Goal: Task Accomplishment & Management: Manage account settings

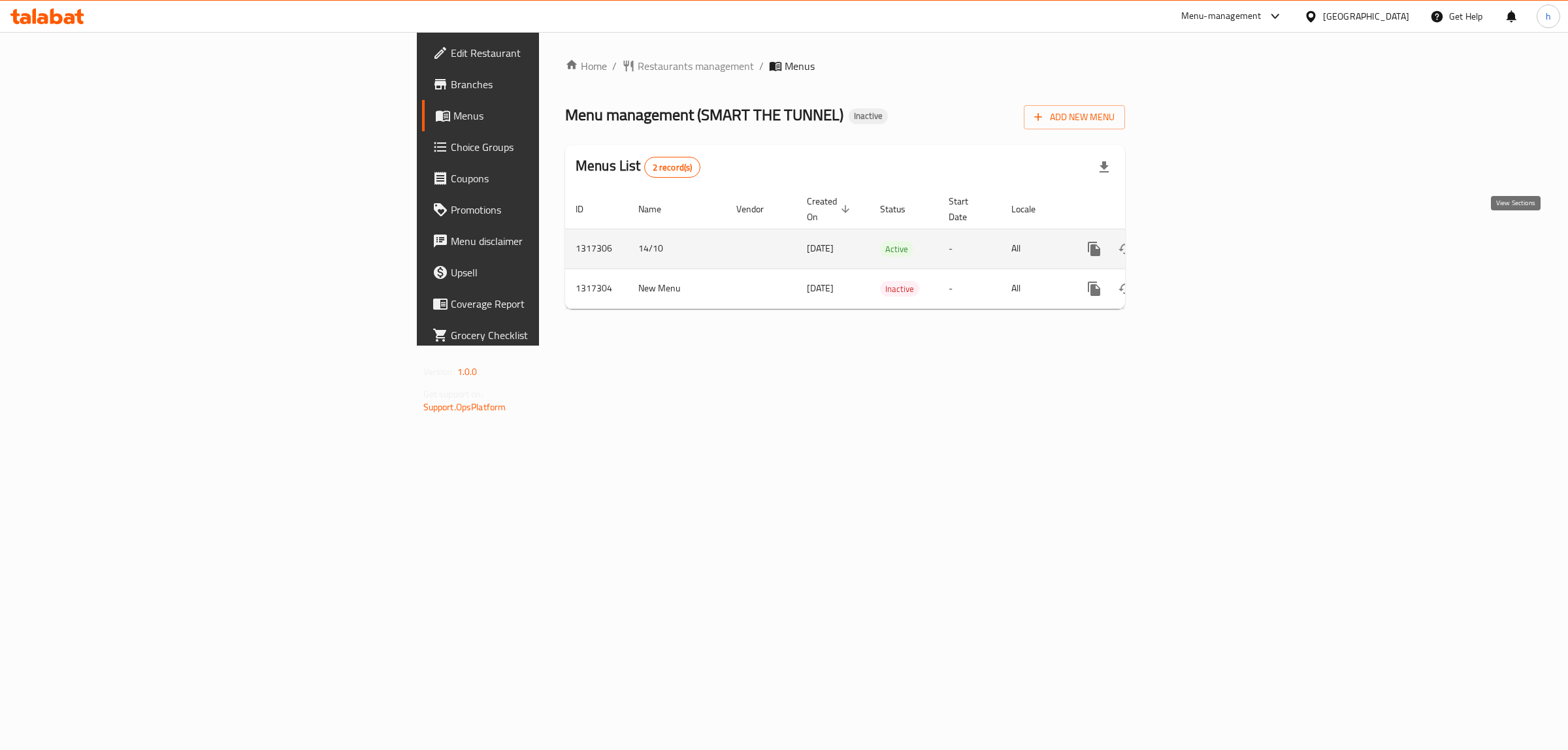
click at [1196, 241] on icon "enhanced table" at bounding box center [1189, 249] width 16 height 16
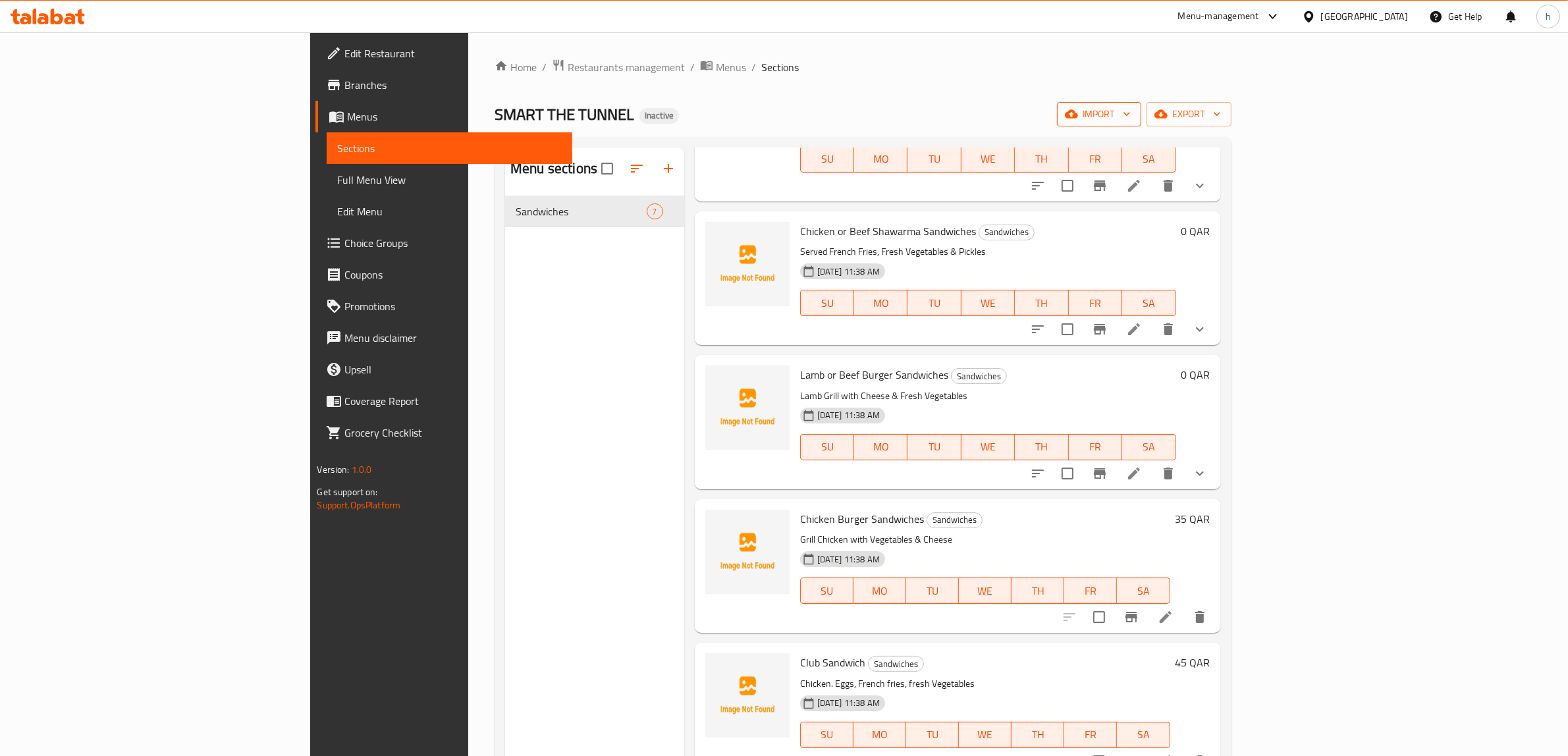
click at [1130, 112] on span "import" at bounding box center [1099, 114] width 63 height 17
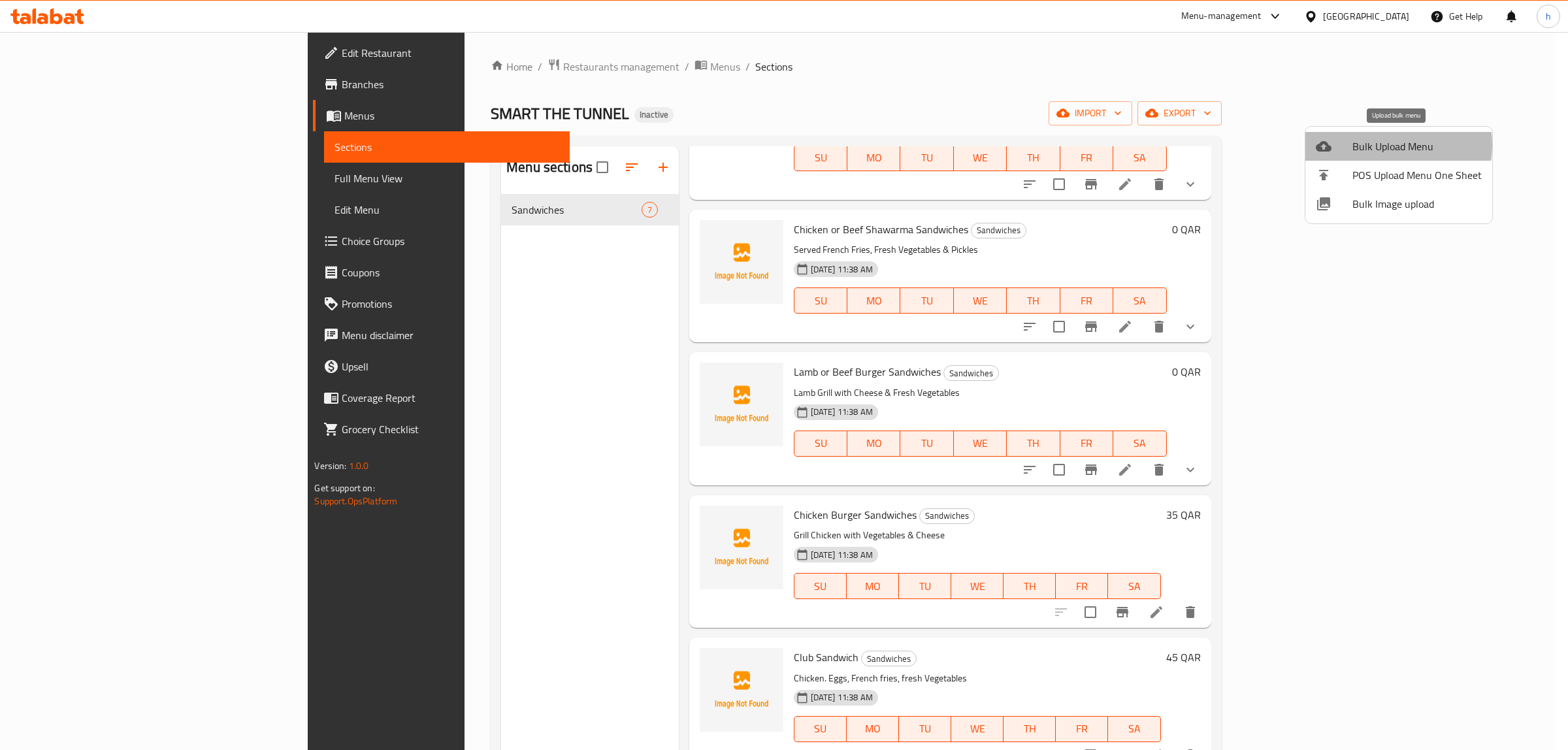
click at [1378, 145] on span "Bulk Upload Menu" at bounding box center [1417, 146] width 129 height 16
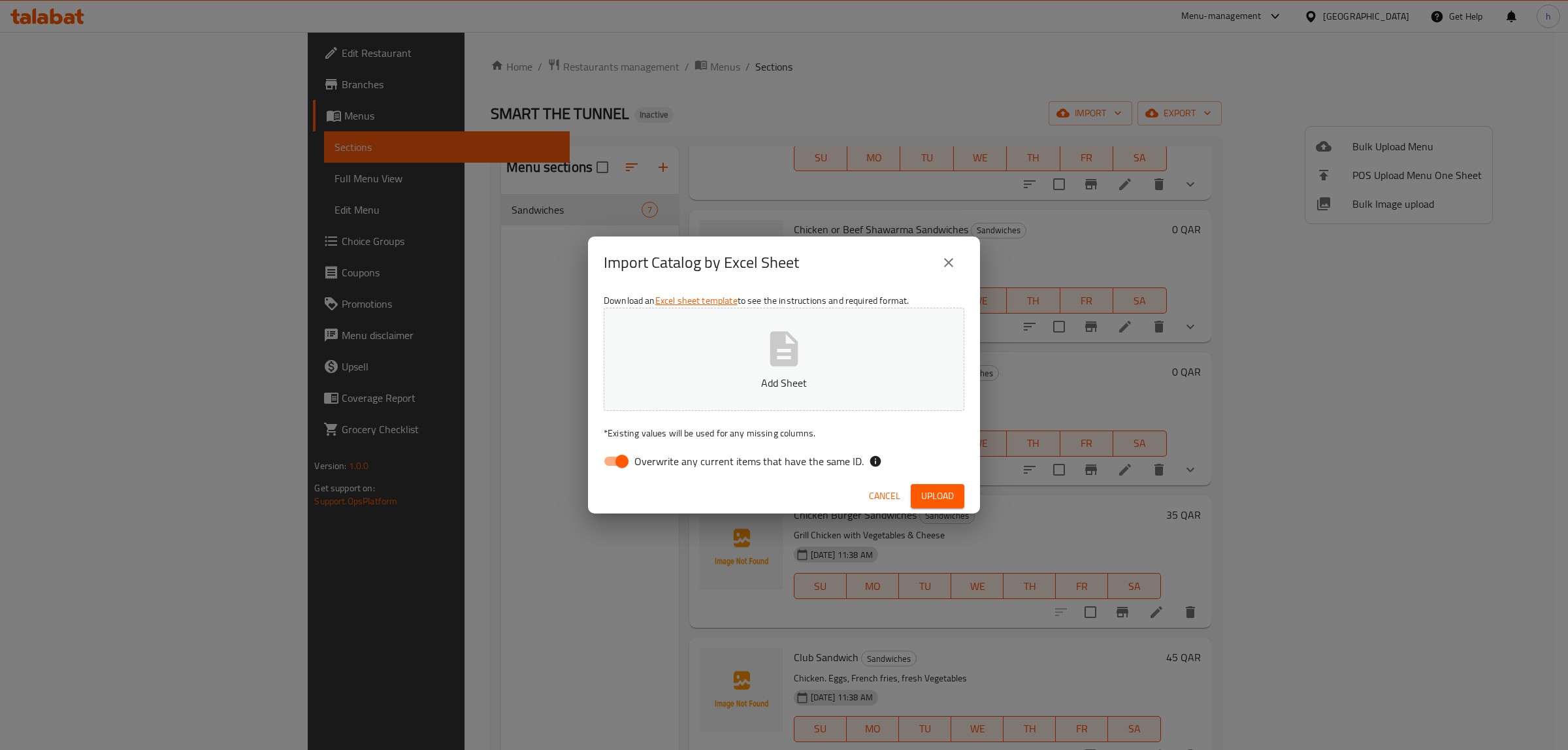
click at [608, 462] on input "Overwrite any current items that have the same ID." at bounding box center [622, 461] width 75 height 25
checkbox input "false"
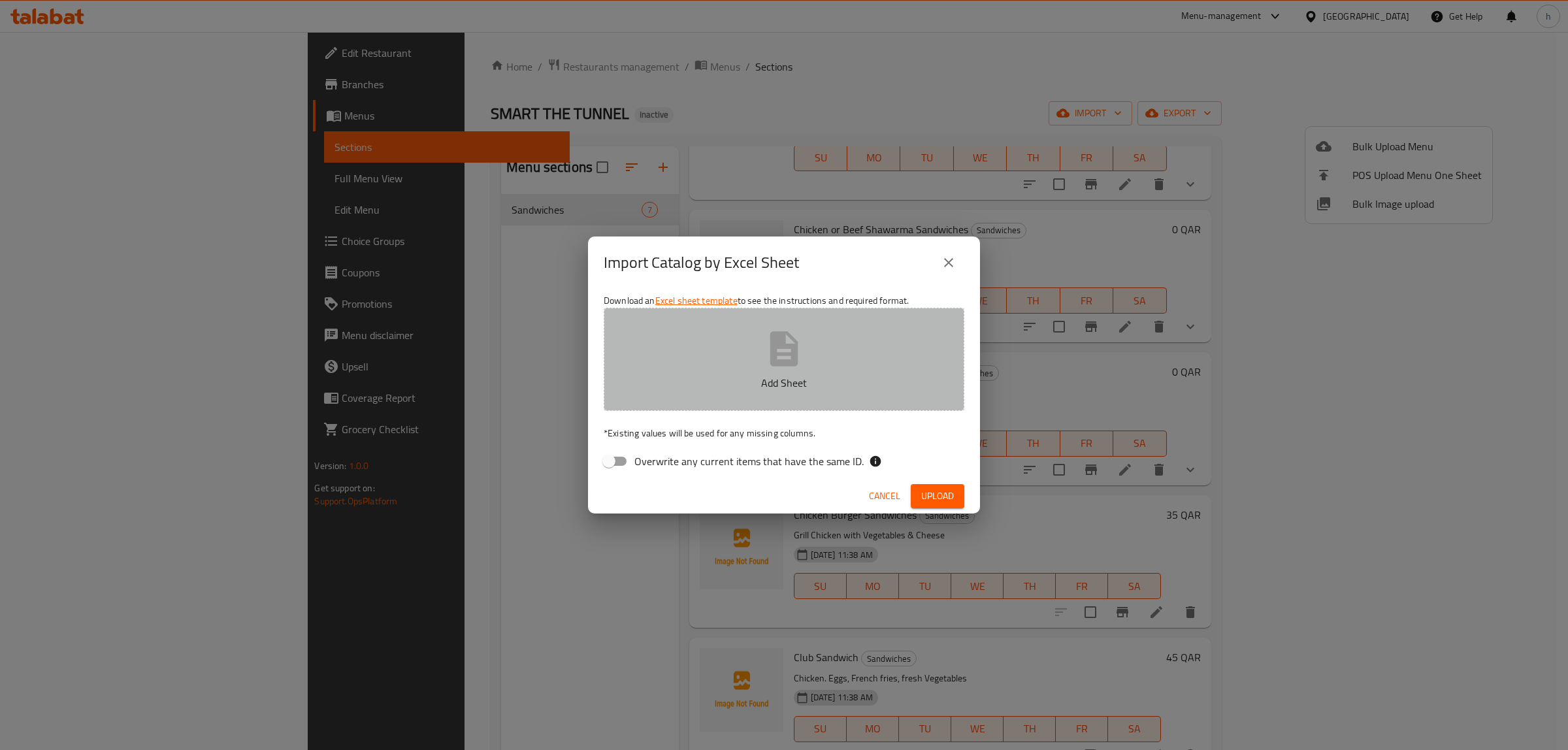
click at [707, 375] on p "Add Sheet" at bounding box center [784, 383] width 320 height 16
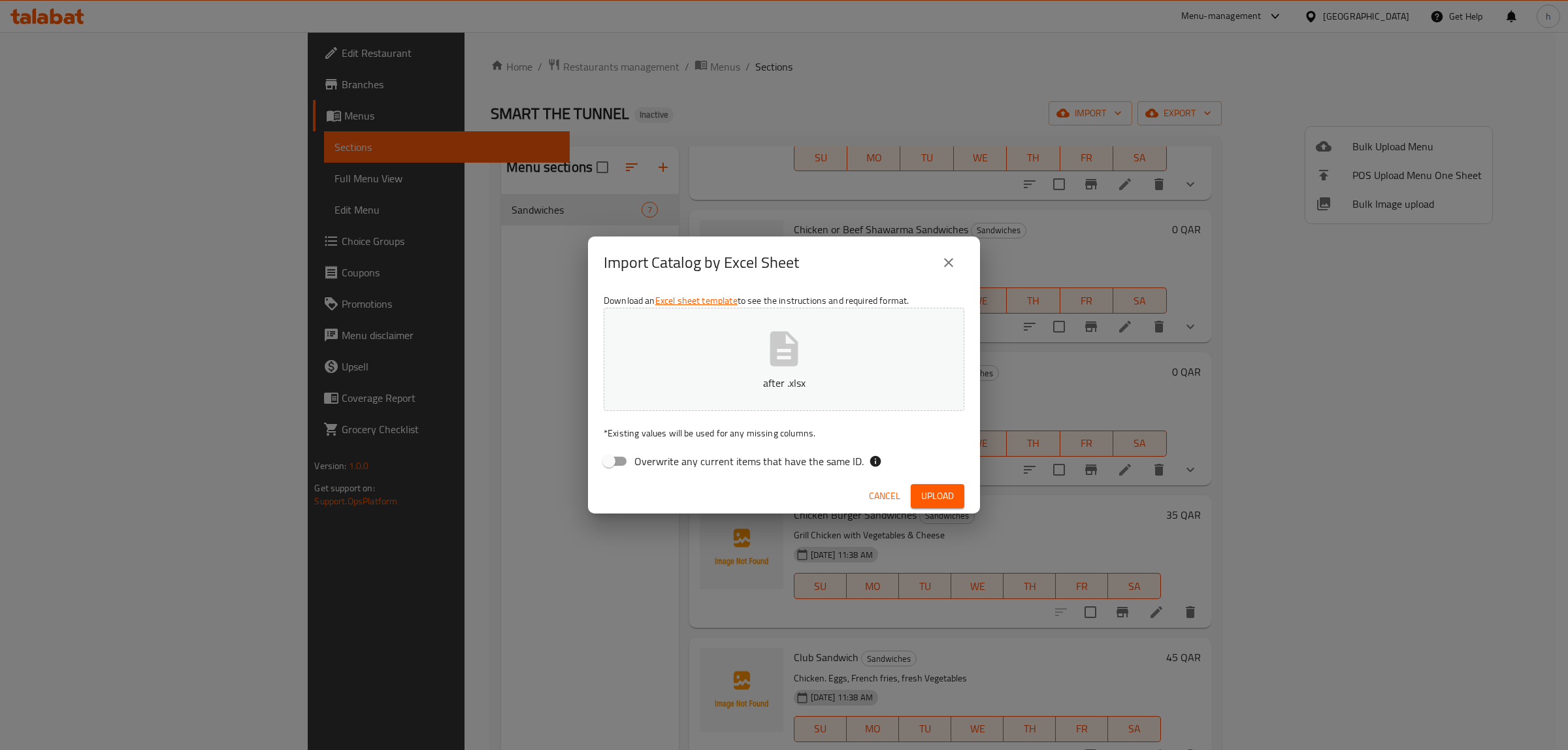
click at [948, 500] on span "Upload" at bounding box center [938, 496] width 33 height 17
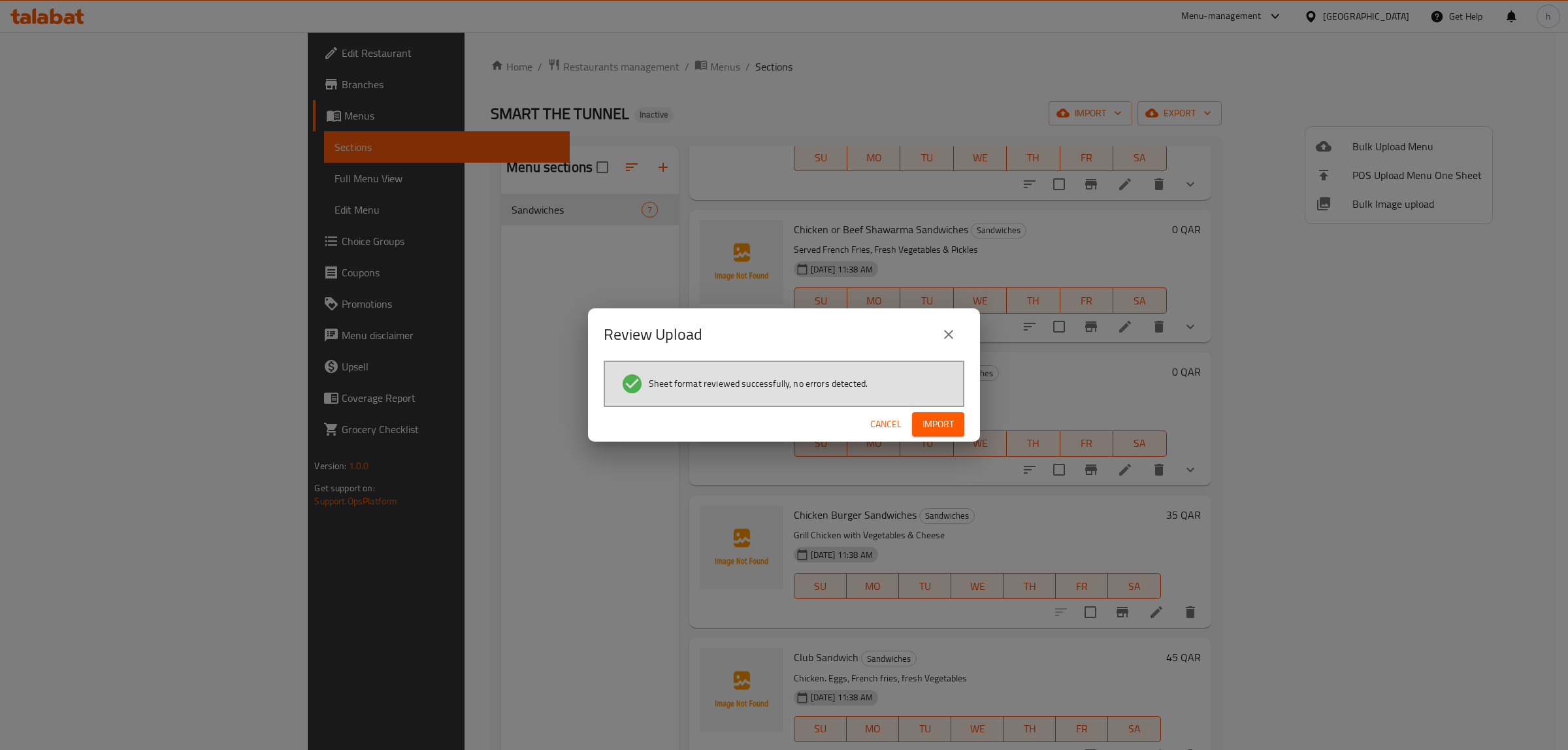
click at [948, 423] on span "Import" at bounding box center [938, 424] width 31 height 17
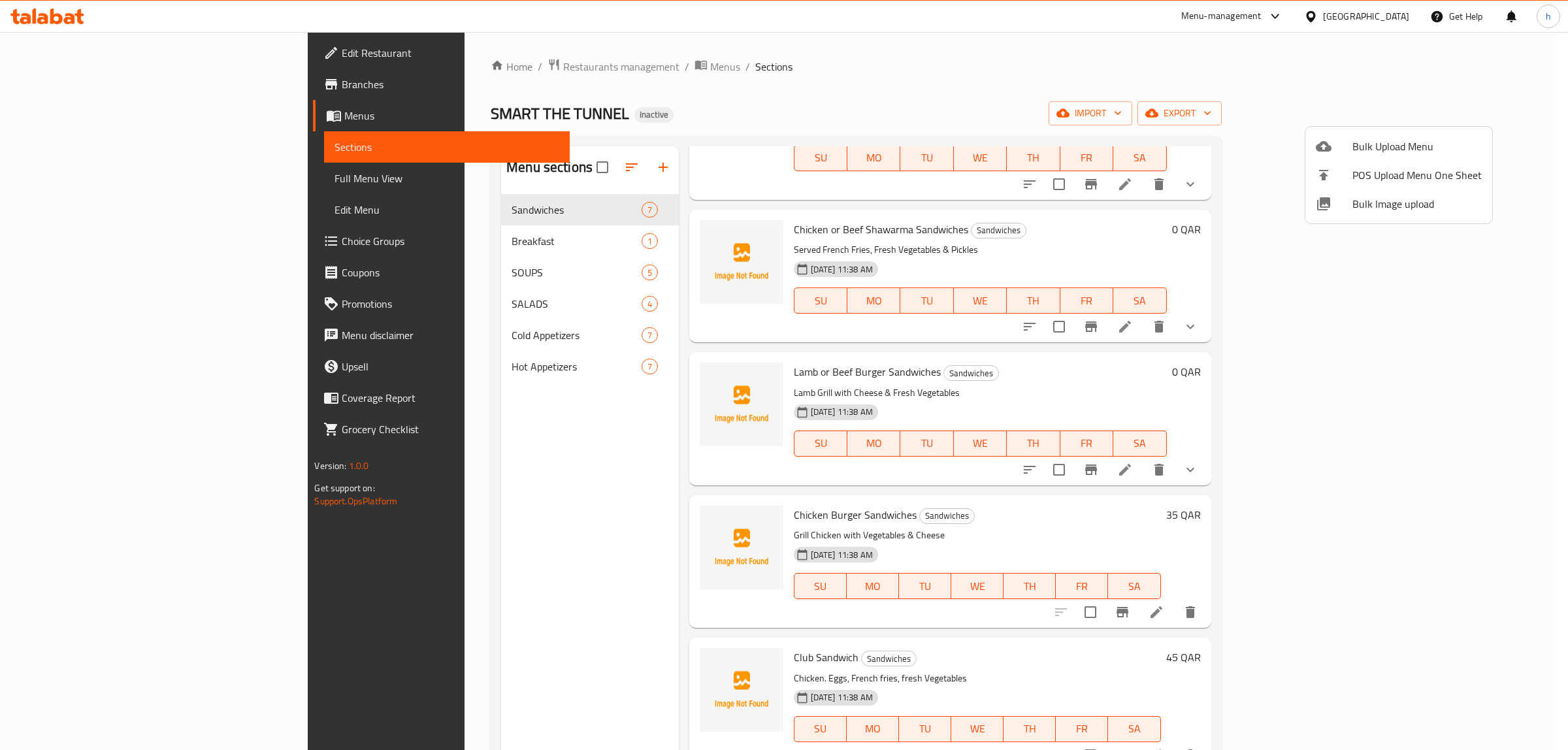
click at [377, 242] on div at bounding box center [784, 375] width 1568 height 750
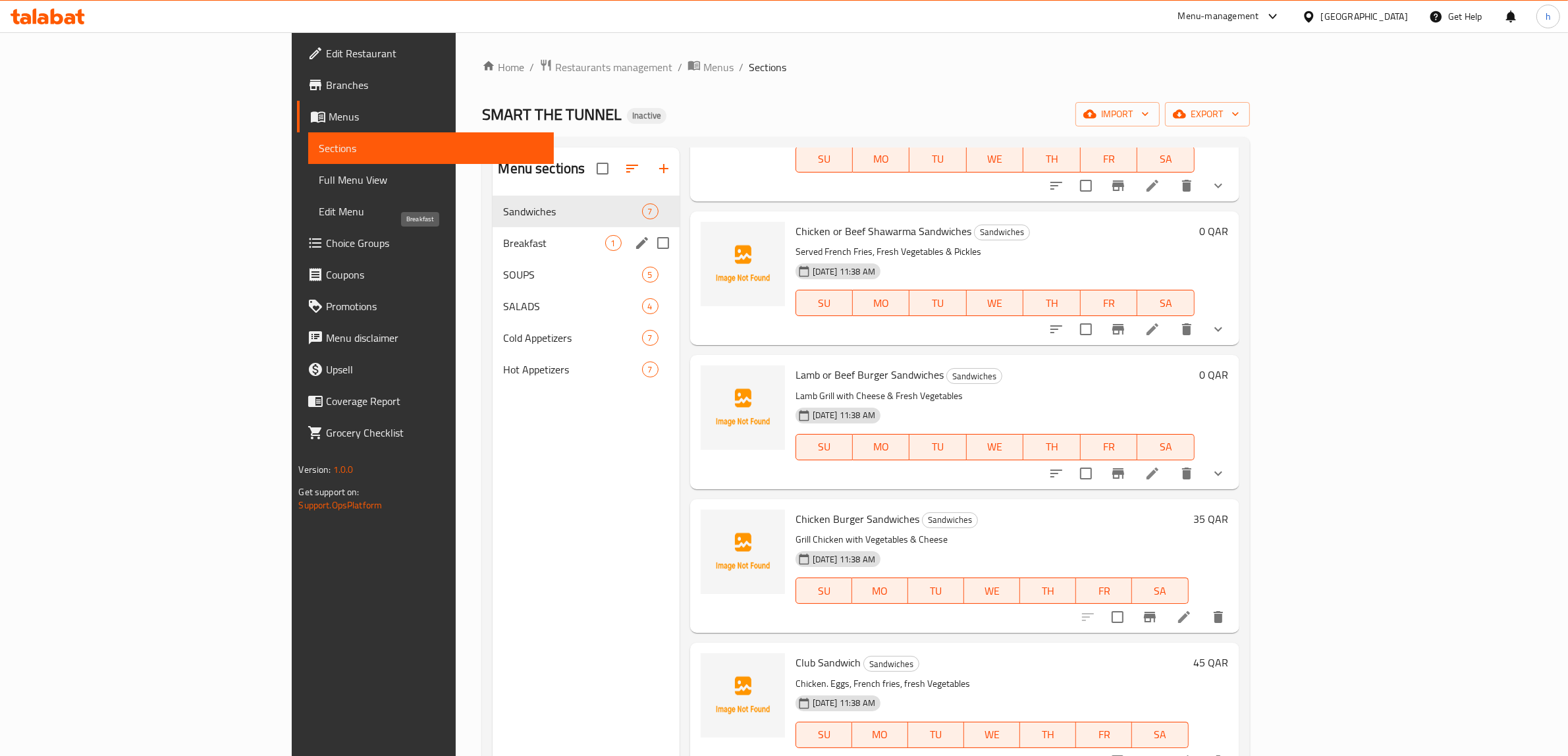
click at [503, 247] on span "Breakfast" at bounding box center [554, 243] width 102 height 16
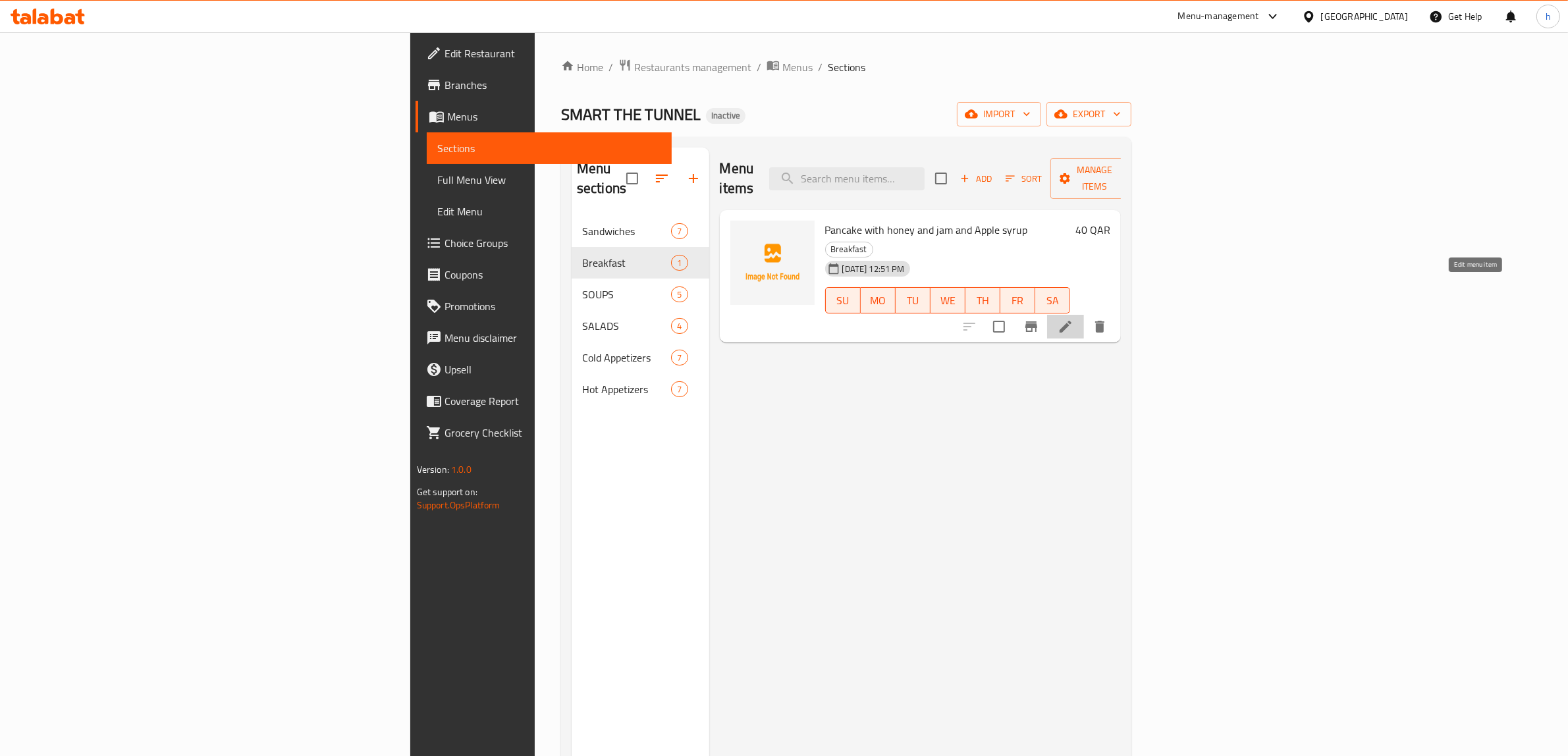
click at [1073, 319] on icon at bounding box center [1065, 327] width 16 height 16
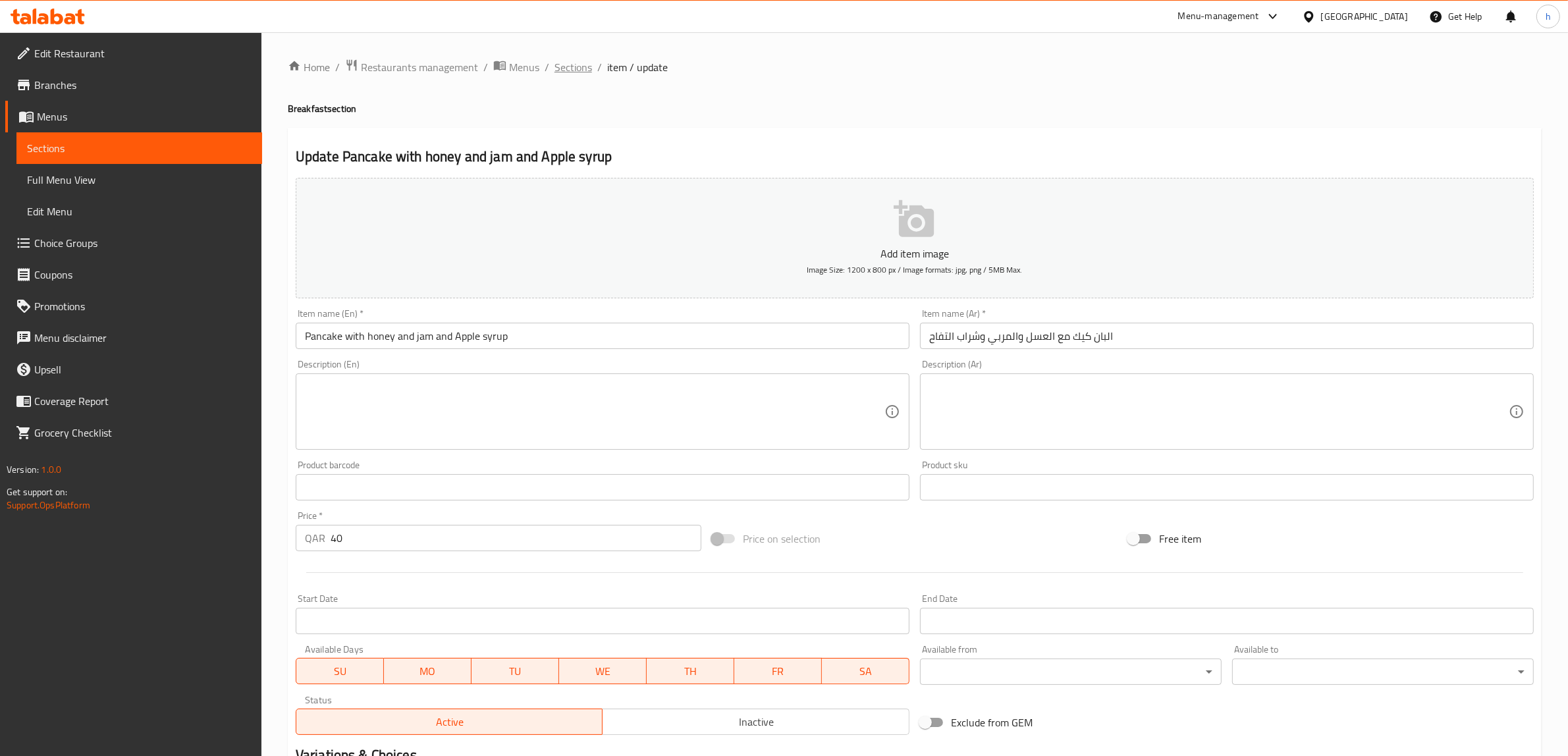
click at [574, 67] on span "Sections" at bounding box center [573, 67] width 37 height 16
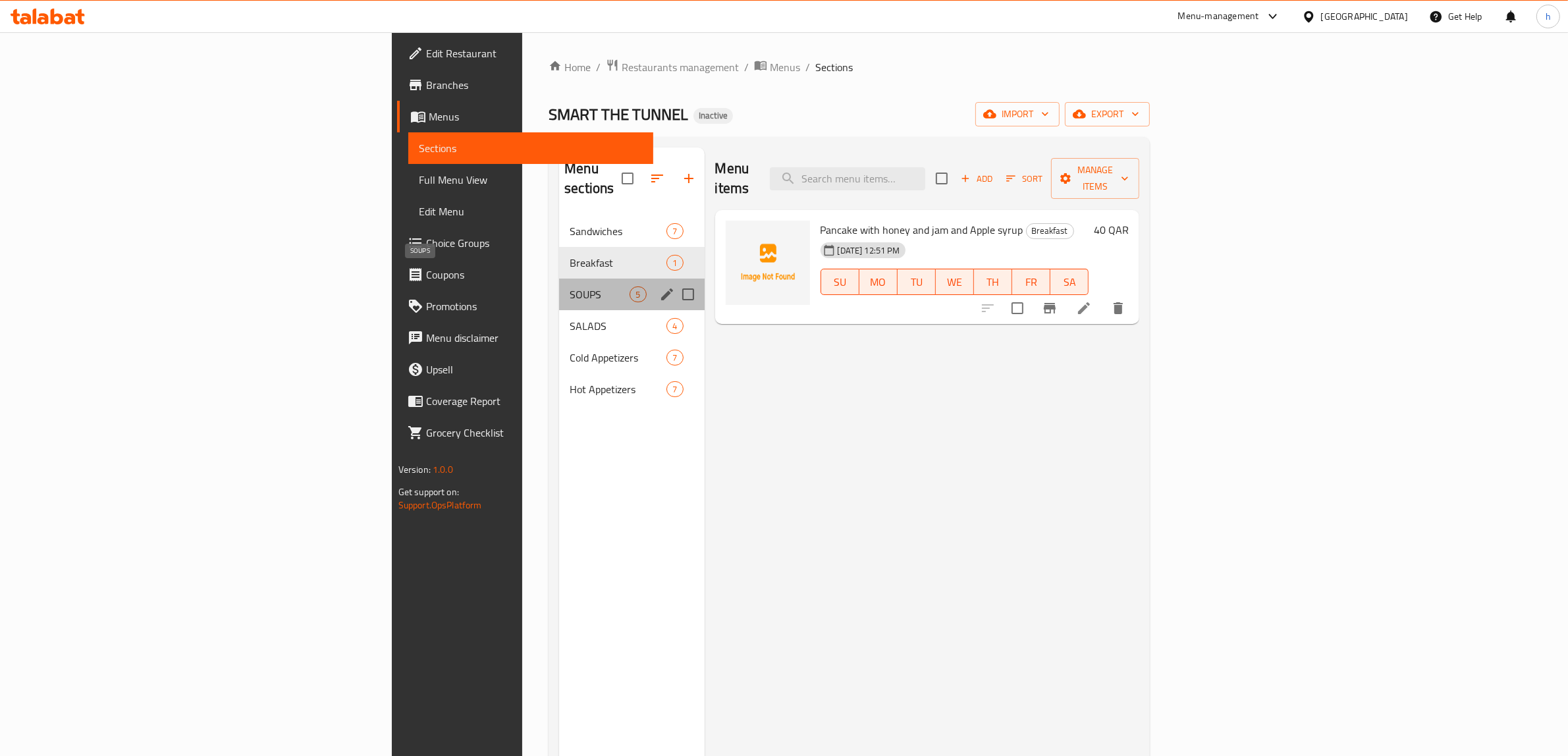
click at [569, 286] on span "SOUPS" at bounding box center [600, 294] width 60 height 16
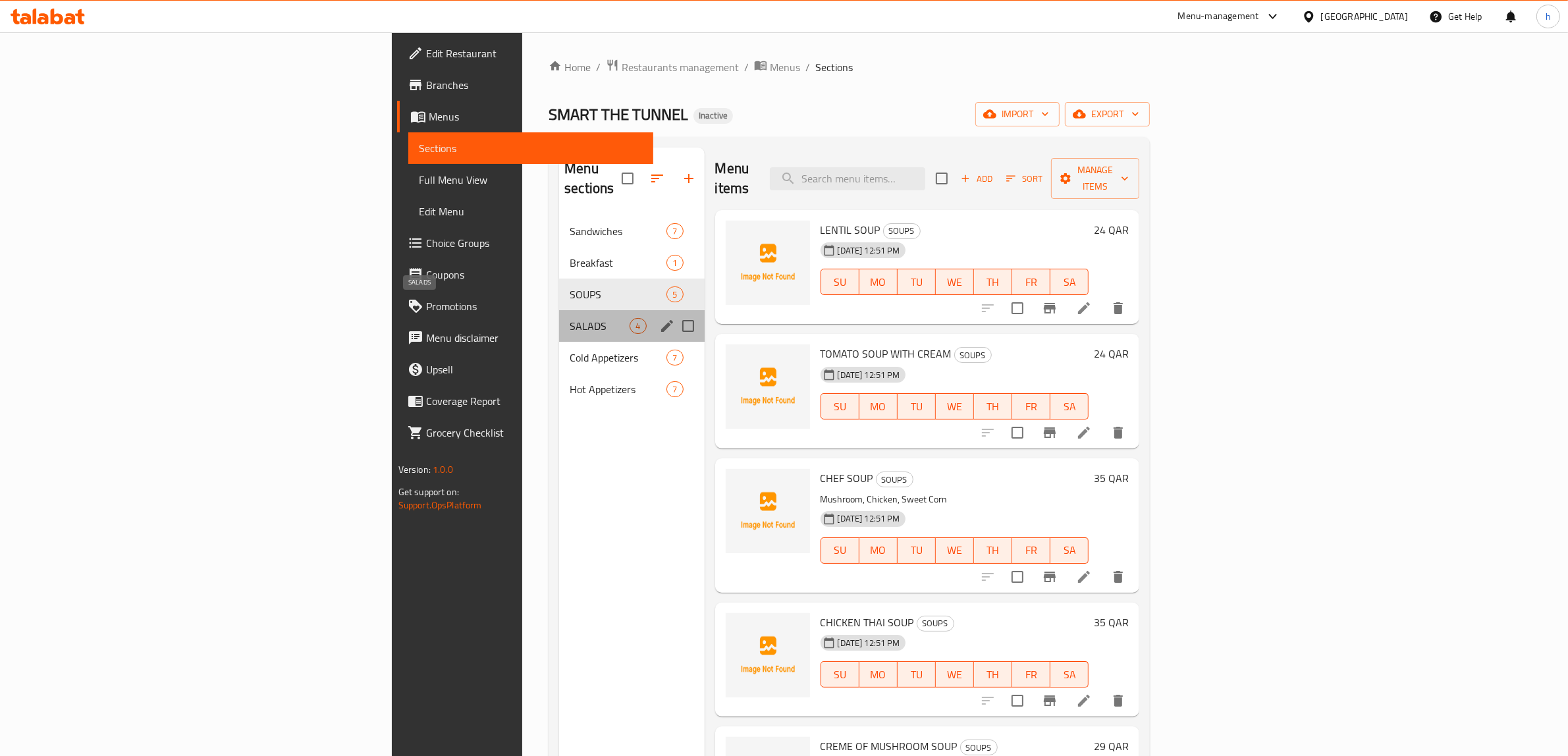
click at [569, 318] on span "SALADS" at bounding box center [600, 326] width 60 height 16
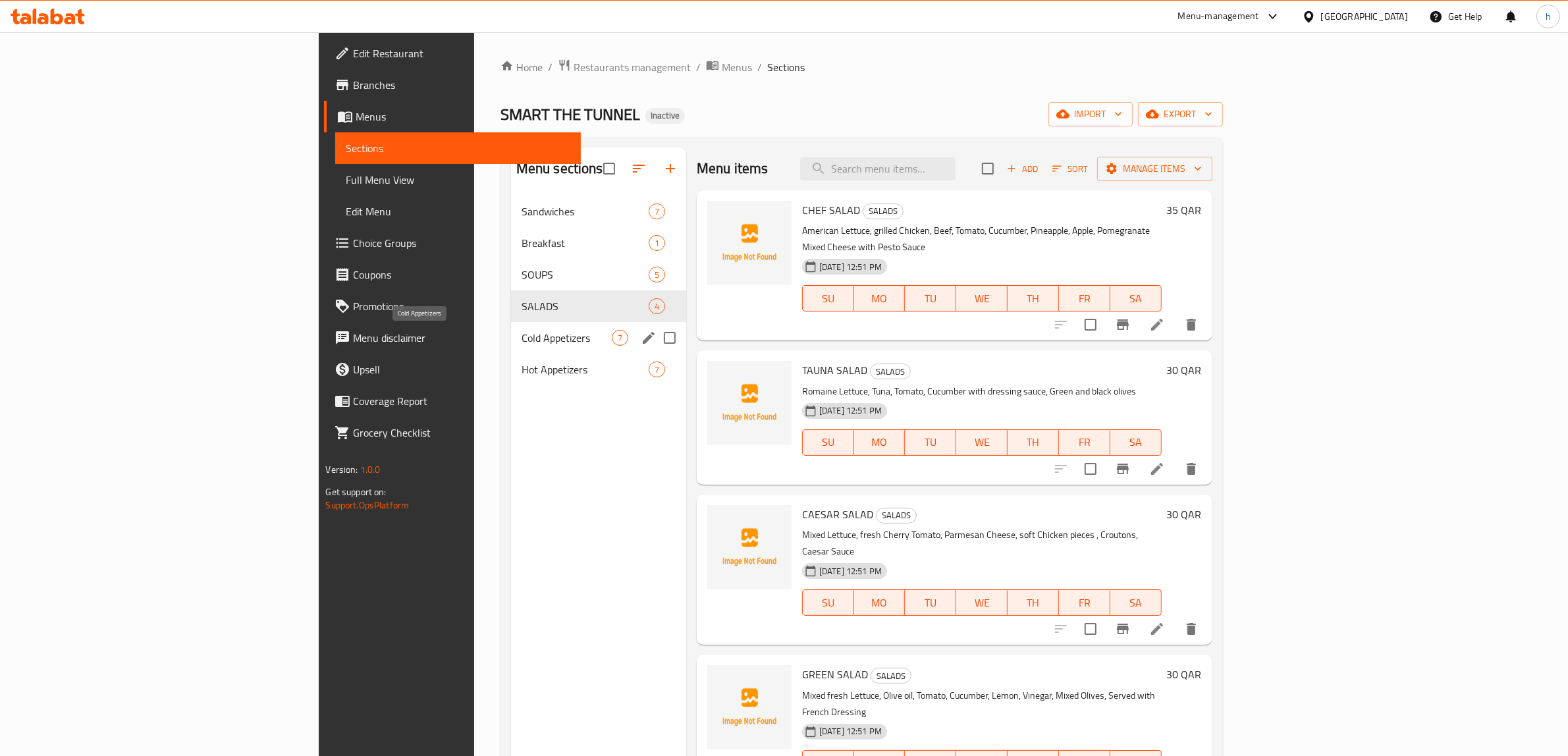
click at [521, 343] on span "Cold Appetizers" at bounding box center [566, 338] width 90 height 16
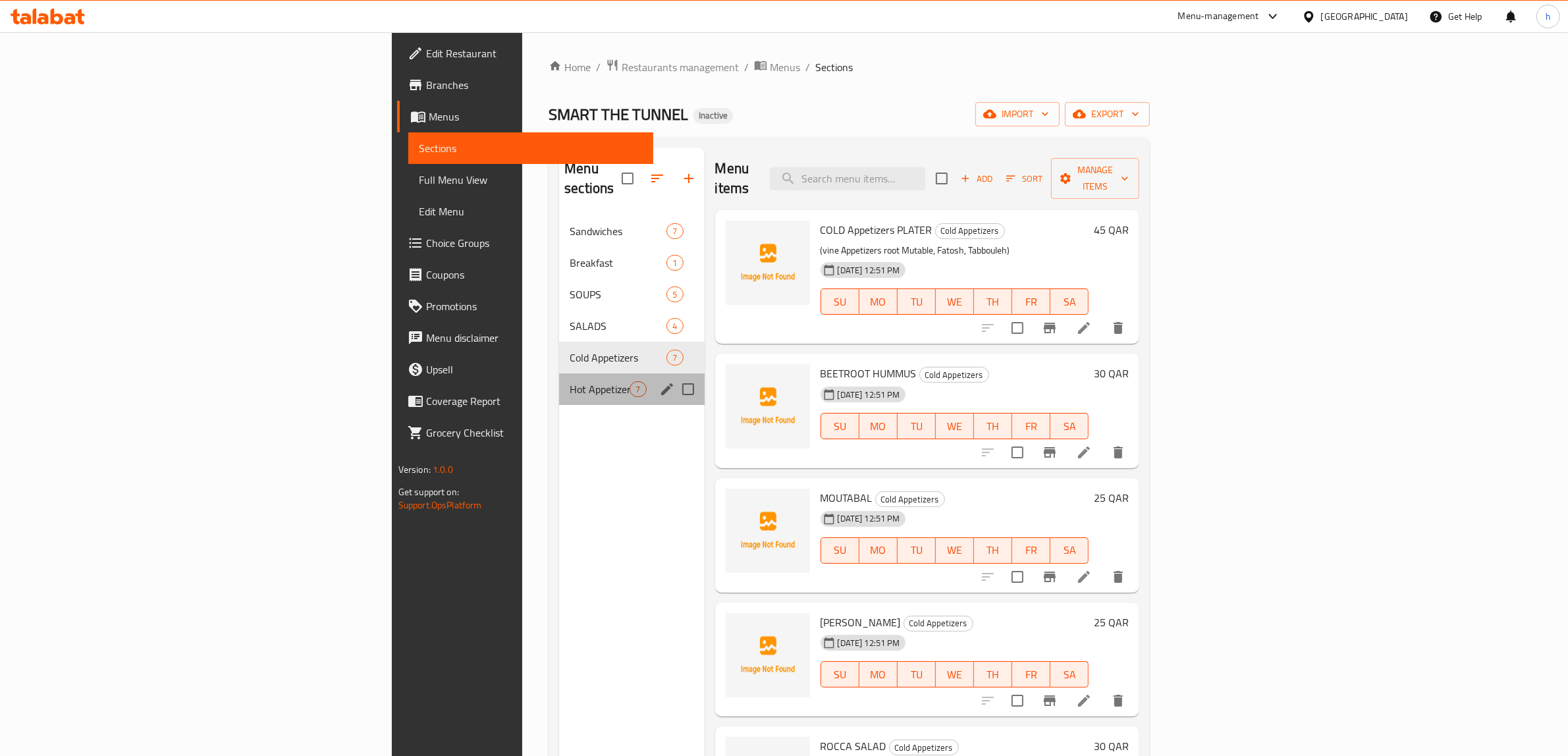
click at [559, 378] on div "Hot Appetizers 7" at bounding box center [631, 390] width 145 height 32
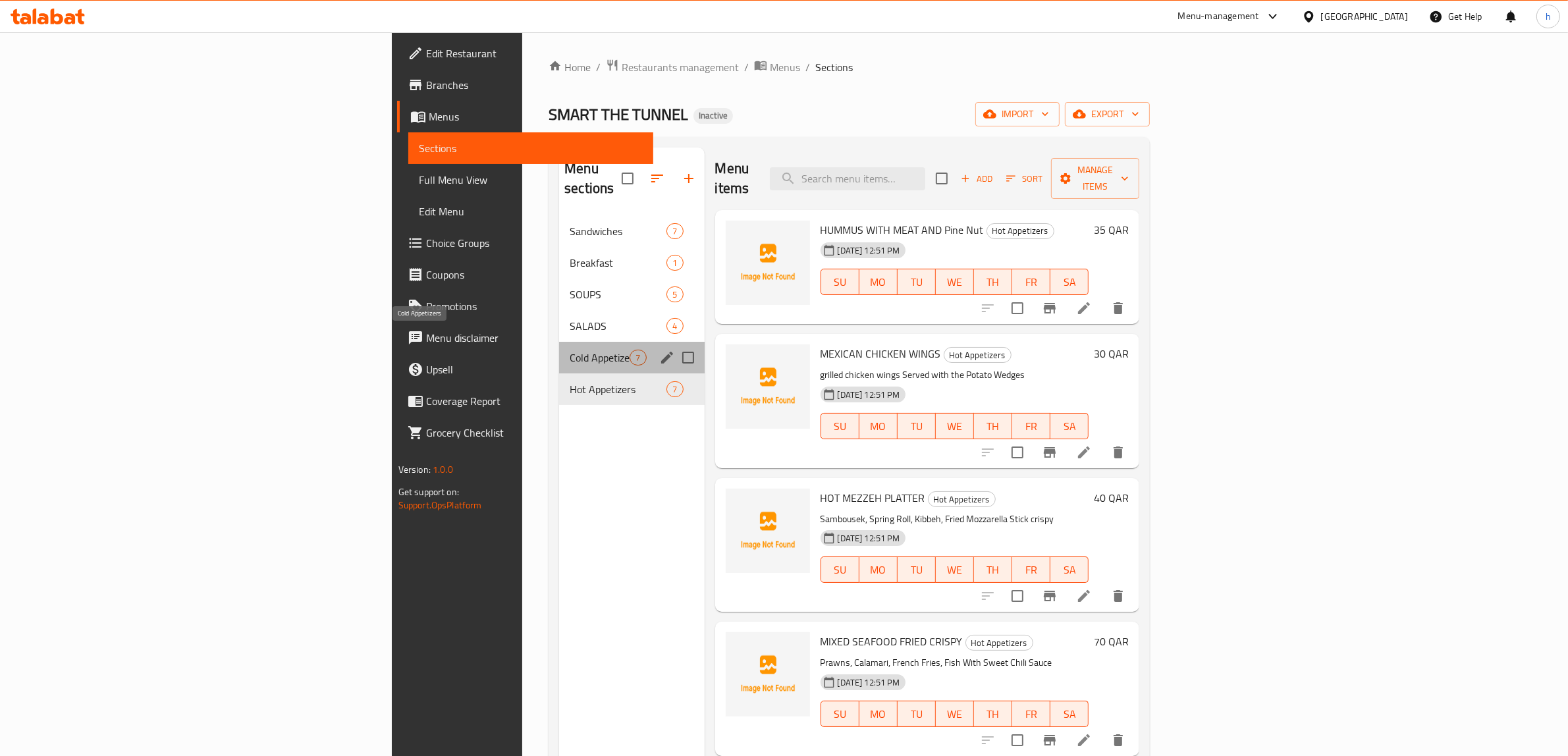
click at [569, 350] on span "Cold Appetizers" at bounding box center [600, 358] width 60 height 16
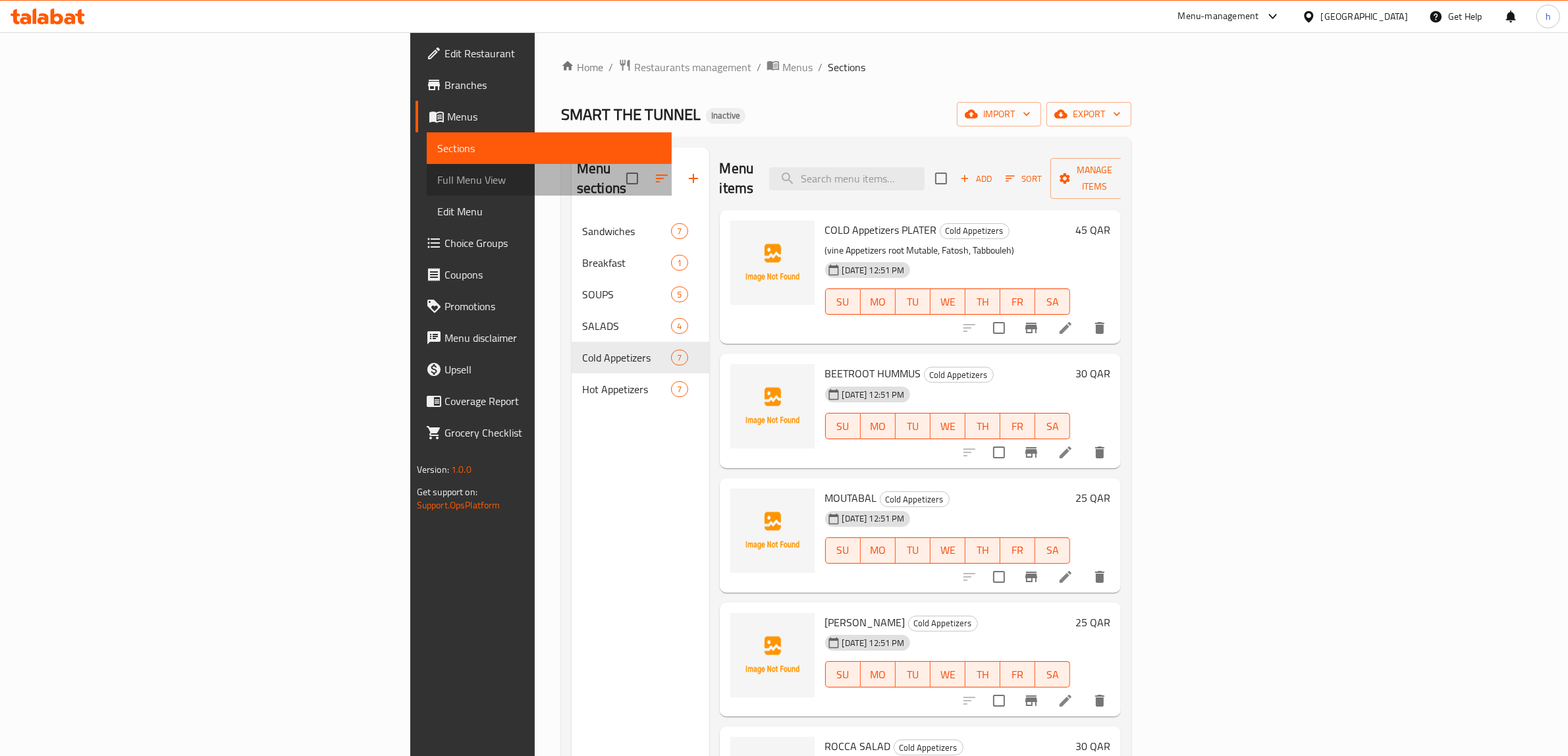
click at [437, 181] on span "Full Menu View" at bounding box center [549, 180] width 224 height 16
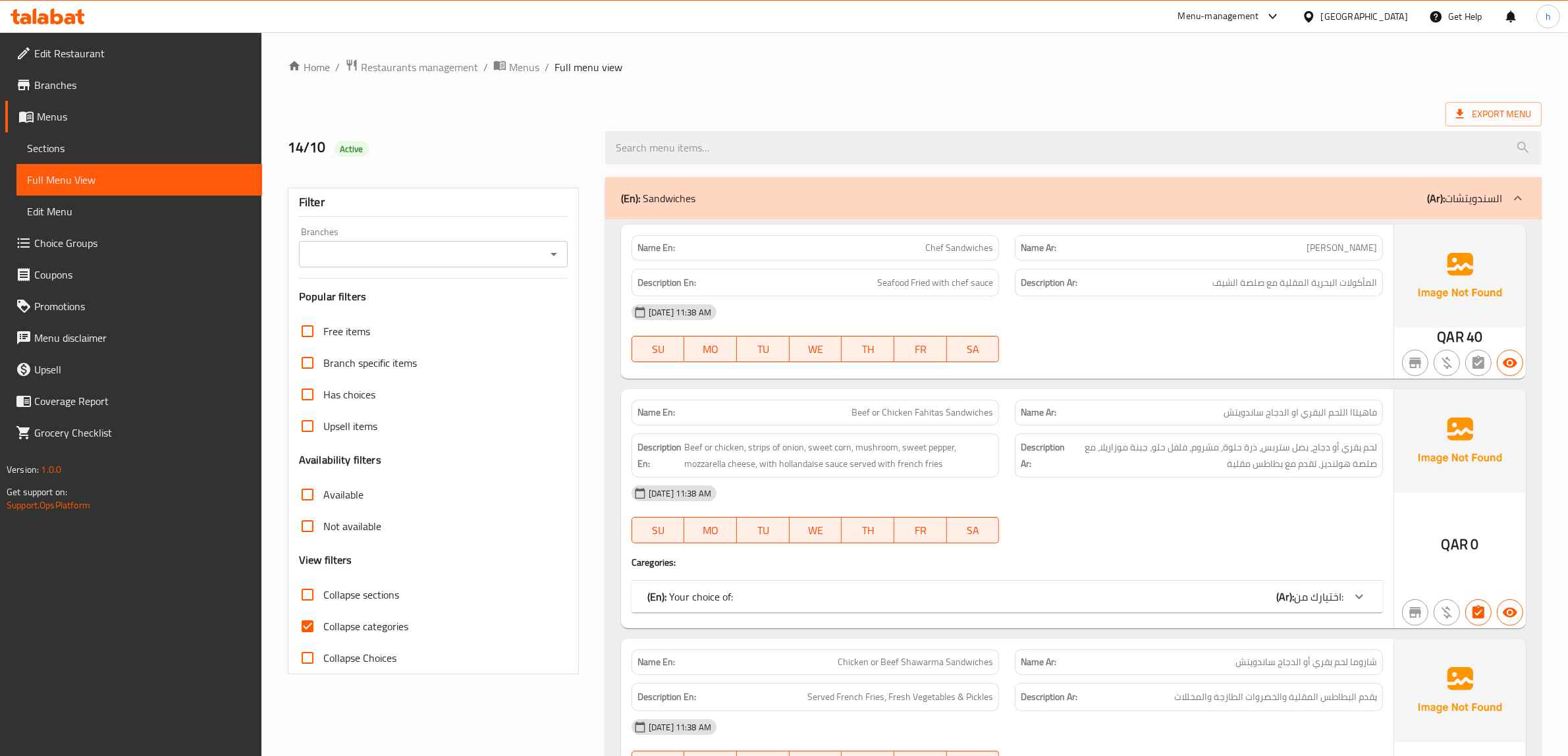
click at [385, 597] on span "Collapse sections" at bounding box center [361, 595] width 75 height 16
click at [324, 597] on input "Collapse sections" at bounding box center [308, 595] width 32 height 32
checkbox input "true"
click at [393, 624] on span "Collapse categories" at bounding box center [366, 627] width 85 height 16
click at [324, 624] on input "Collapse categories" at bounding box center [308, 627] width 32 height 32
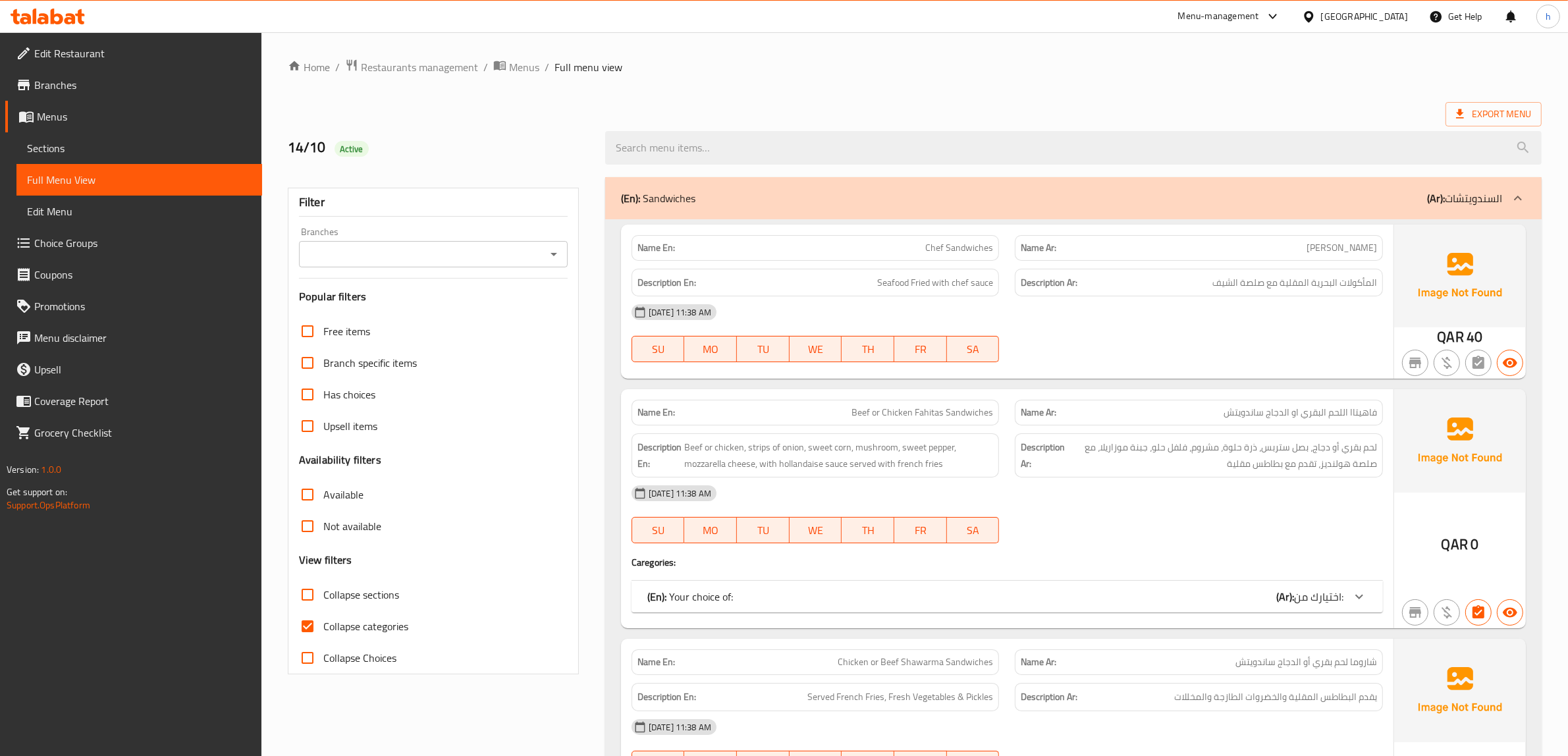
checkbox input "false"
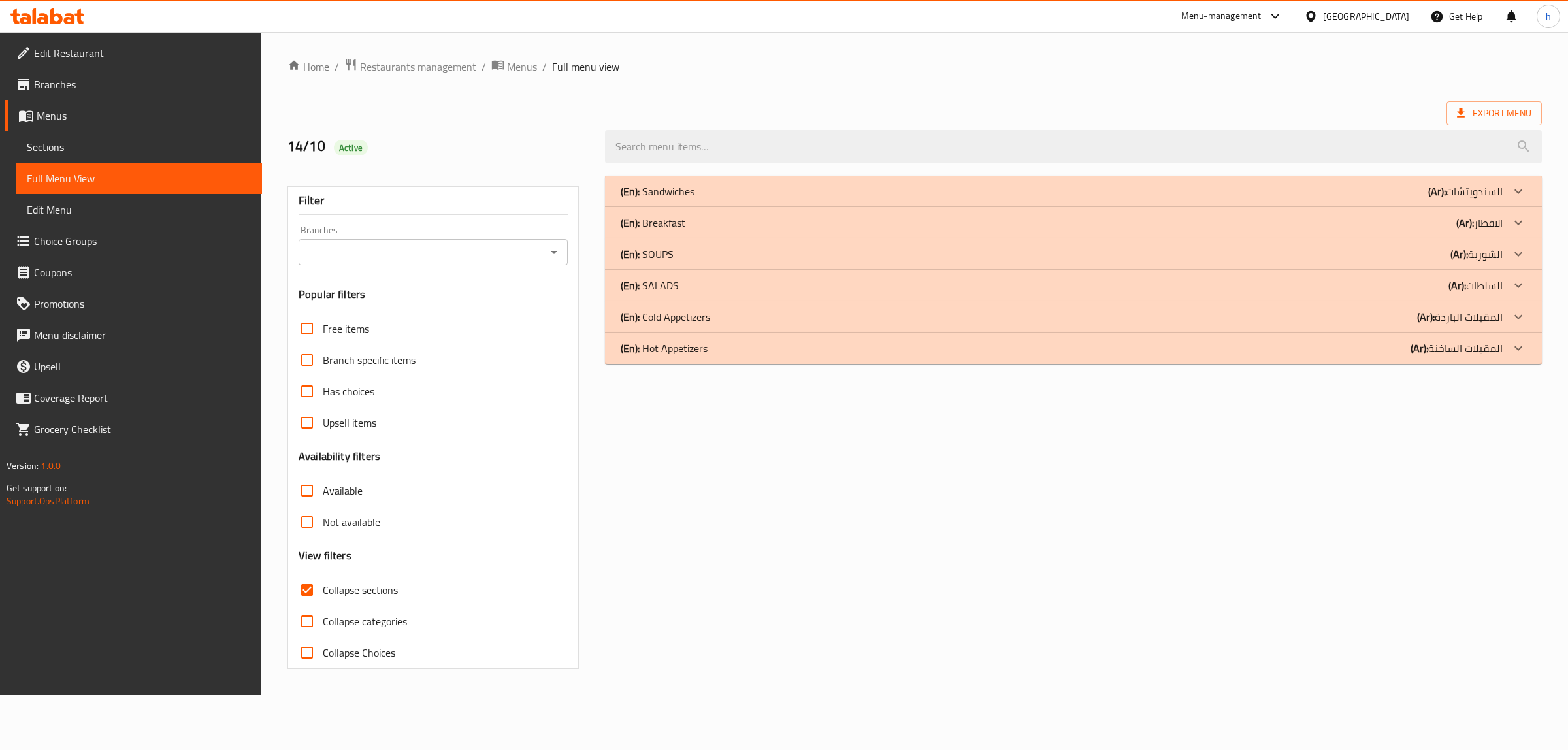
click at [1511, 219] on icon at bounding box center [1518, 223] width 16 height 16
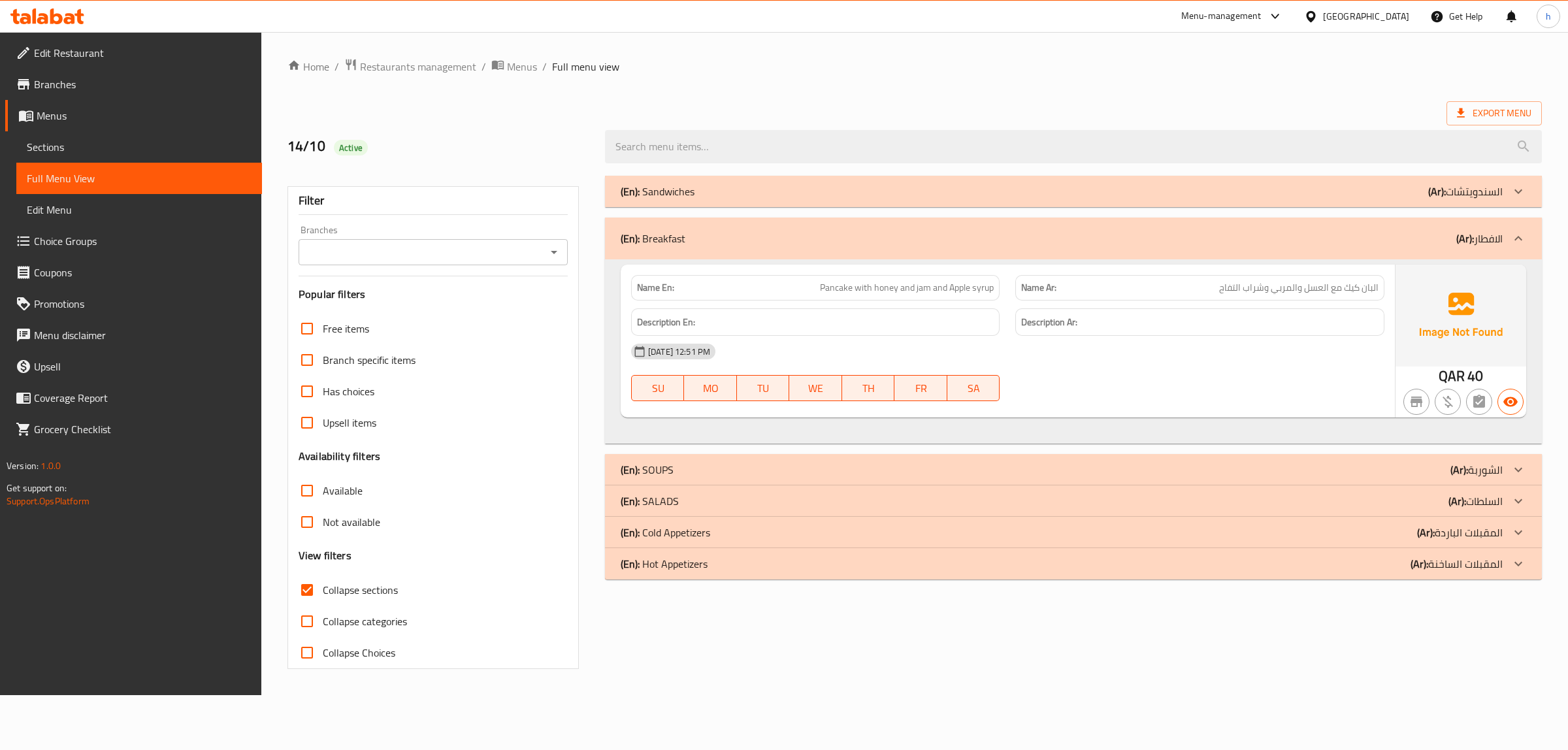
click at [1503, 475] on div at bounding box center [1518, 470] width 31 height 31
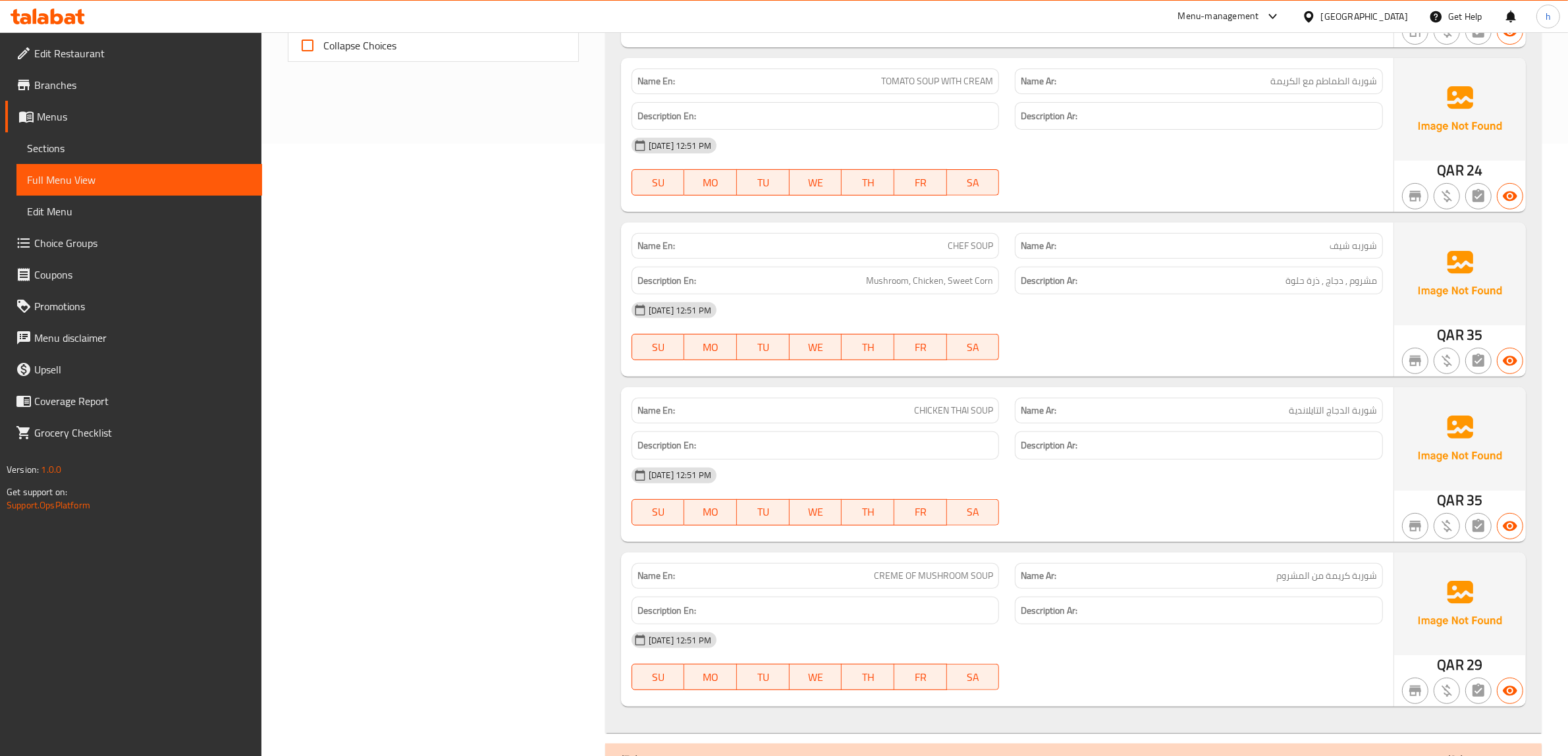
scroll to position [721, 0]
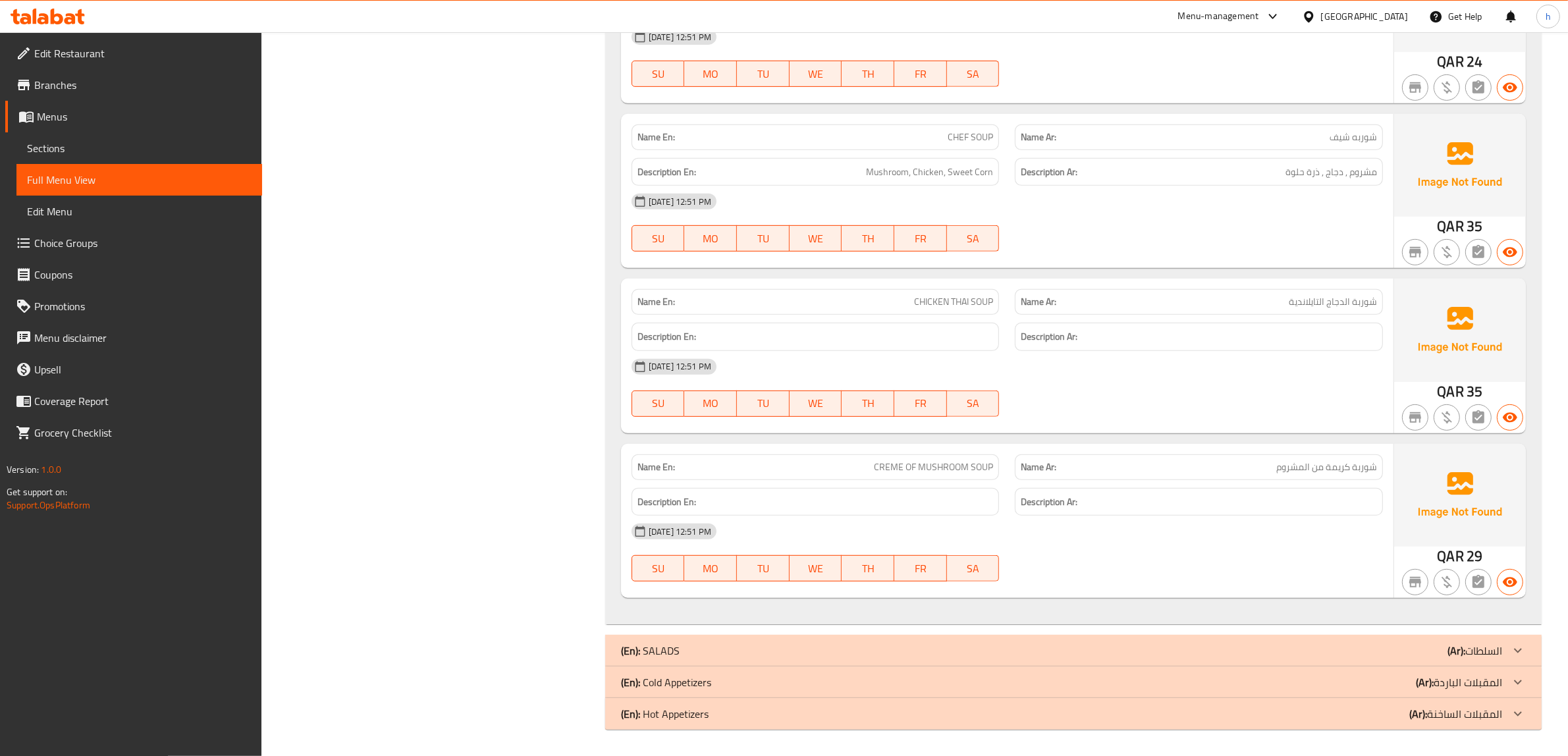
click at [1495, 644] on p "(Ar): السلطات" at bounding box center [1474, 650] width 55 height 16
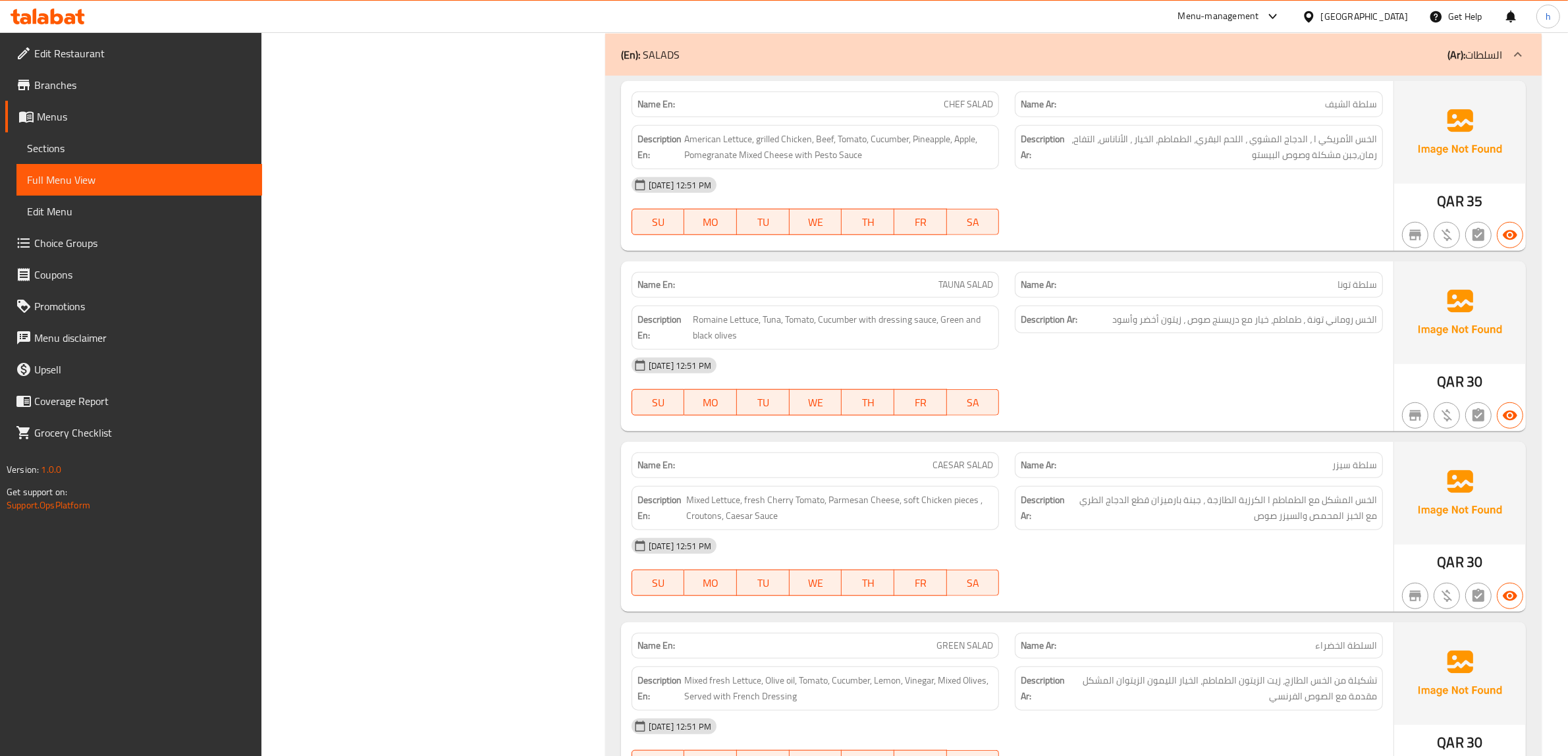
scroll to position [1487, 0]
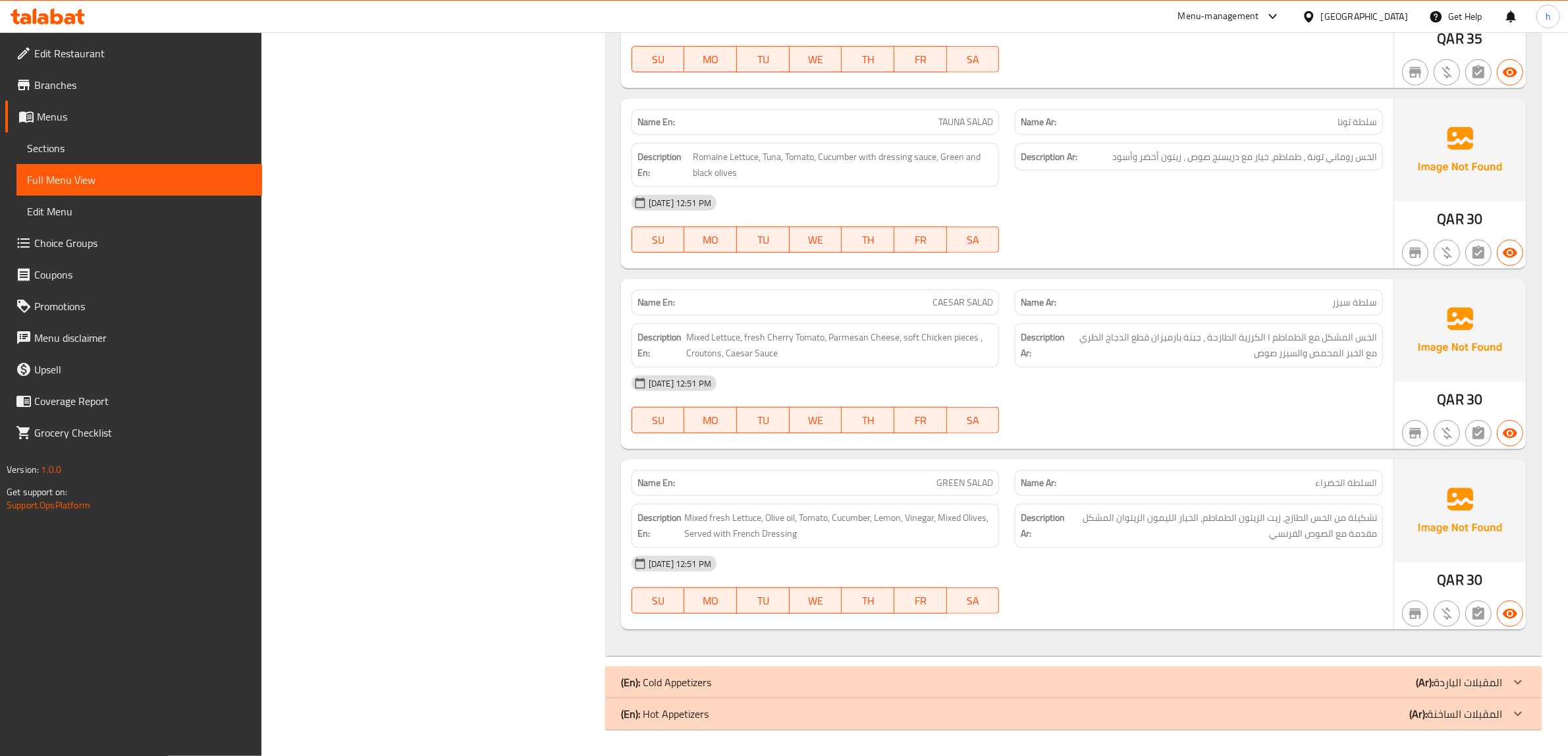
click at [1510, 682] on icon at bounding box center [1518, 682] width 16 height 16
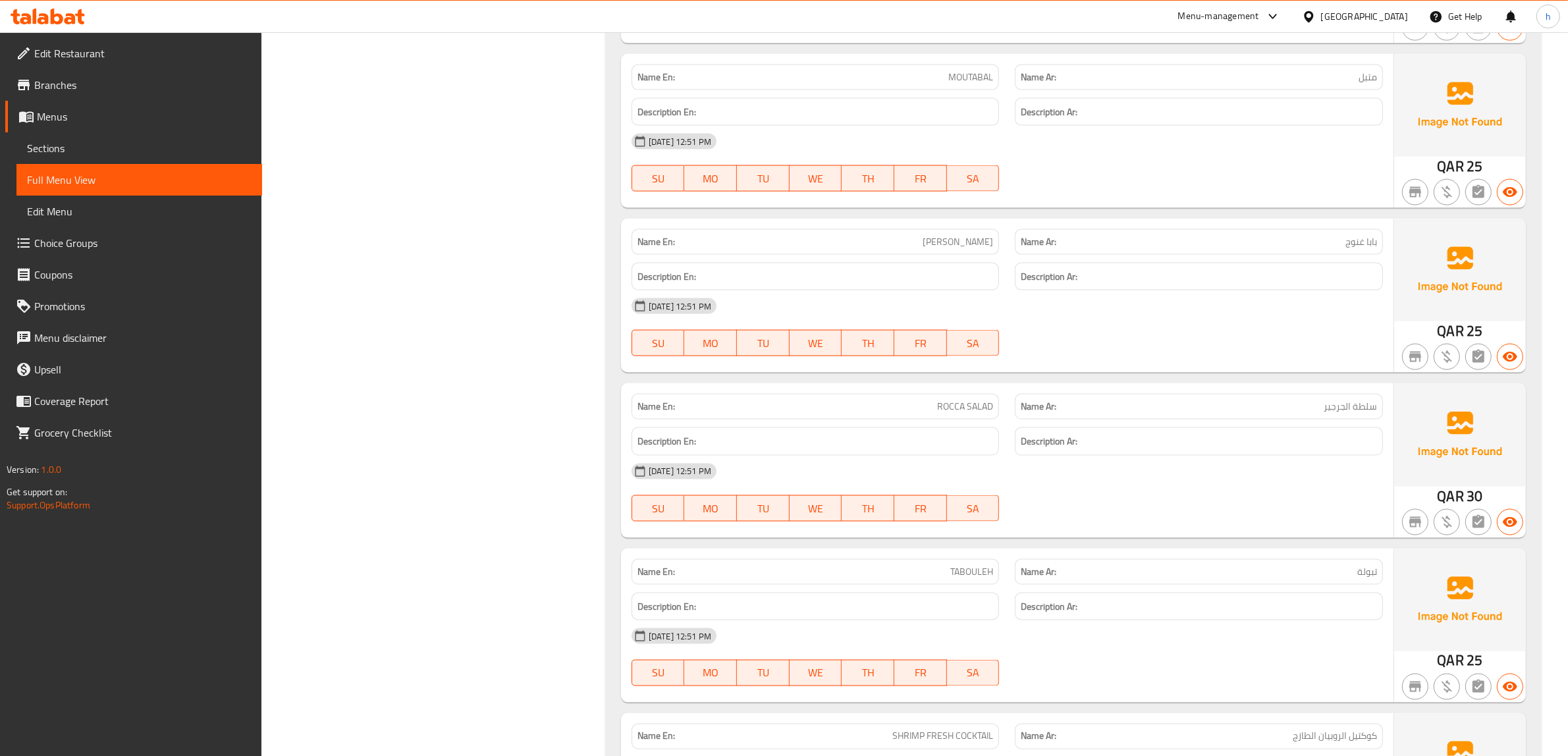
scroll to position [2684, 0]
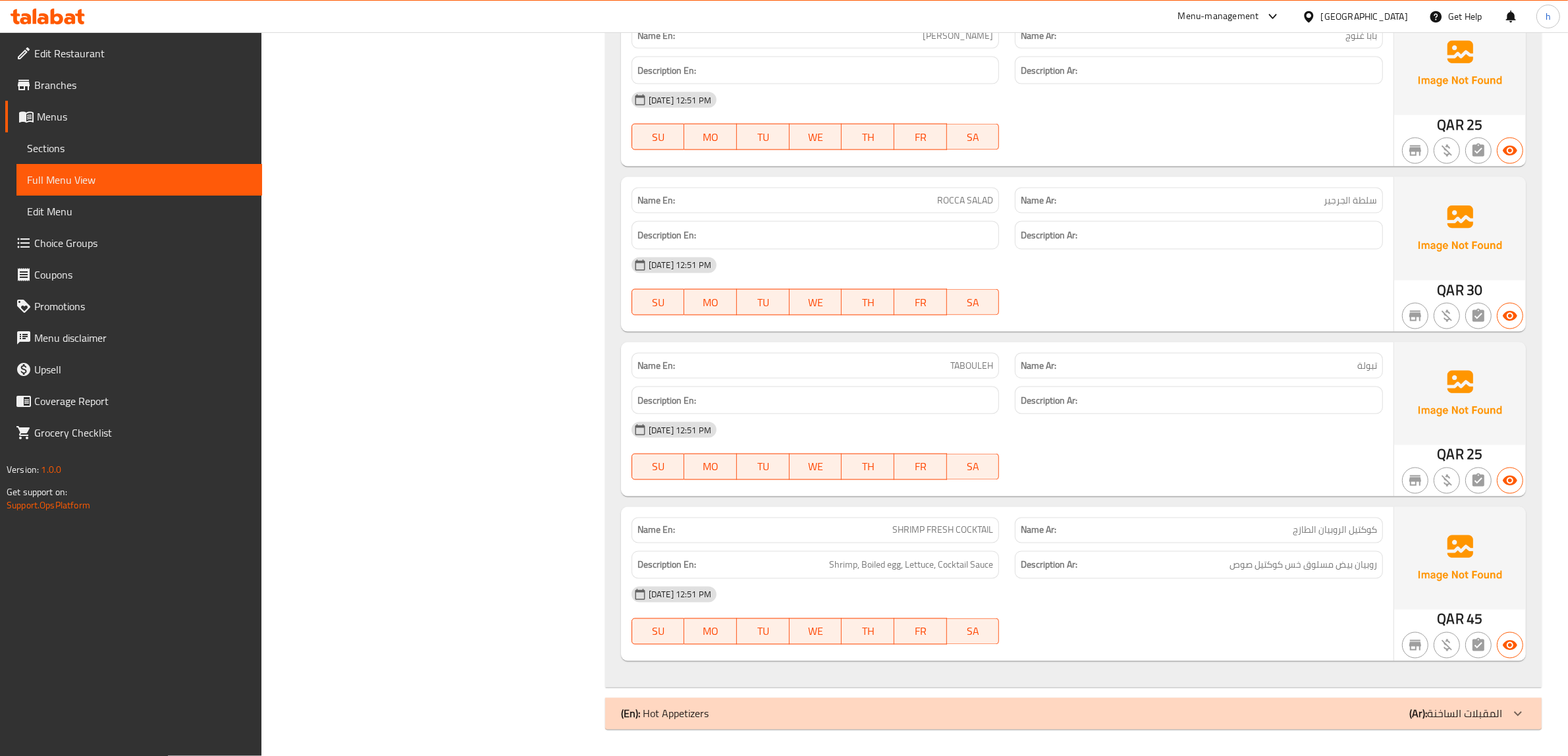
click at [1493, 707] on p "(Ar): المقبلات الساخنة" at bounding box center [1455, 714] width 93 height 16
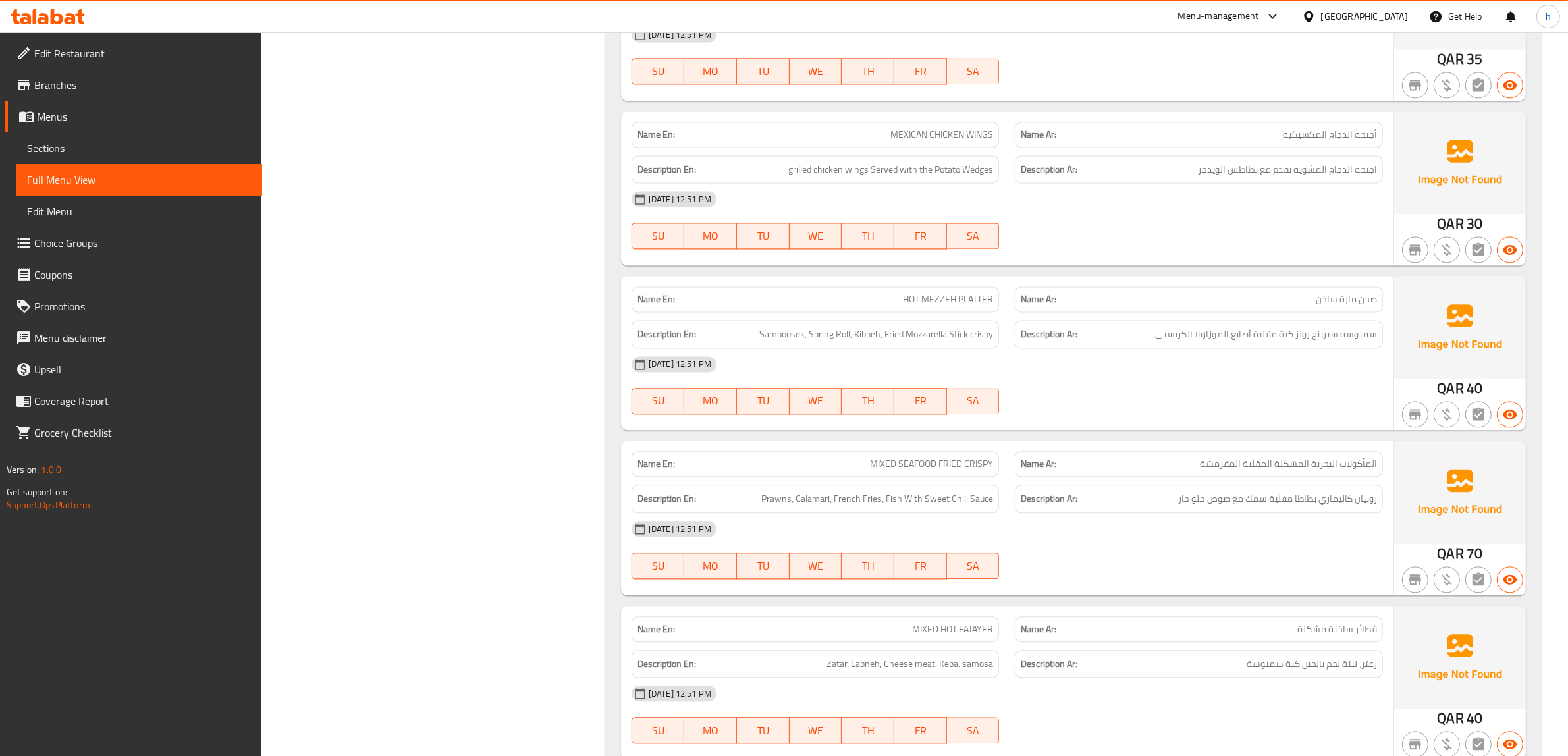
scroll to position [3671, 0]
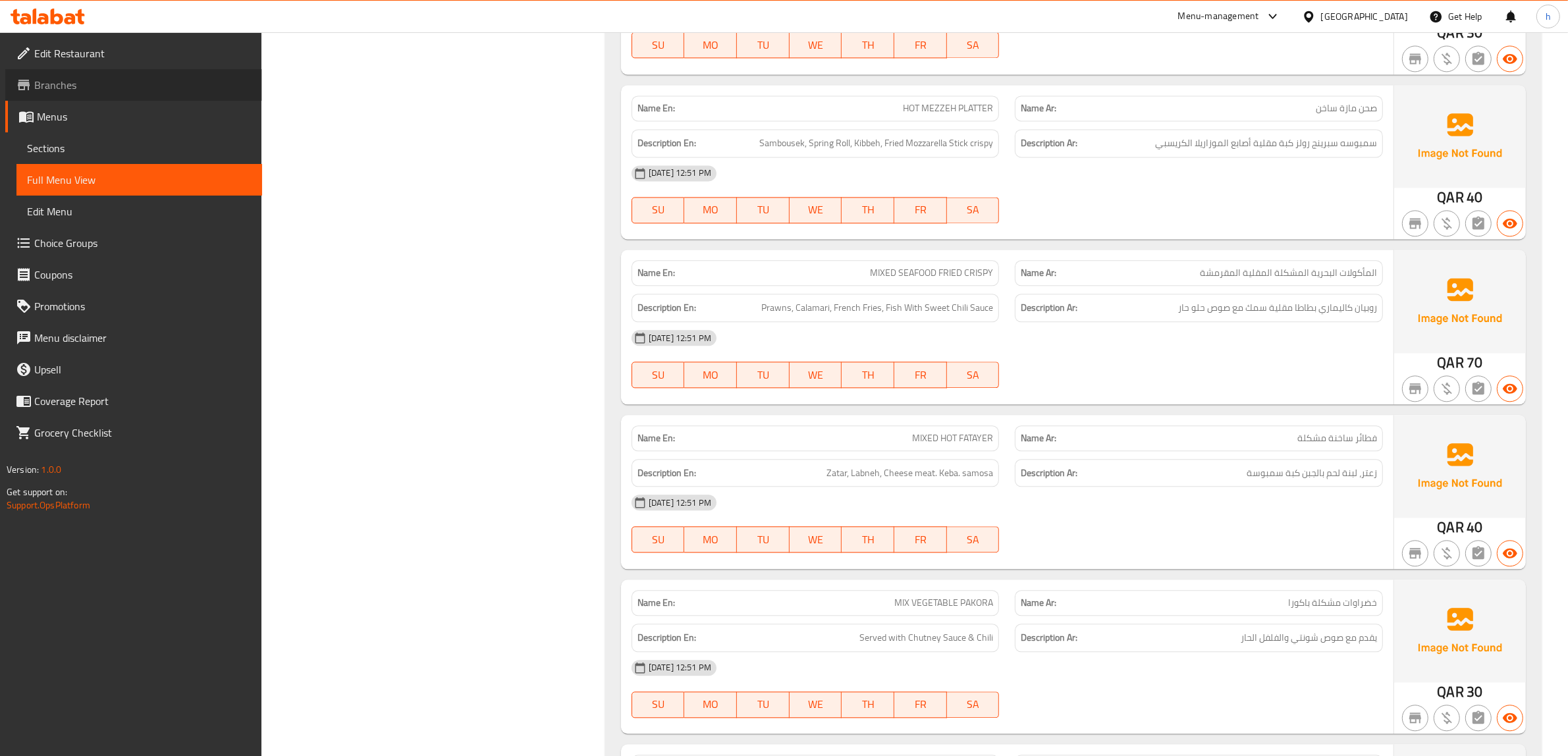
click at [94, 87] on span "Branches" at bounding box center [143, 85] width 217 height 16
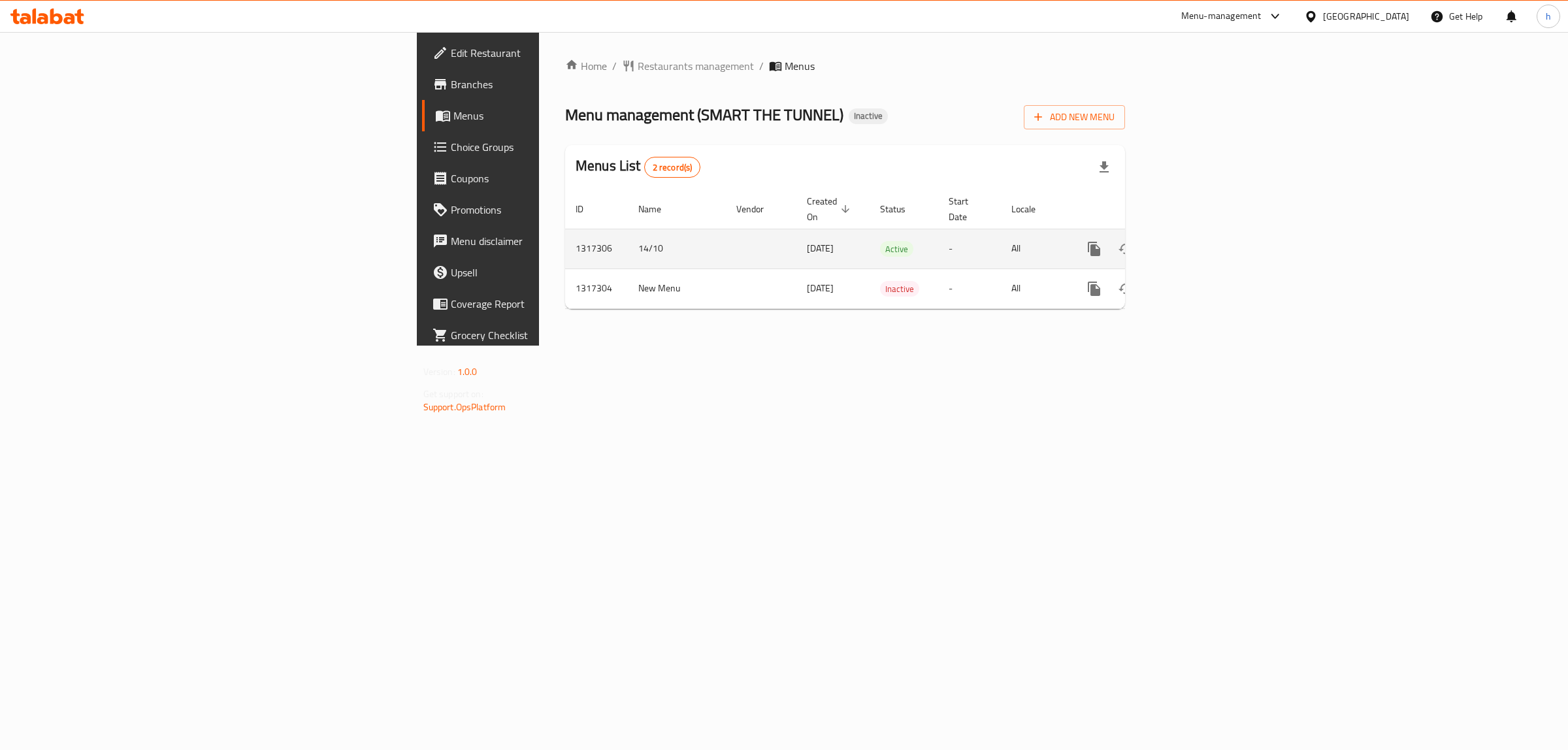
click at [1196, 241] on icon "enhanced table" at bounding box center [1189, 249] width 16 height 16
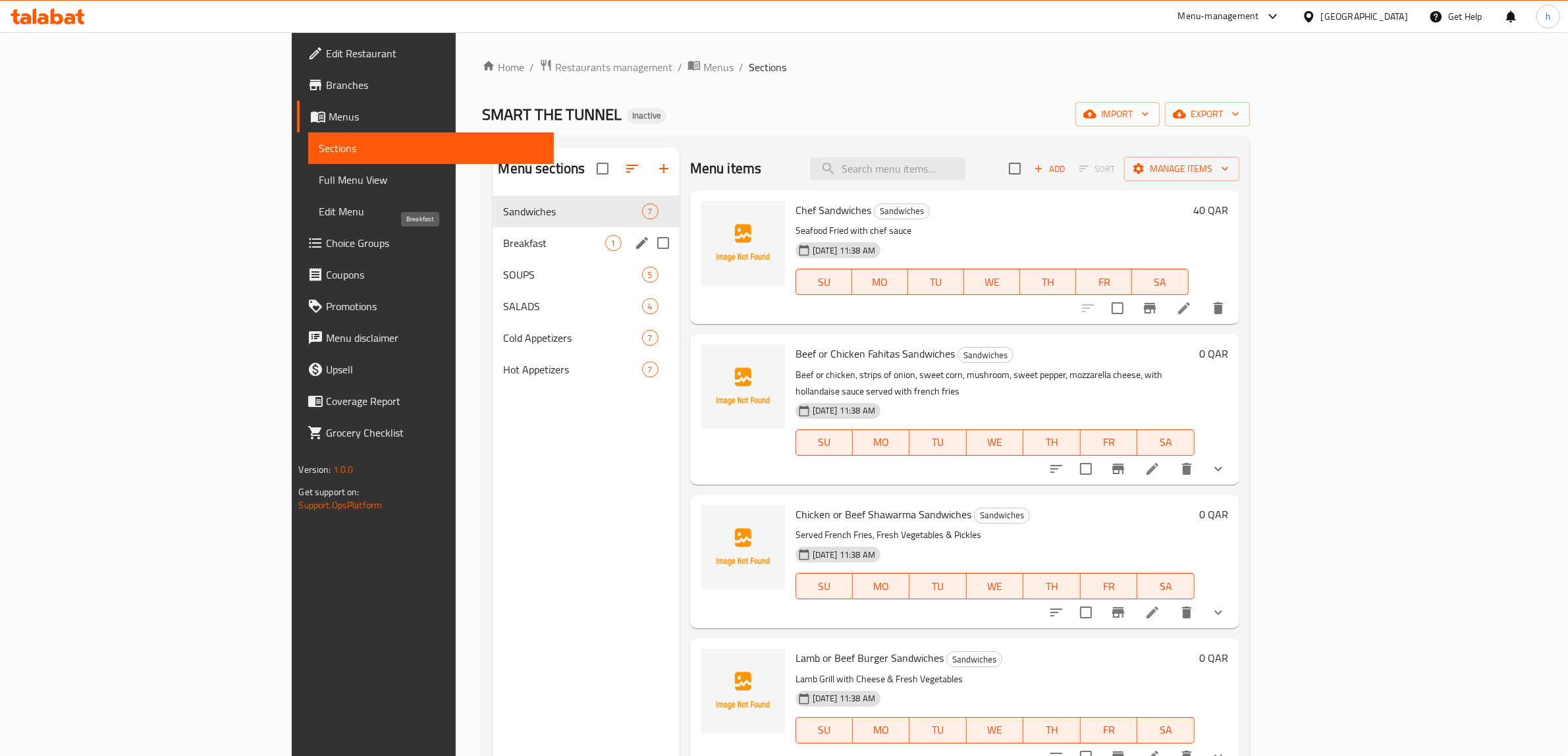
click at [503, 250] on span "Breakfast" at bounding box center [554, 243] width 102 height 16
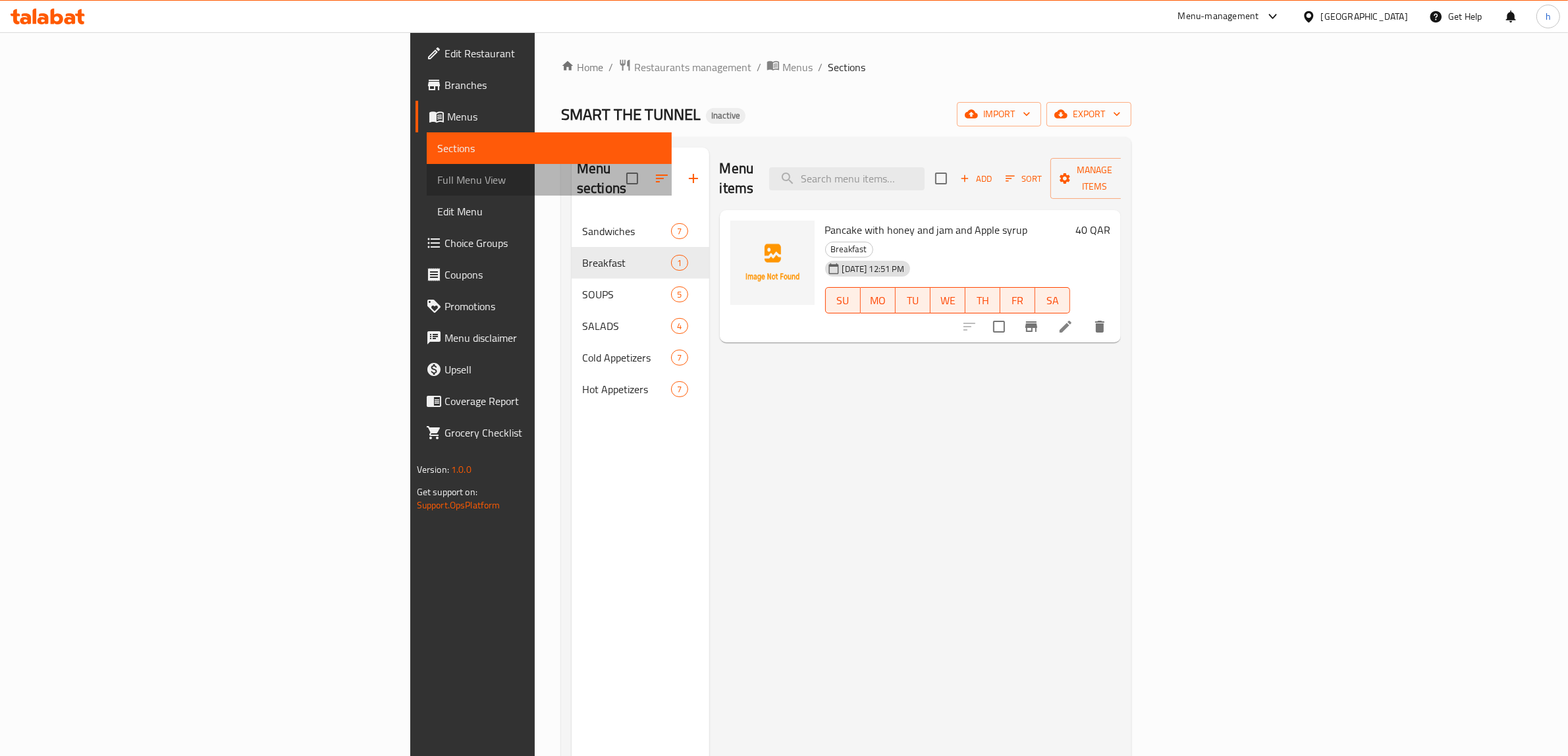
click at [437, 179] on span "Full Menu View" at bounding box center [549, 180] width 224 height 16
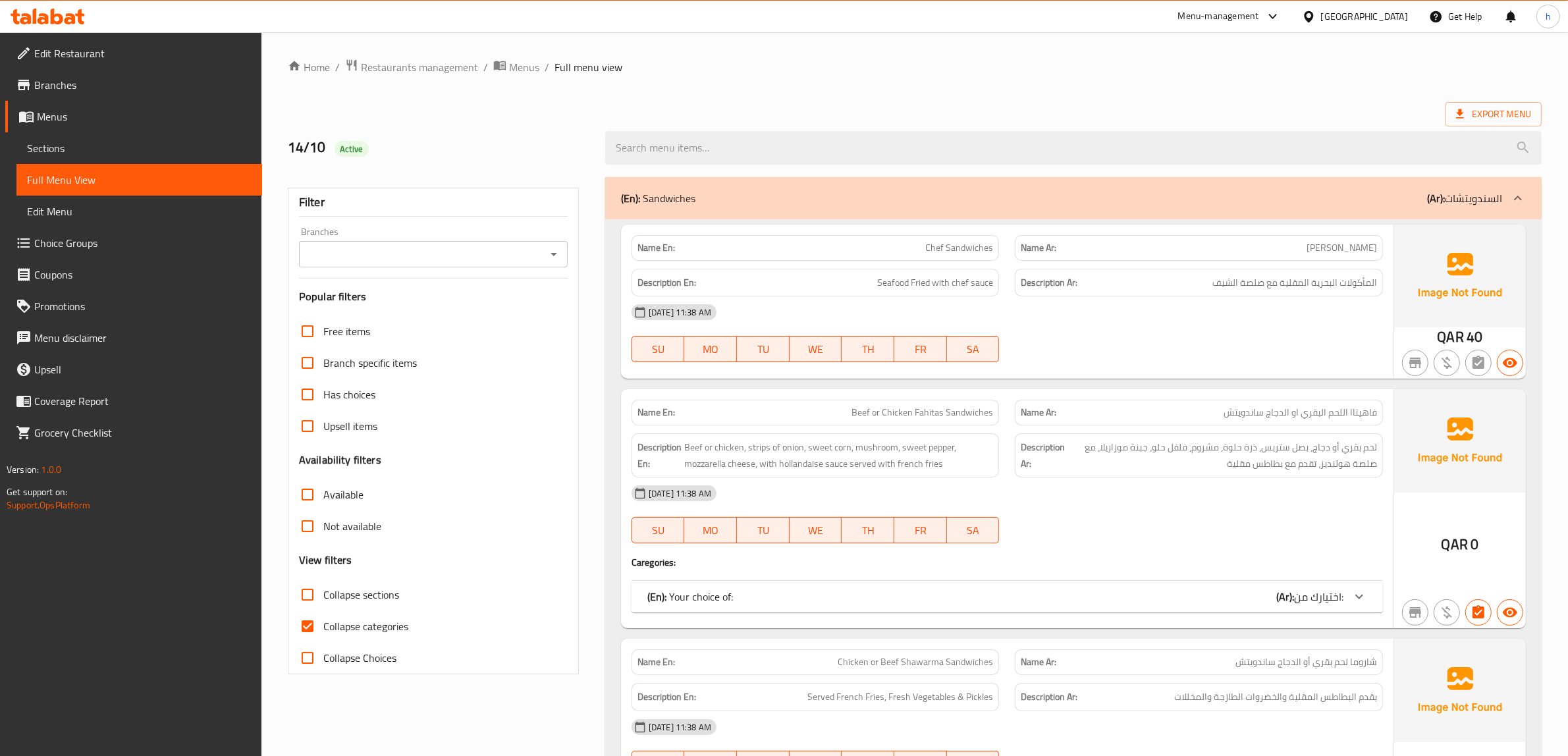
click at [1068, 208] on div "(En): Sandwiches (Ar): السندويتشات" at bounding box center [1073, 198] width 936 height 42
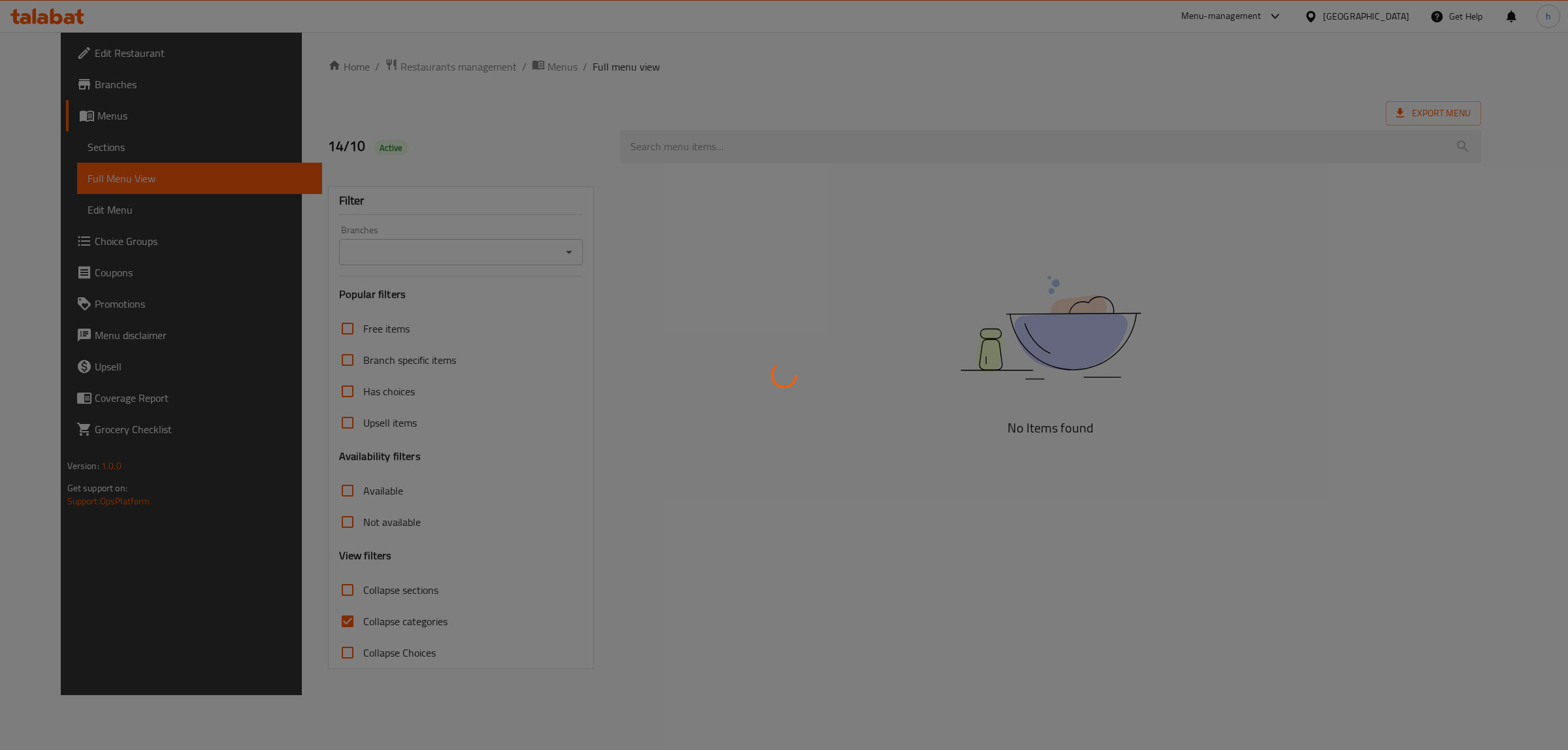
click at [87, 147] on div at bounding box center [784, 375] width 1568 height 750
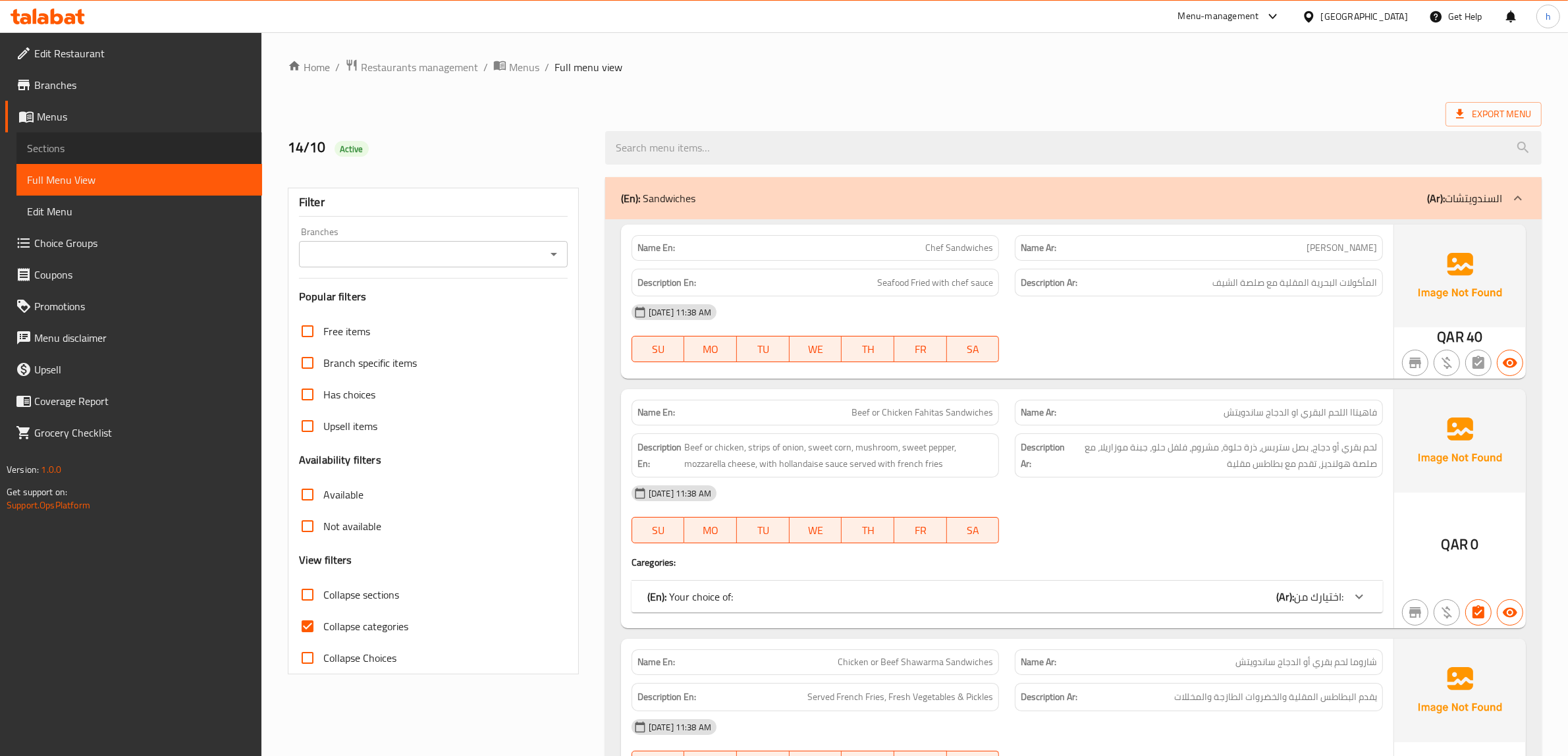
click at [87, 148] on span "Sections" at bounding box center [139, 148] width 224 height 16
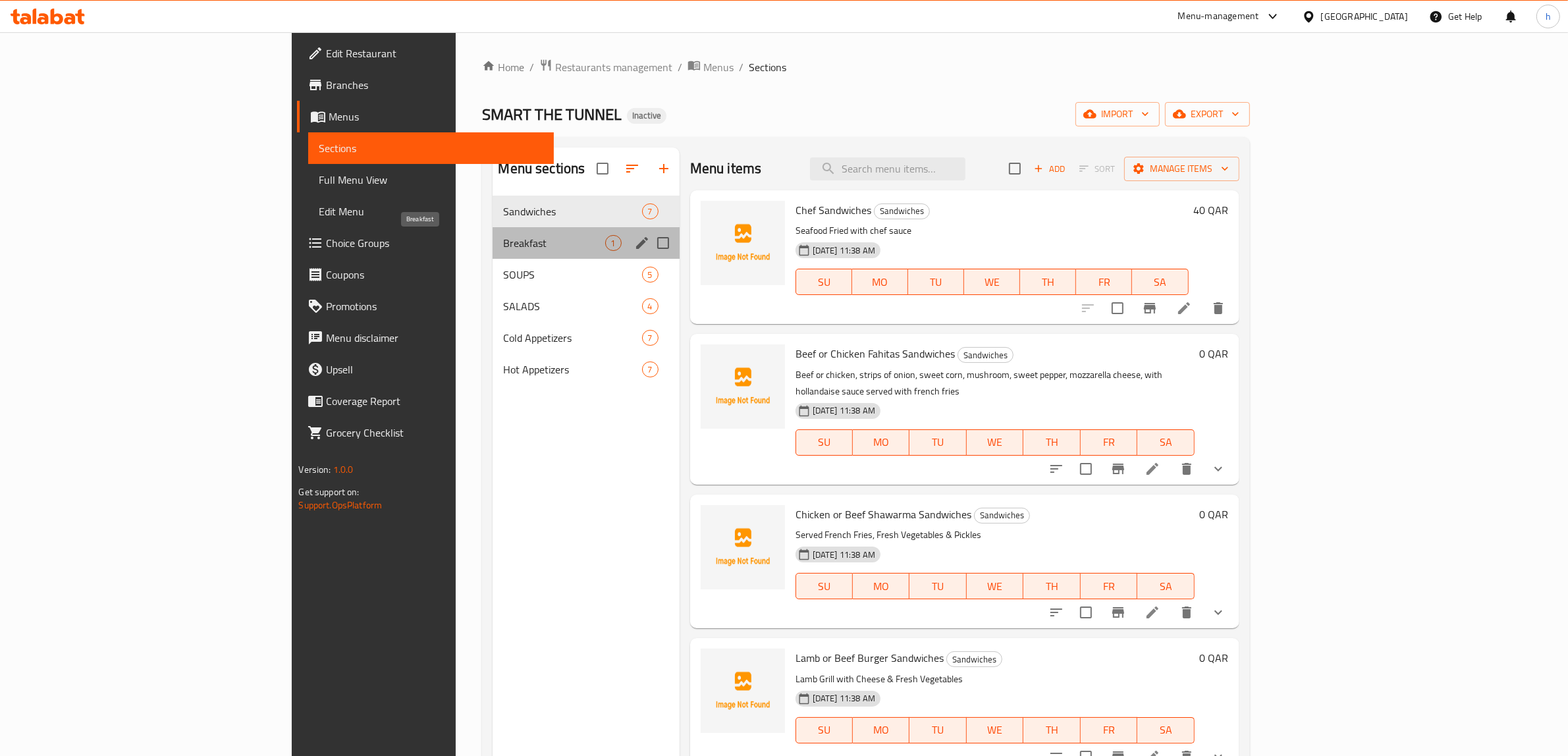
click at [503, 246] on span "Breakfast" at bounding box center [554, 243] width 102 height 16
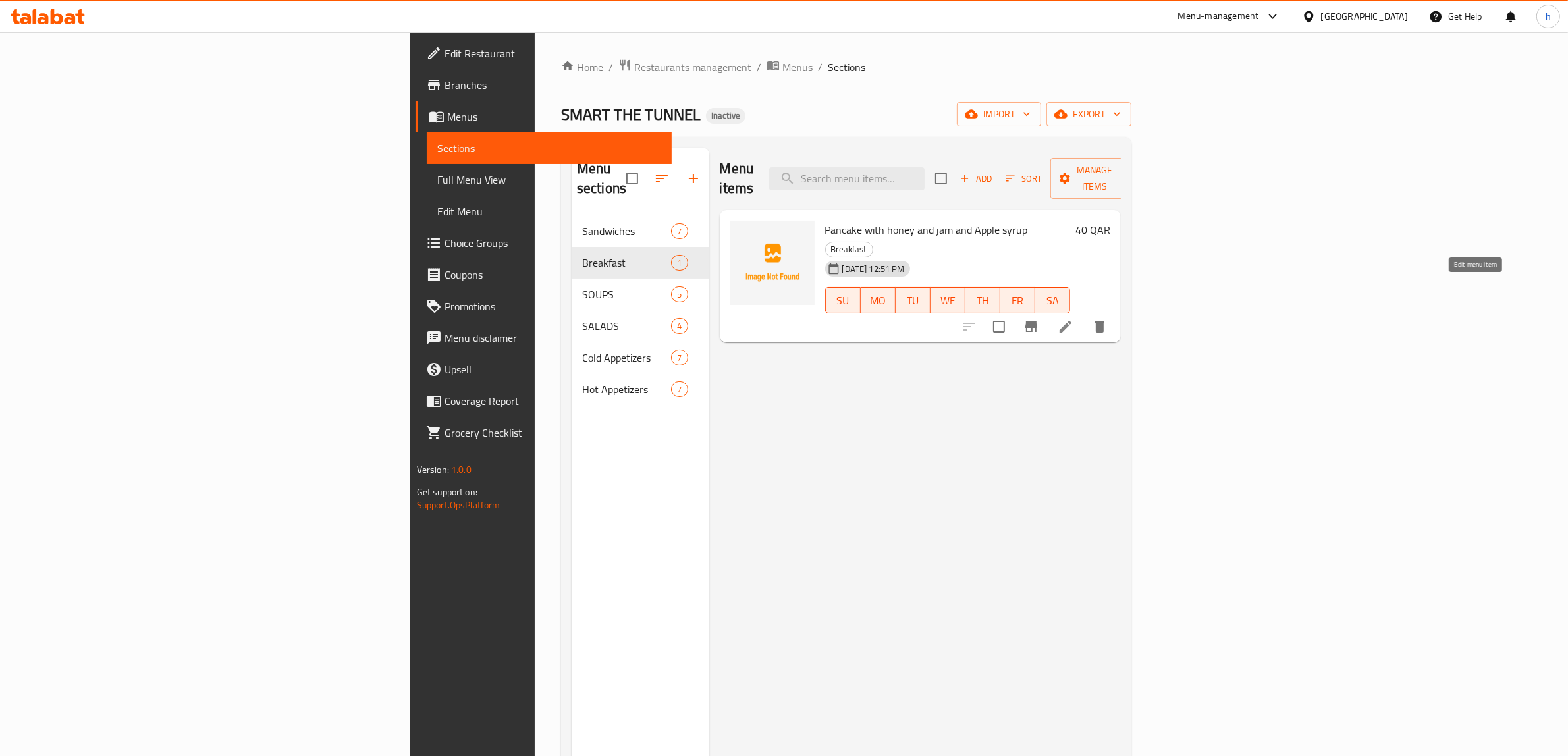
click at [1072, 320] on icon at bounding box center [1065, 326] width 12 height 12
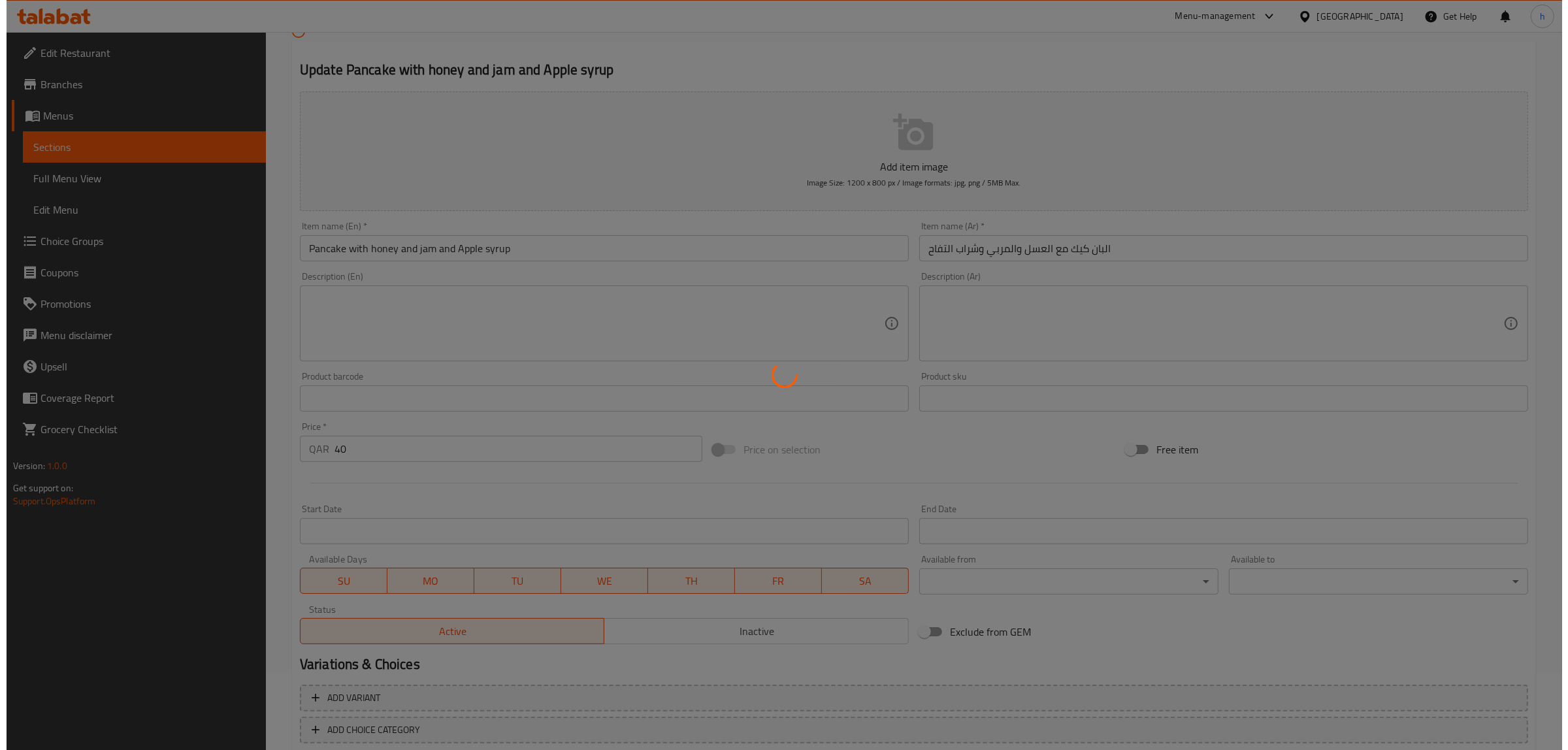
scroll to position [152, 0]
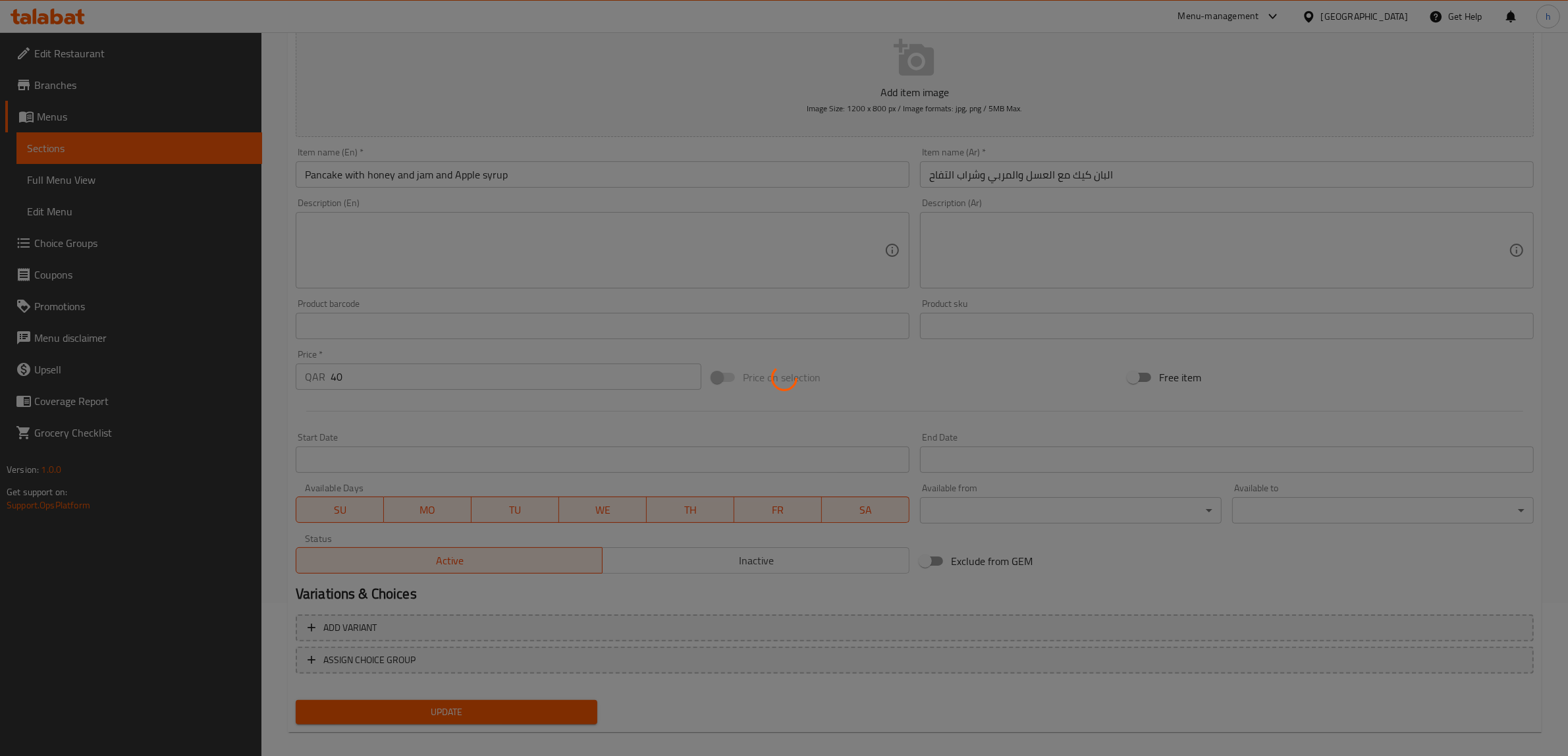
click at [1036, 509] on div at bounding box center [784, 378] width 1568 height 756
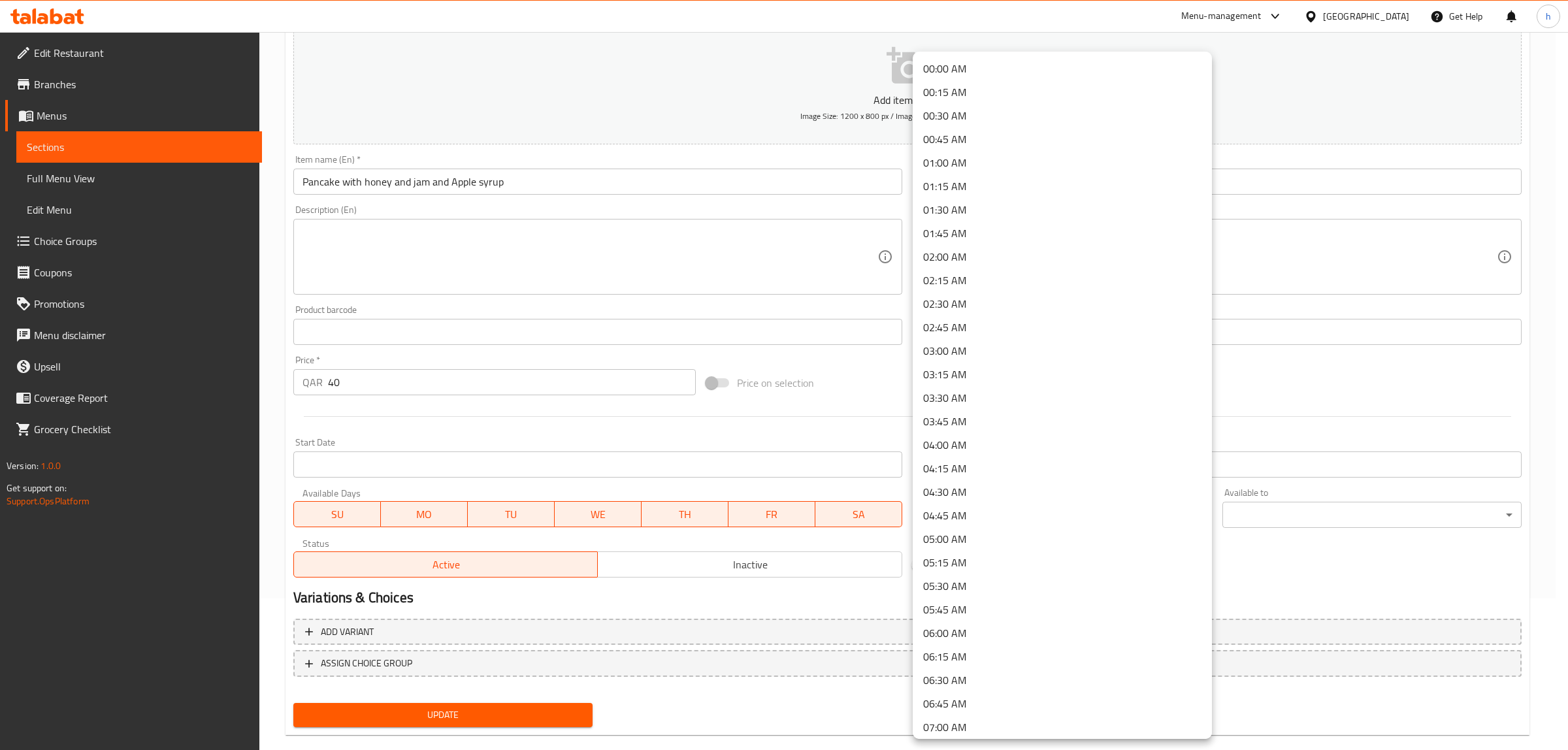
click at [1069, 524] on body "​ Menu-management Qatar Get Help h Edit Restaurant Branches Menus Sections Full…" at bounding box center [784, 239] width 1568 height 718
click at [1020, 671] on li "06:30 AM" at bounding box center [1063, 680] width 299 height 24
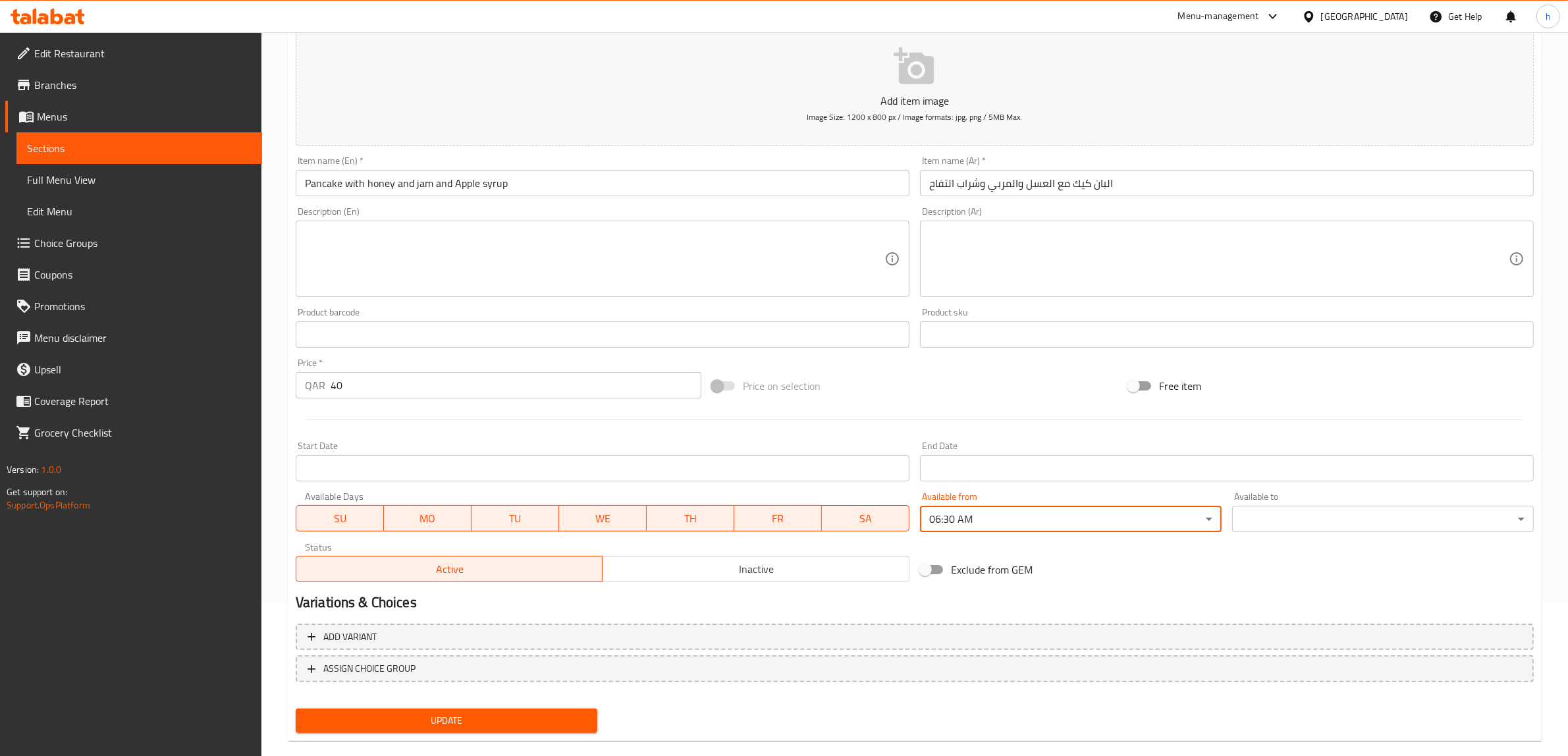
click at [1305, 517] on body "​ Menu-management Qatar Get Help h Edit Restaurant Branches Menus Sections Full…" at bounding box center [784, 241] width 1568 height 723
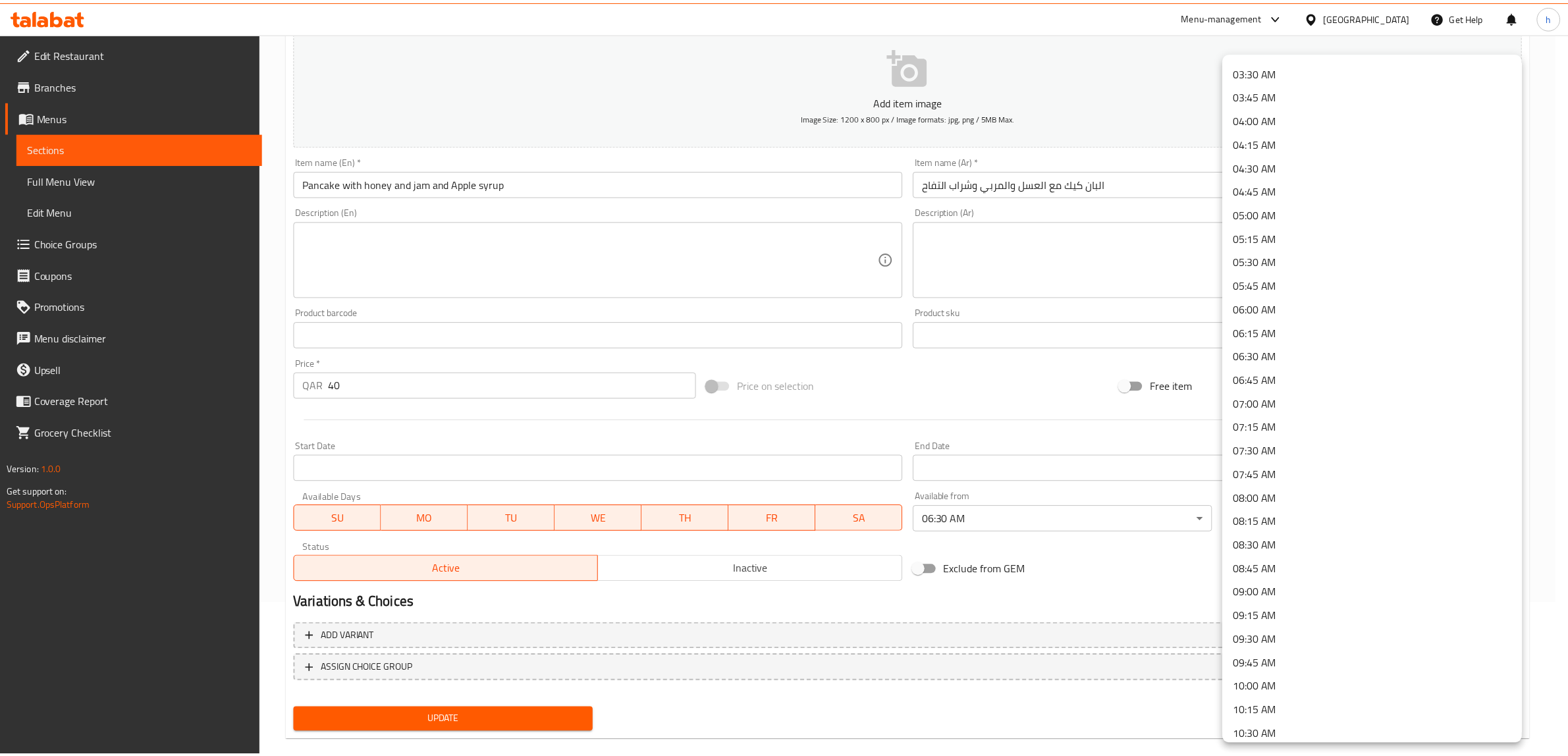
scroll to position [412, 0]
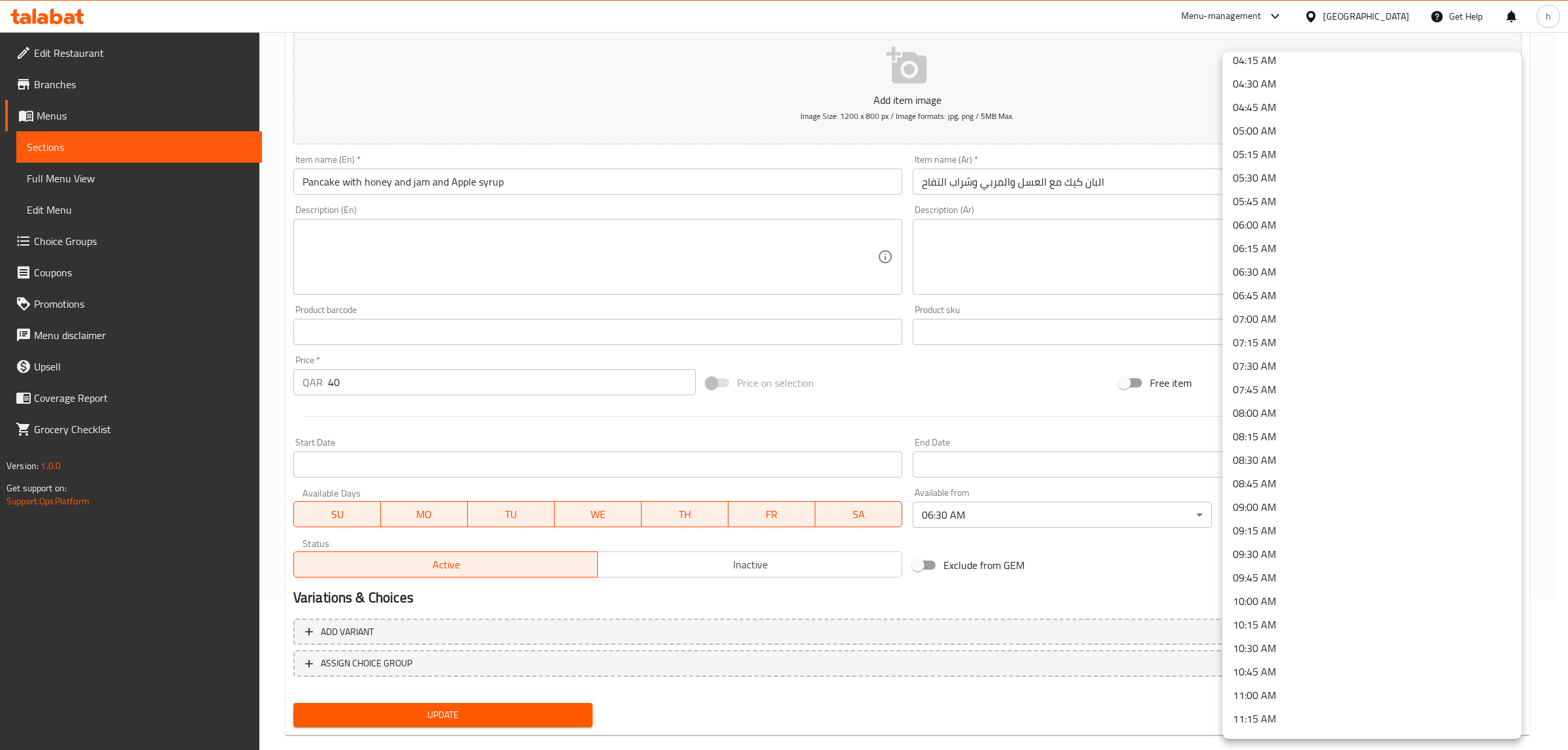
click at [1279, 694] on li "11:00 AM" at bounding box center [1372, 695] width 299 height 24
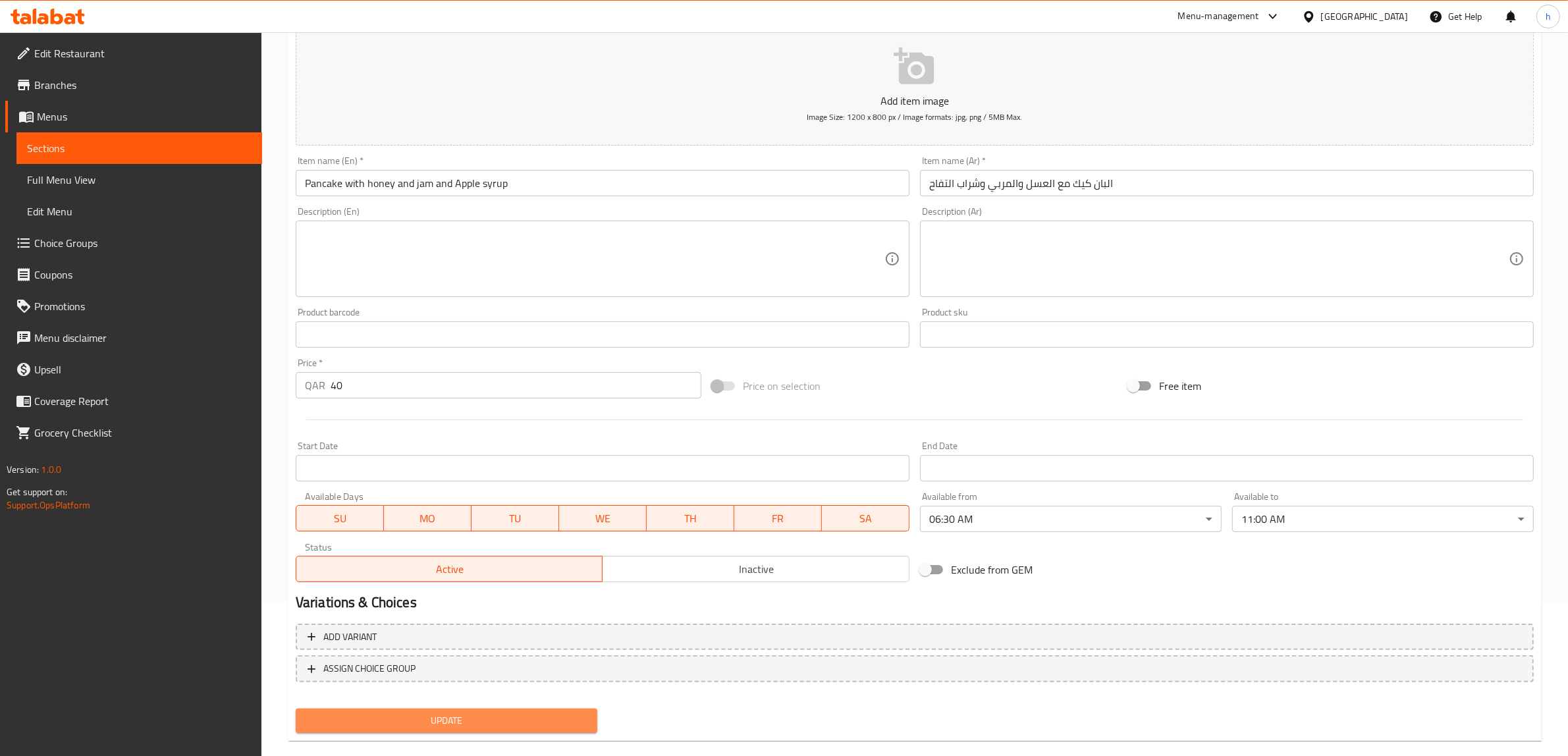
click at [402, 721] on span "Update" at bounding box center [447, 720] width 281 height 17
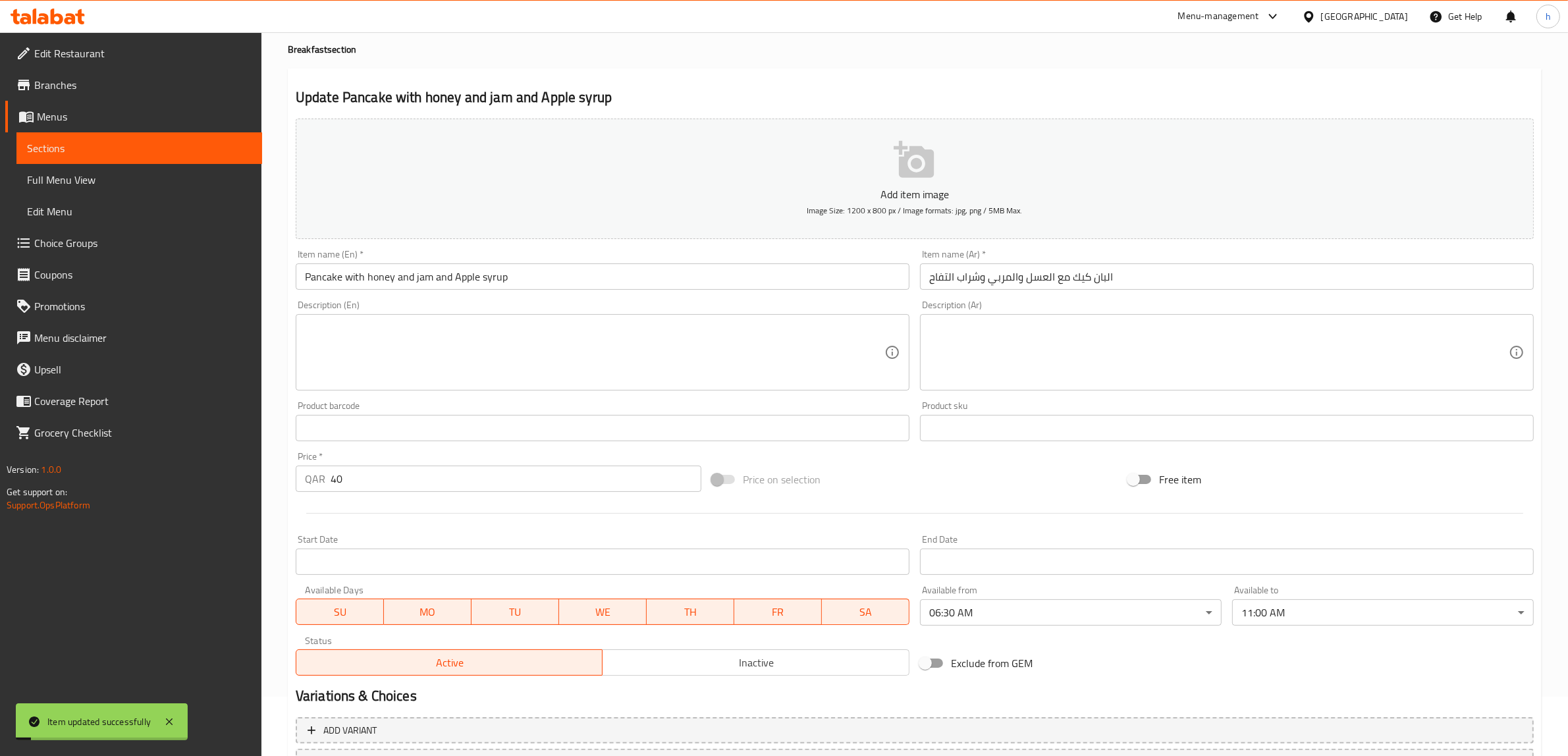
scroll to position [0, 0]
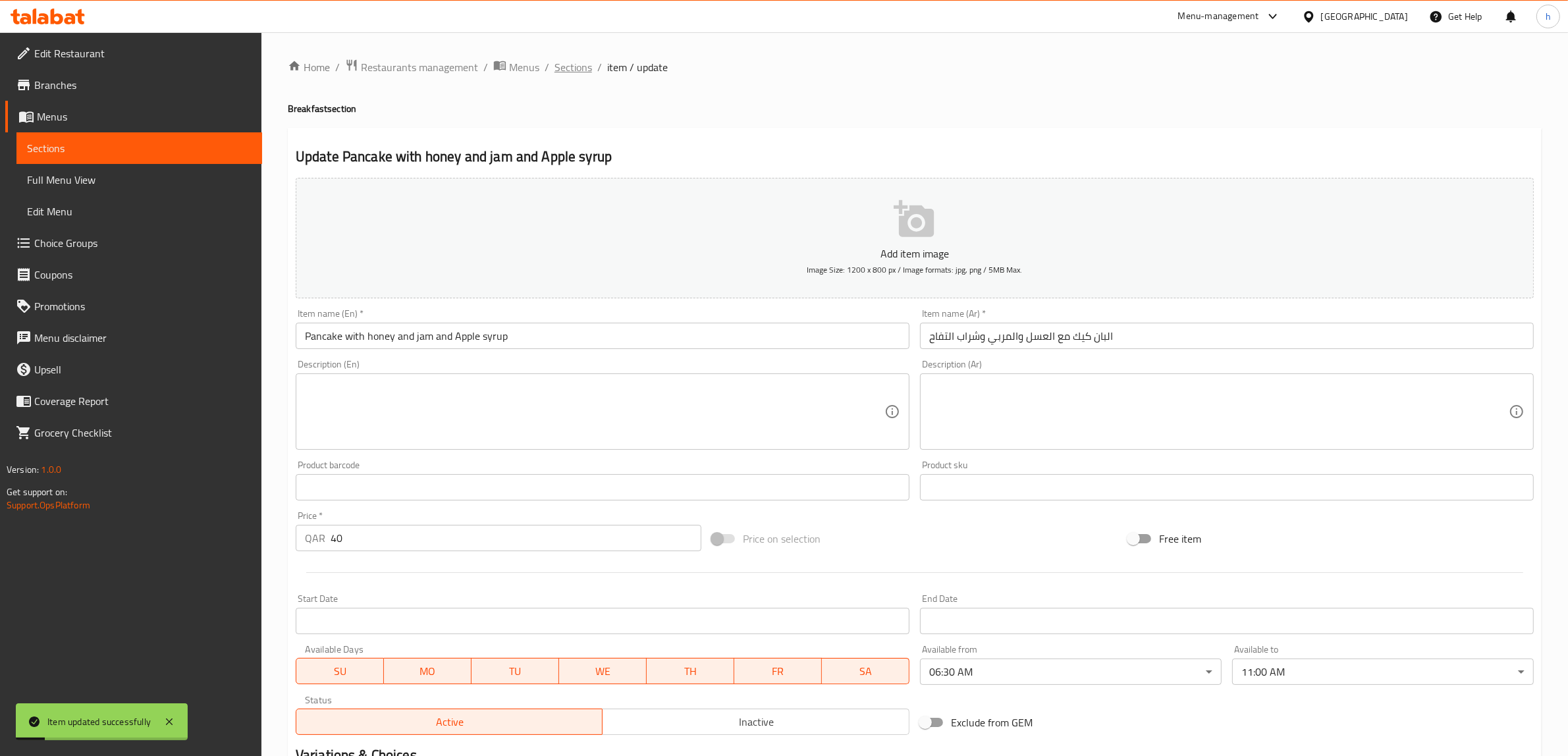
click at [560, 66] on span "Sections" at bounding box center [573, 67] width 37 height 16
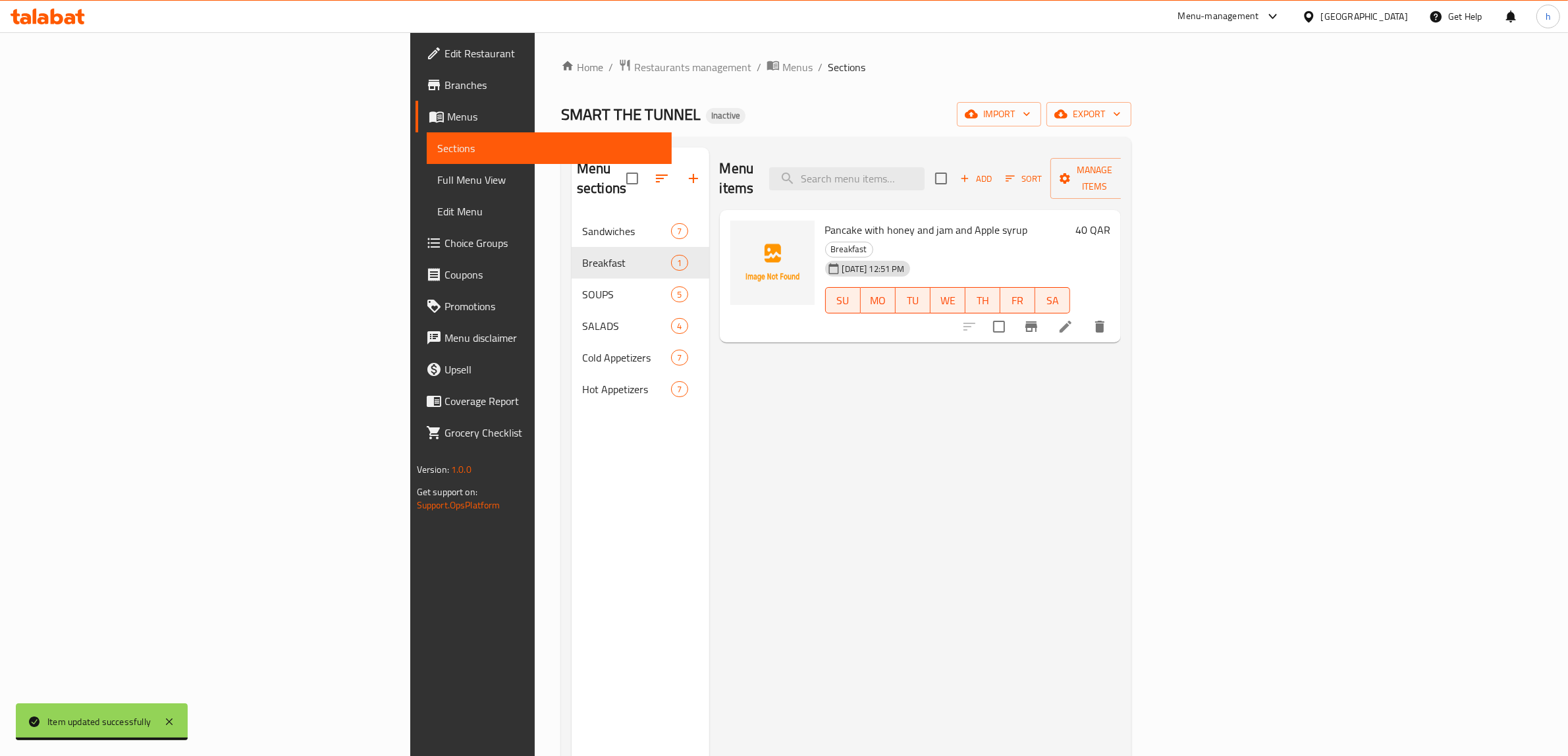
click at [1083, 315] on li at bounding box center [1065, 327] width 36 height 24
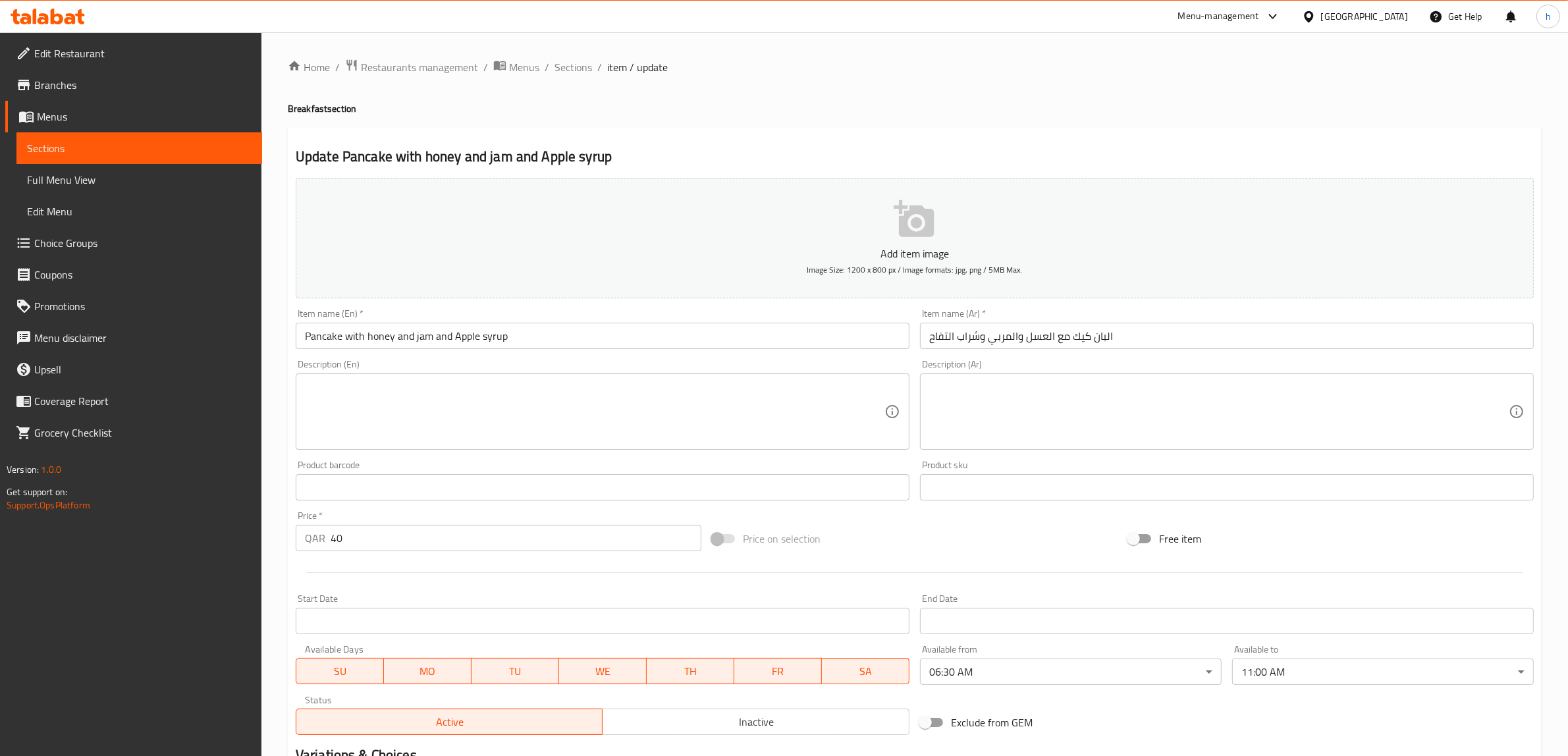
click at [1177, 341] on input "البان كيك مع العسل والمربي وشراب التفاح" at bounding box center [1227, 336] width 614 height 26
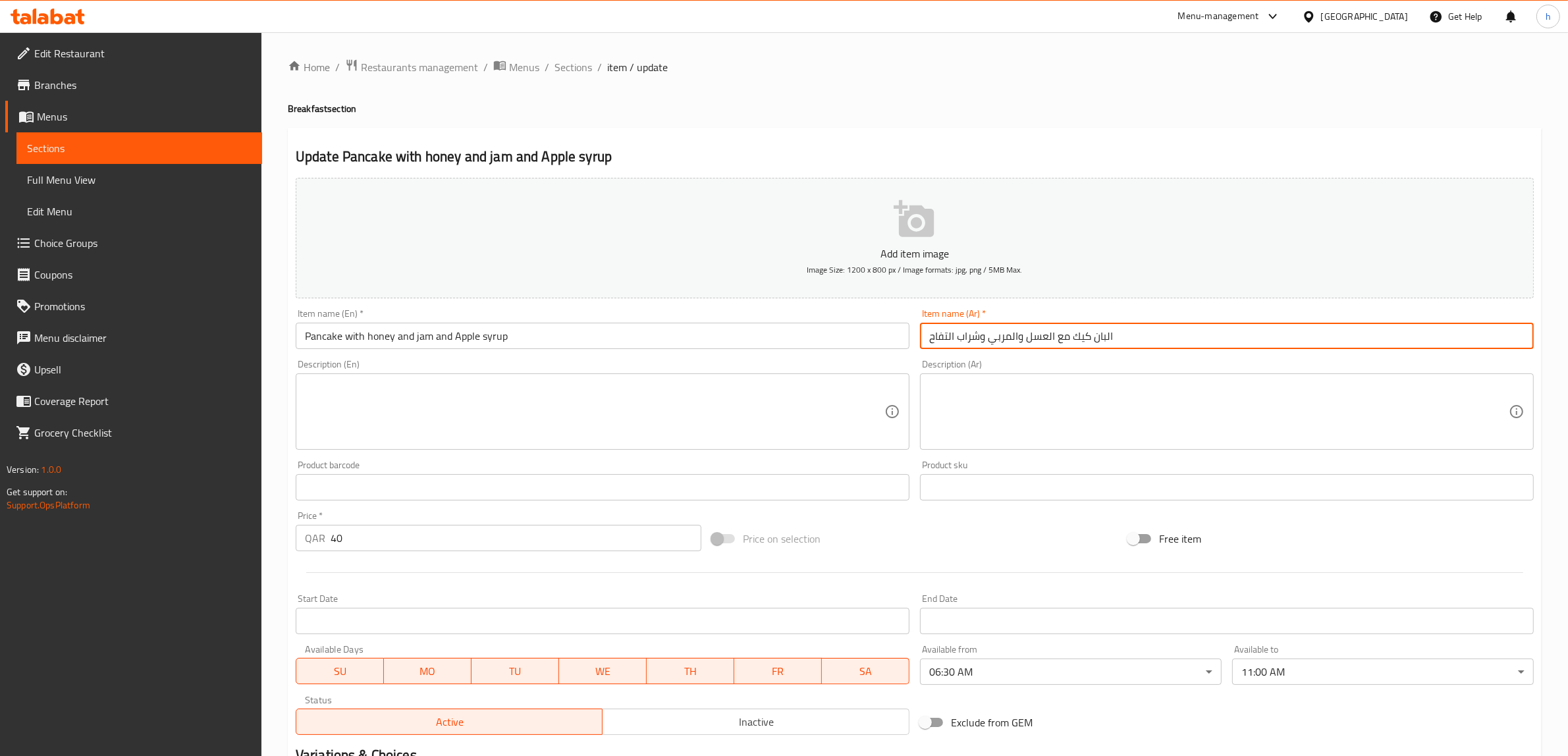
drag, startPoint x: 1172, startPoint y: 341, endPoint x: 1362, endPoint y: 329, distance: 190.4
click at [1362, 329] on input "البان كيك مع العسل والمربي وشراب التفاح" at bounding box center [1227, 336] width 614 height 26
click at [1518, 341] on input "البان كيك مع العسل والمربي وشراب التفاح" at bounding box center [1227, 336] width 614 height 26
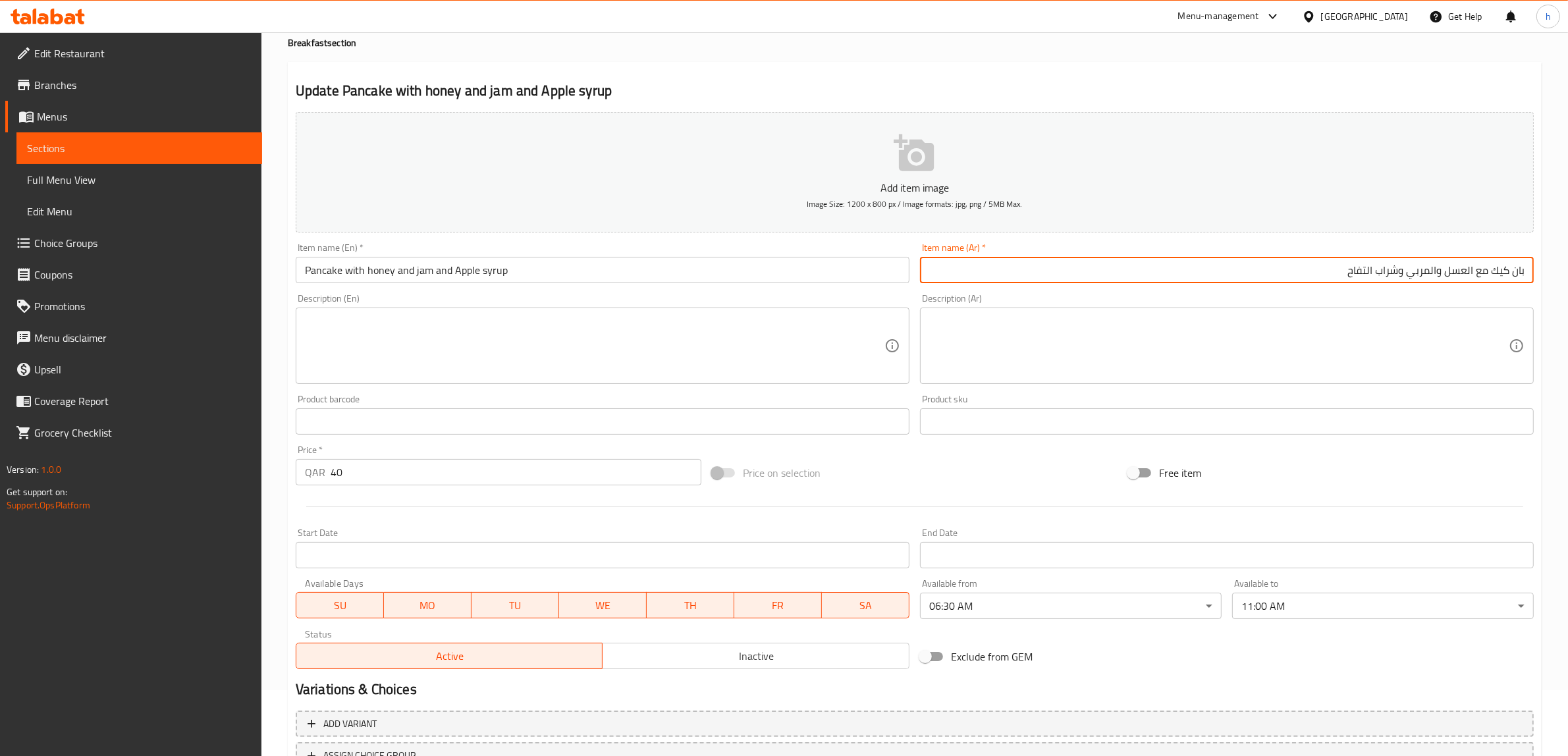
scroll to position [172, 0]
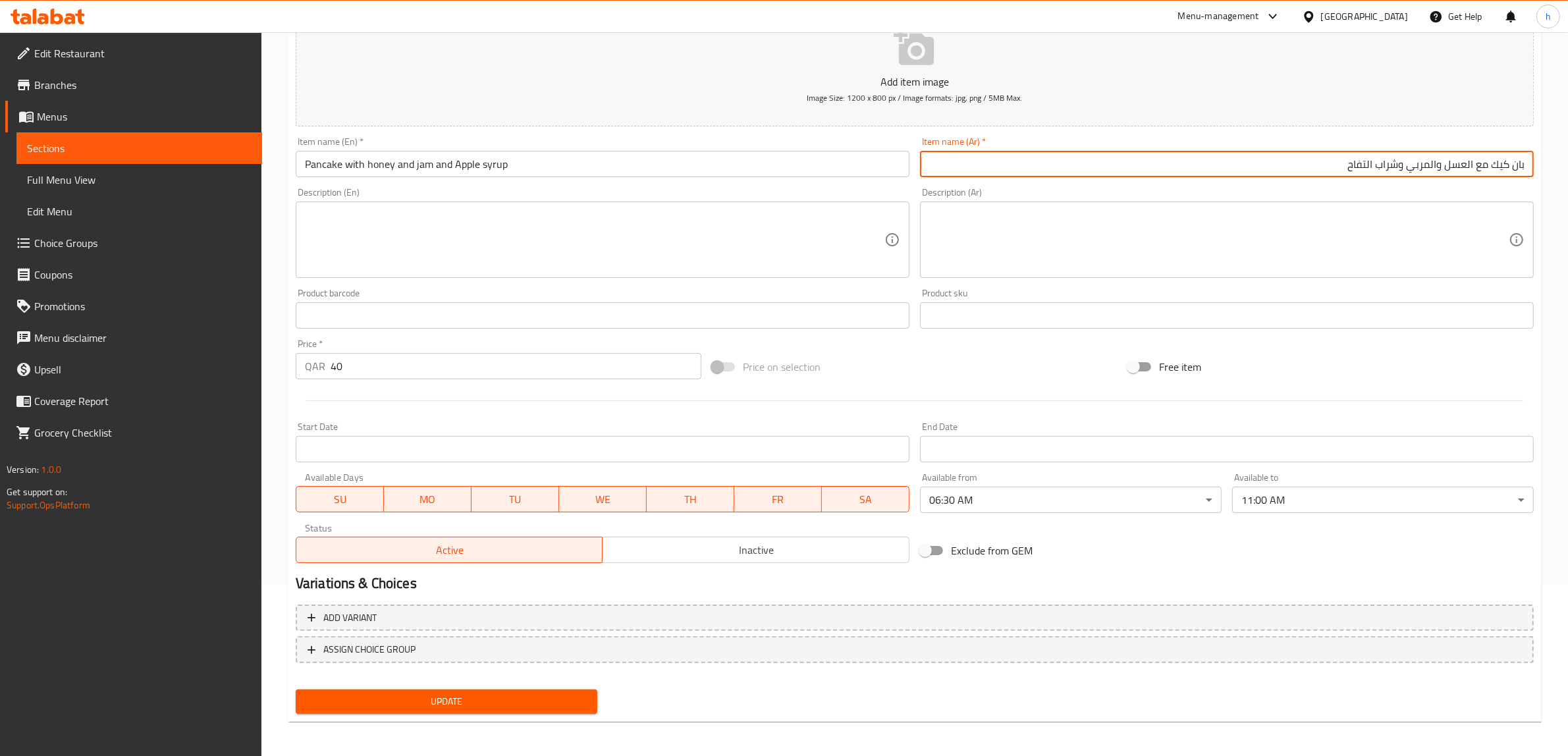
type input "بان كيك مع العسل والمربي وشراب التفاح"
click at [475, 696] on span "Update" at bounding box center [447, 701] width 281 height 17
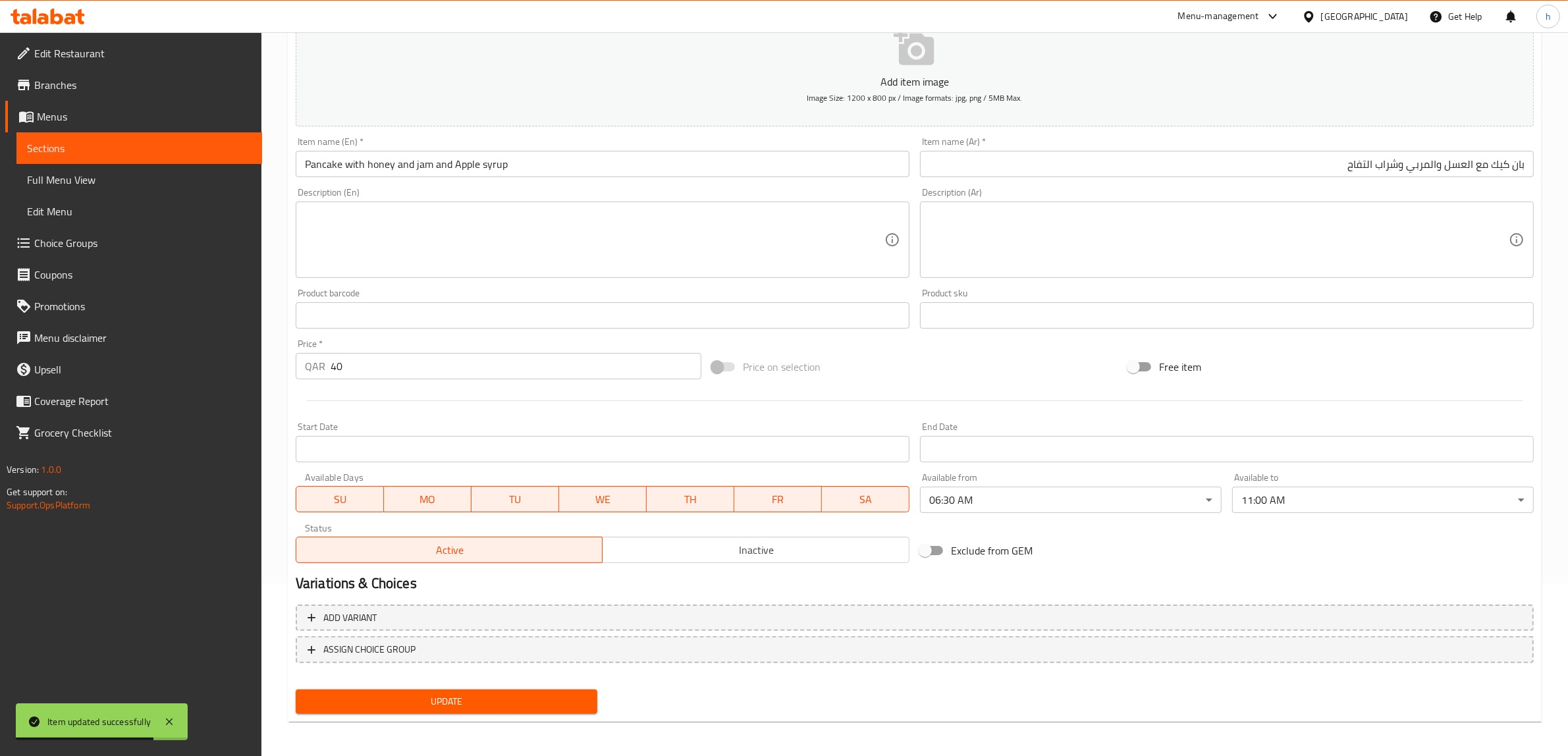
click at [101, 138] on link "Sections" at bounding box center [140, 148] width 246 height 32
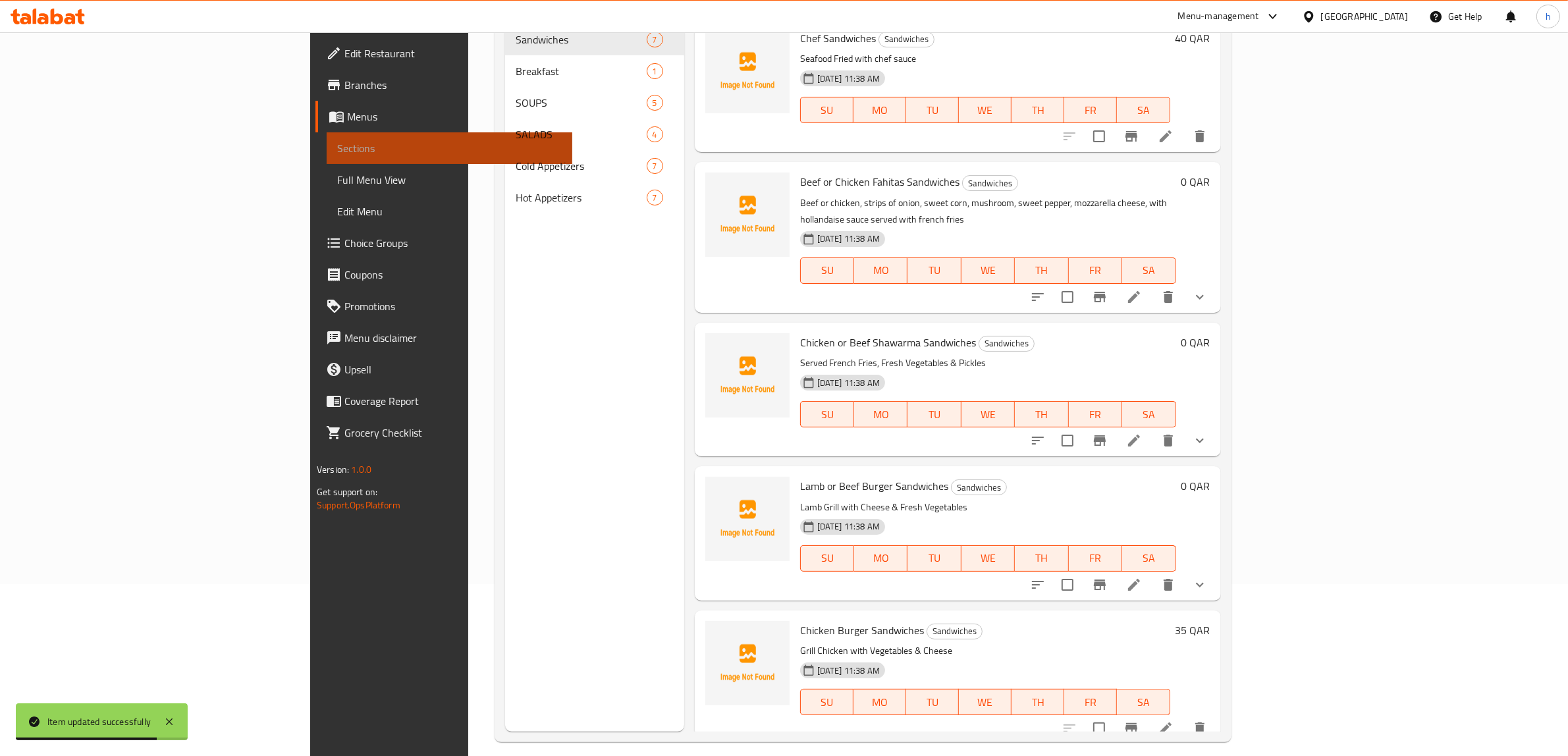
click at [327, 138] on link "Sections" at bounding box center [450, 148] width 246 height 32
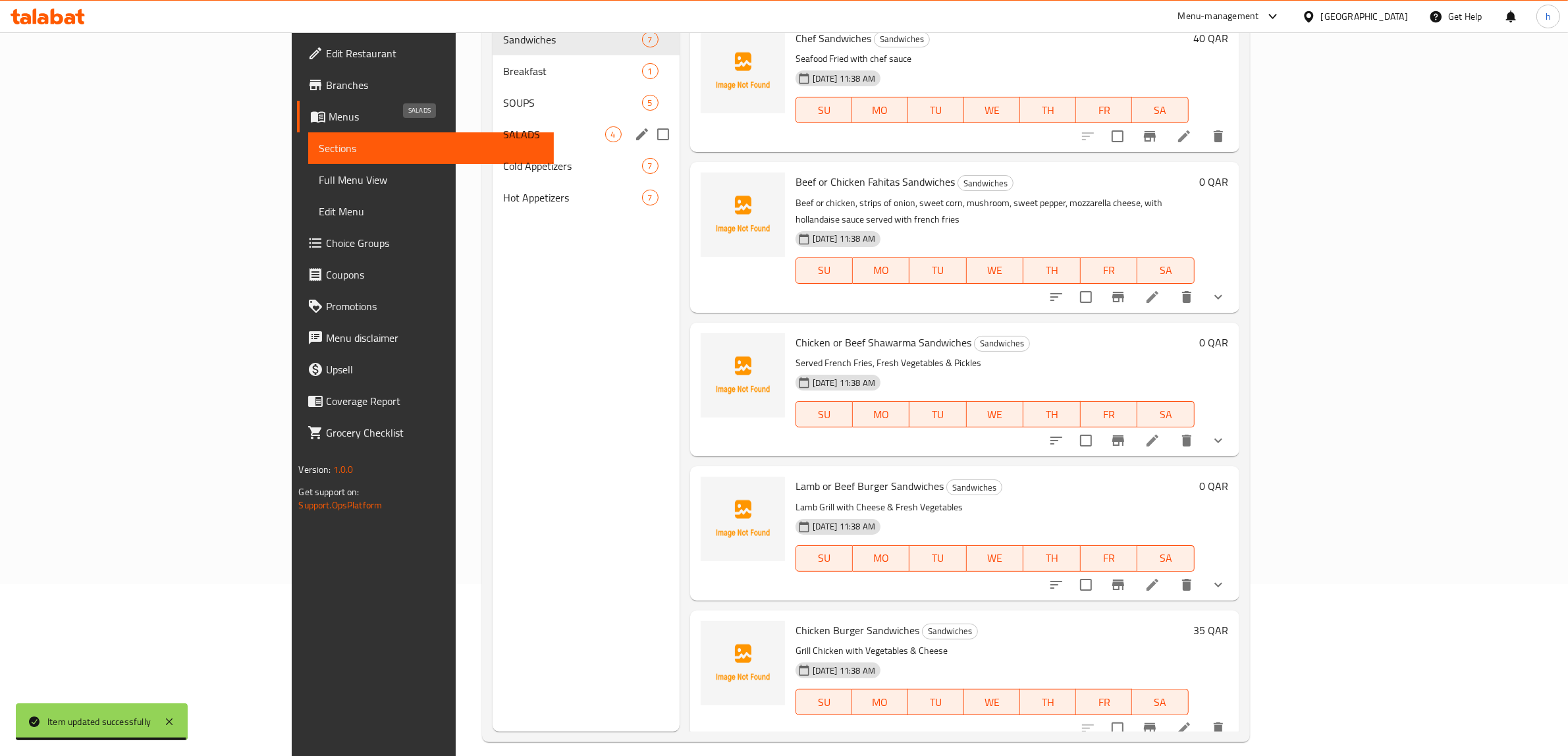
click at [503, 134] on span "SALADS" at bounding box center [554, 134] width 102 height 16
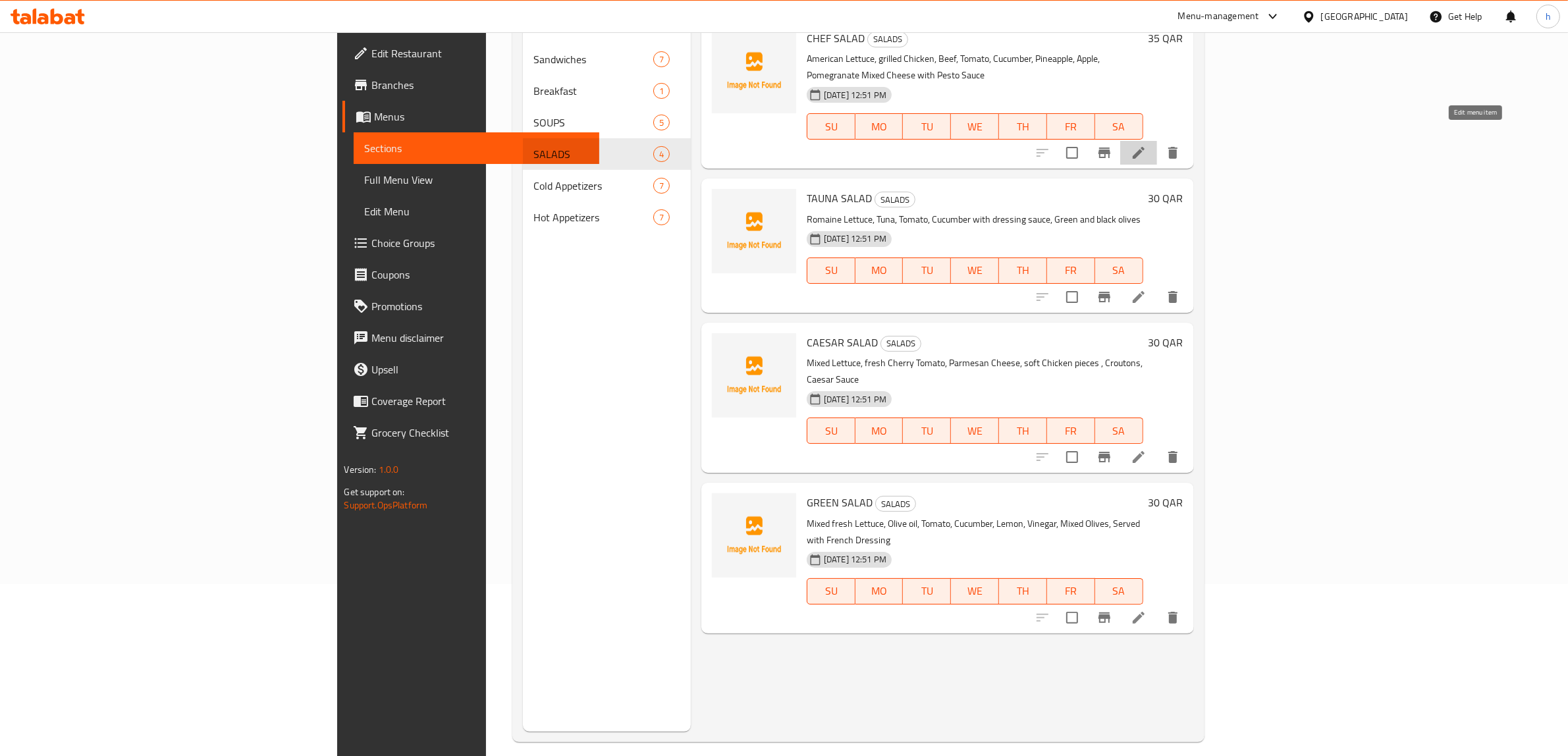
click at [1144, 147] on icon at bounding box center [1138, 152] width 12 height 12
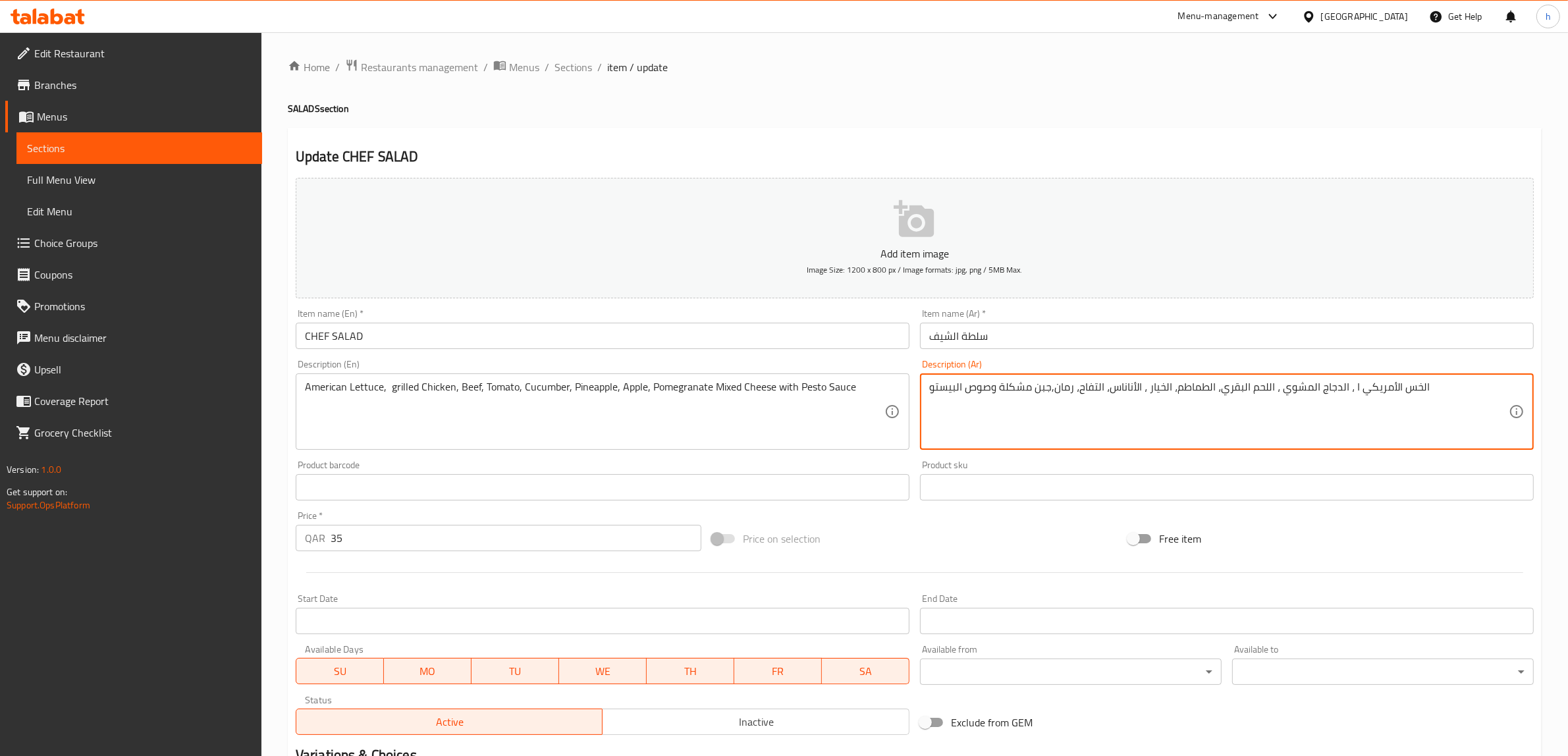
drag, startPoint x: 1355, startPoint y: 387, endPoint x: 1344, endPoint y: 389, distance: 11.2
click at [1351, 393] on textarea "الخس الأمريكي ا ، الدجاج المشوي ، اللحم البقري، الطماطم، الخيار ، الأناناس، الت…" at bounding box center [1218, 412] width 580 height 63
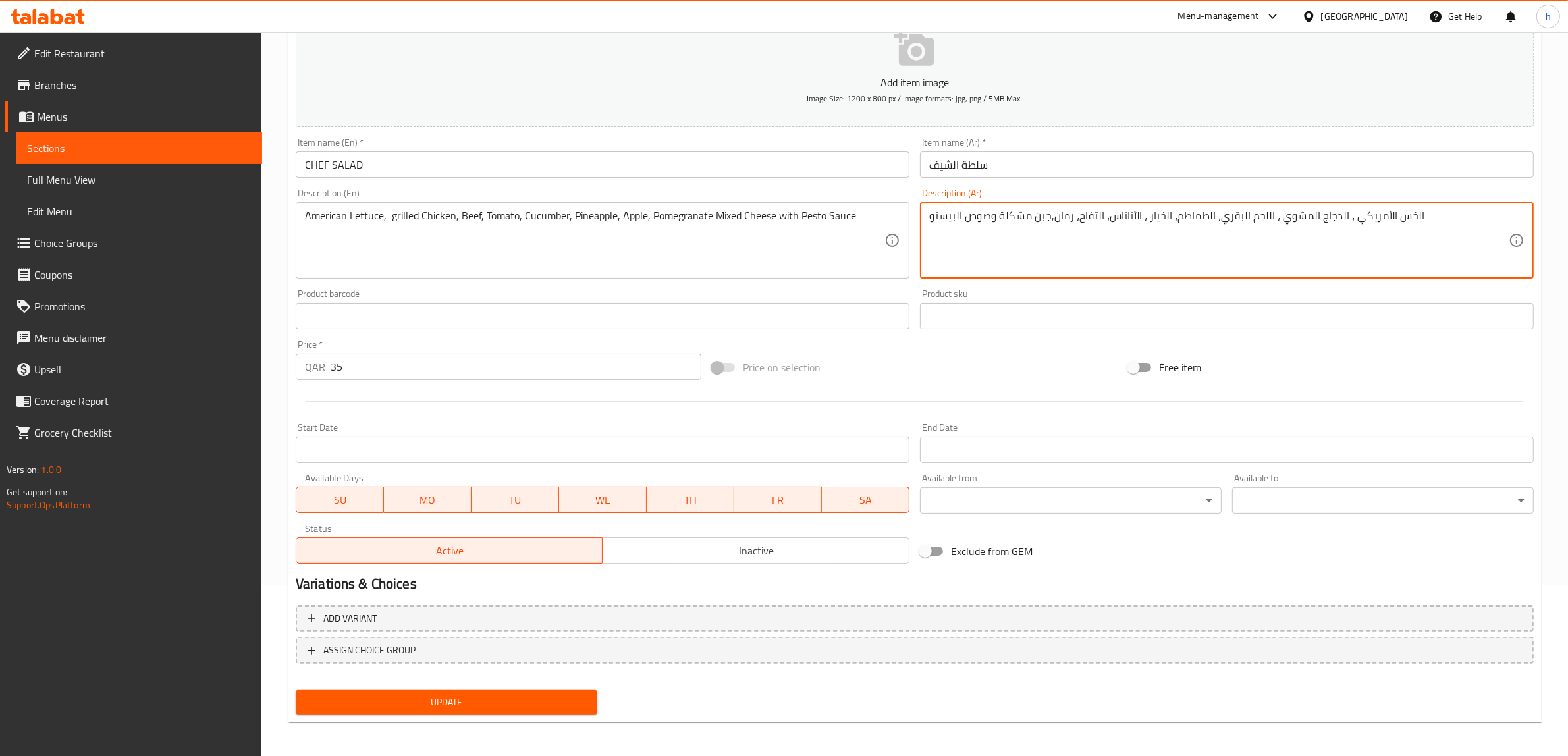
scroll to position [172, 0]
type textarea "الخس الأمريكي ، الدجاج المشوي ، اللحم البقري، الطماطم، الخيار ، الأناناس، التفا…"
drag, startPoint x: 527, startPoint y: 703, endPoint x: 525, endPoint y: 695, distance: 8.2
click at [527, 702] on span "Update" at bounding box center [447, 701] width 281 height 17
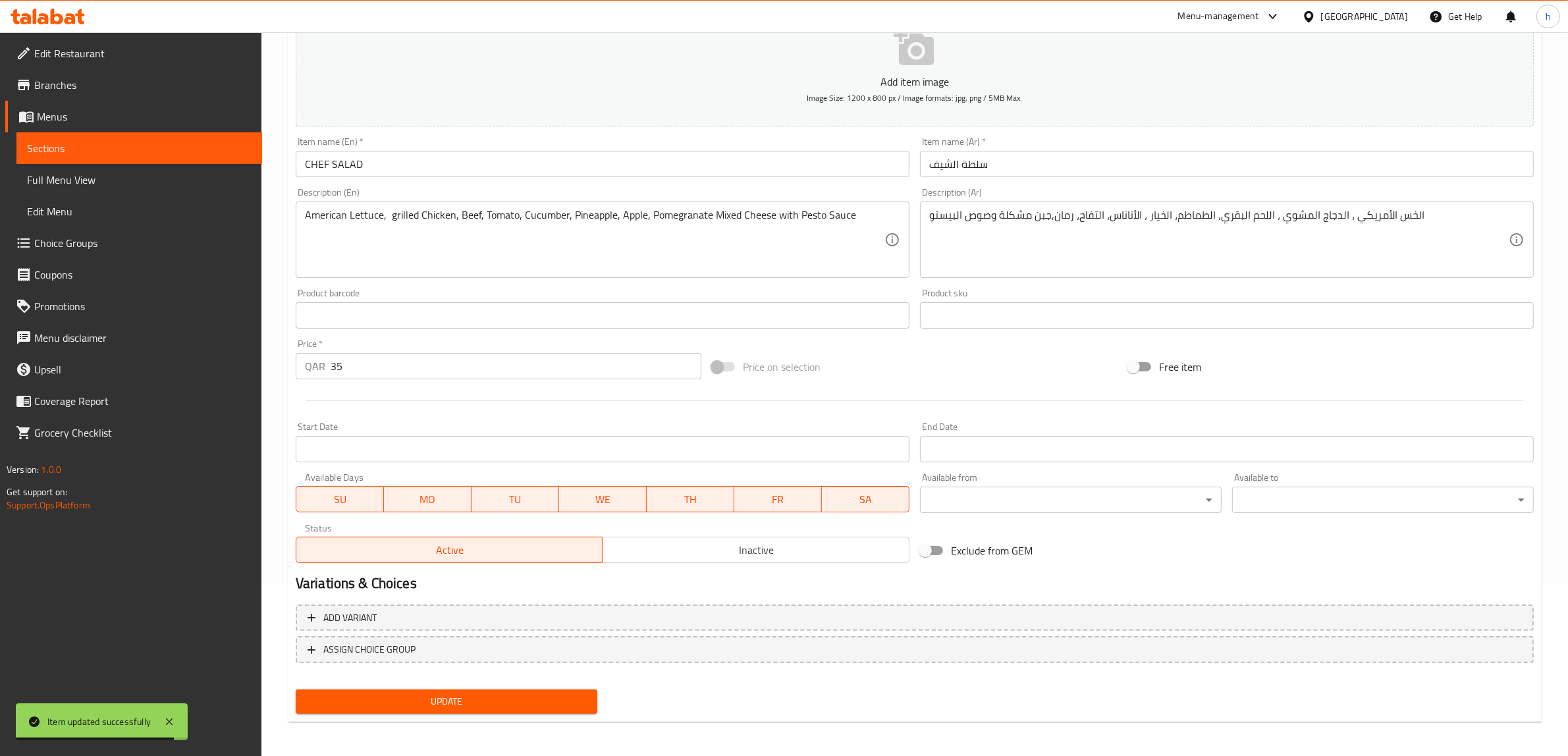
click at [484, 712] on div "Update" at bounding box center [446, 702] width 312 height 35
click at [482, 702] on span "Update" at bounding box center [447, 701] width 281 height 17
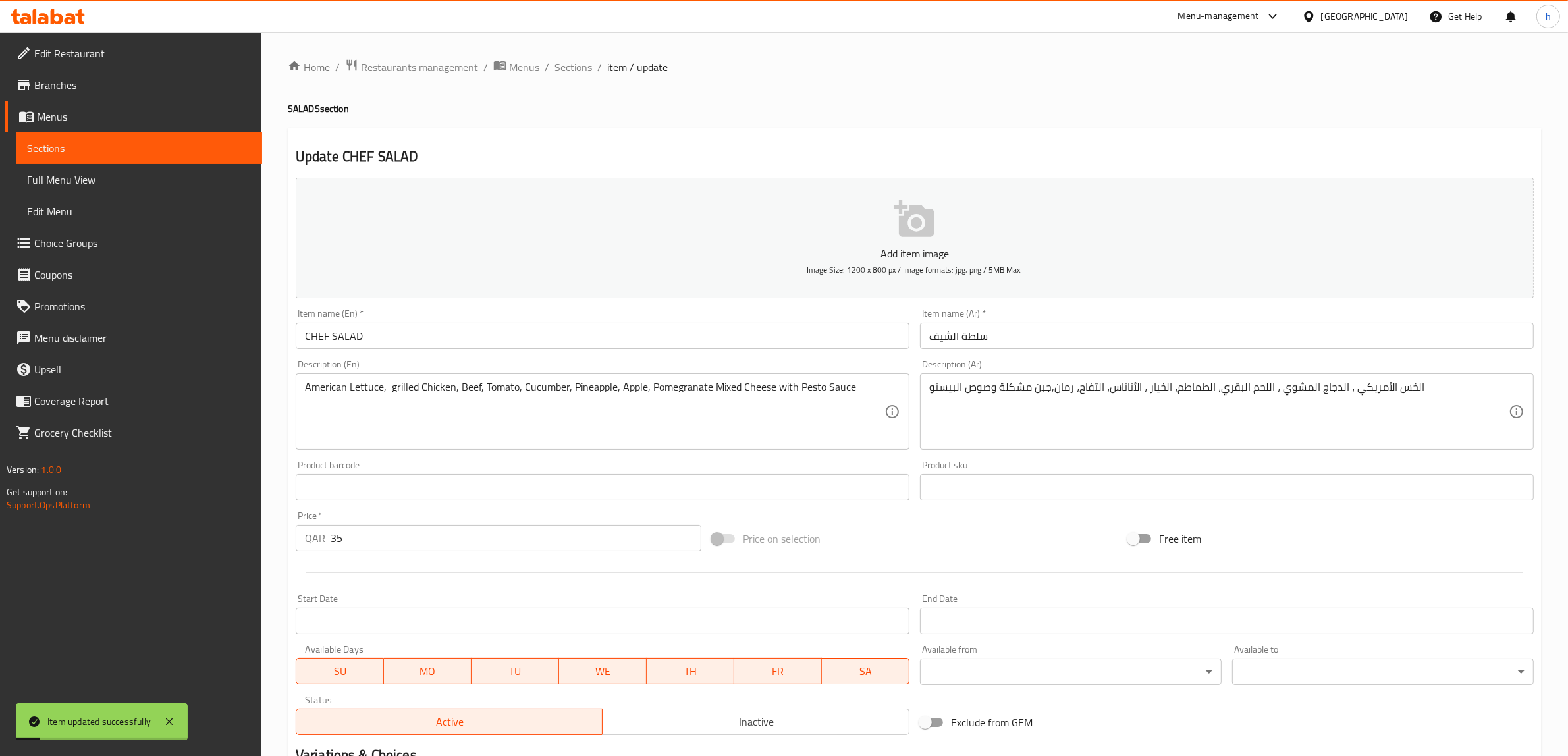
click at [565, 64] on span "Sections" at bounding box center [573, 67] width 37 height 16
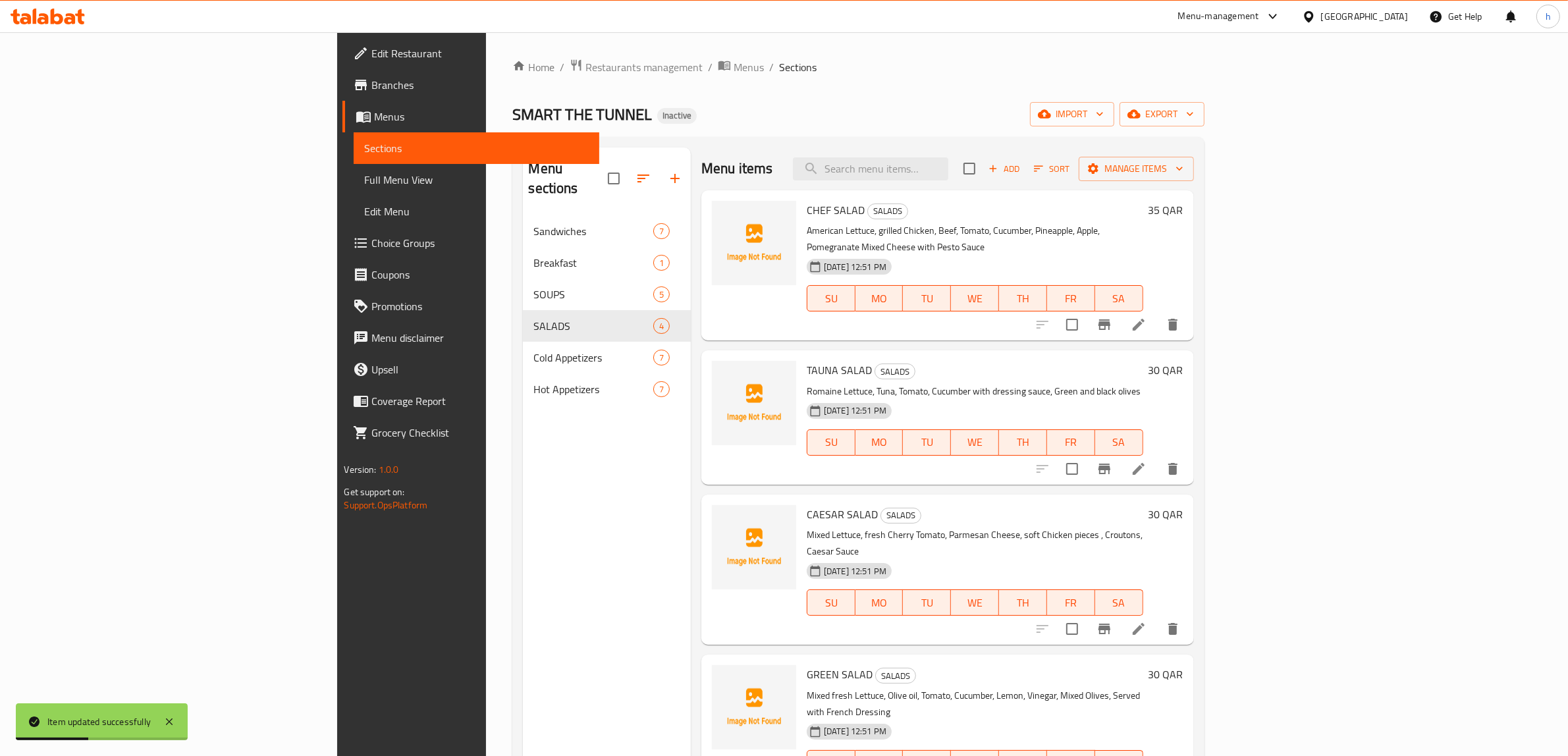
click at [1157, 617] on li at bounding box center [1138, 629] width 36 height 24
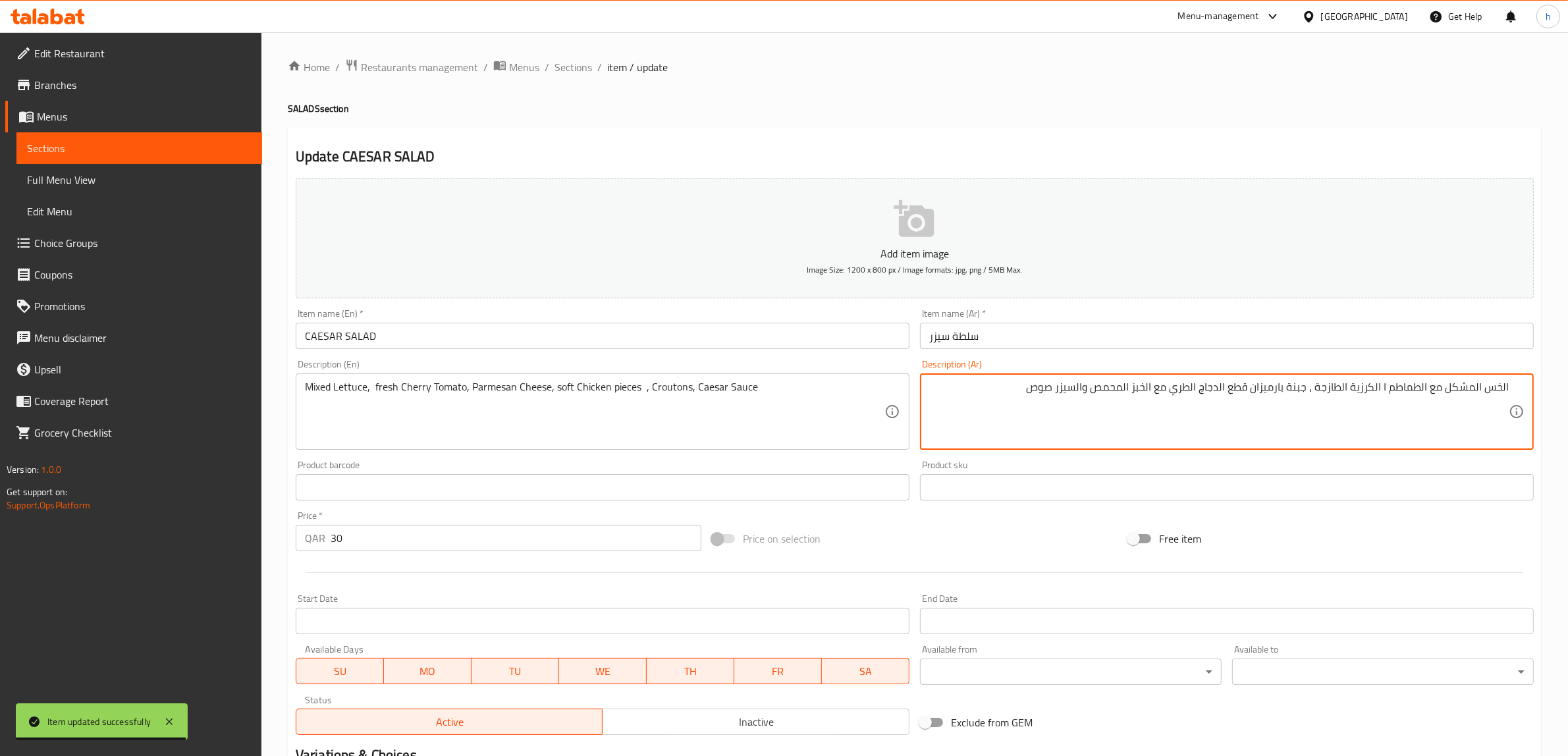
click at [1364, 393] on textarea "الخس المشكل مع الطماطم ا الكرزية الطازجة ، جبنة بارميزان قطع الدجاج الطري مع ال…" at bounding box center [1218, 412] width 580 height 63
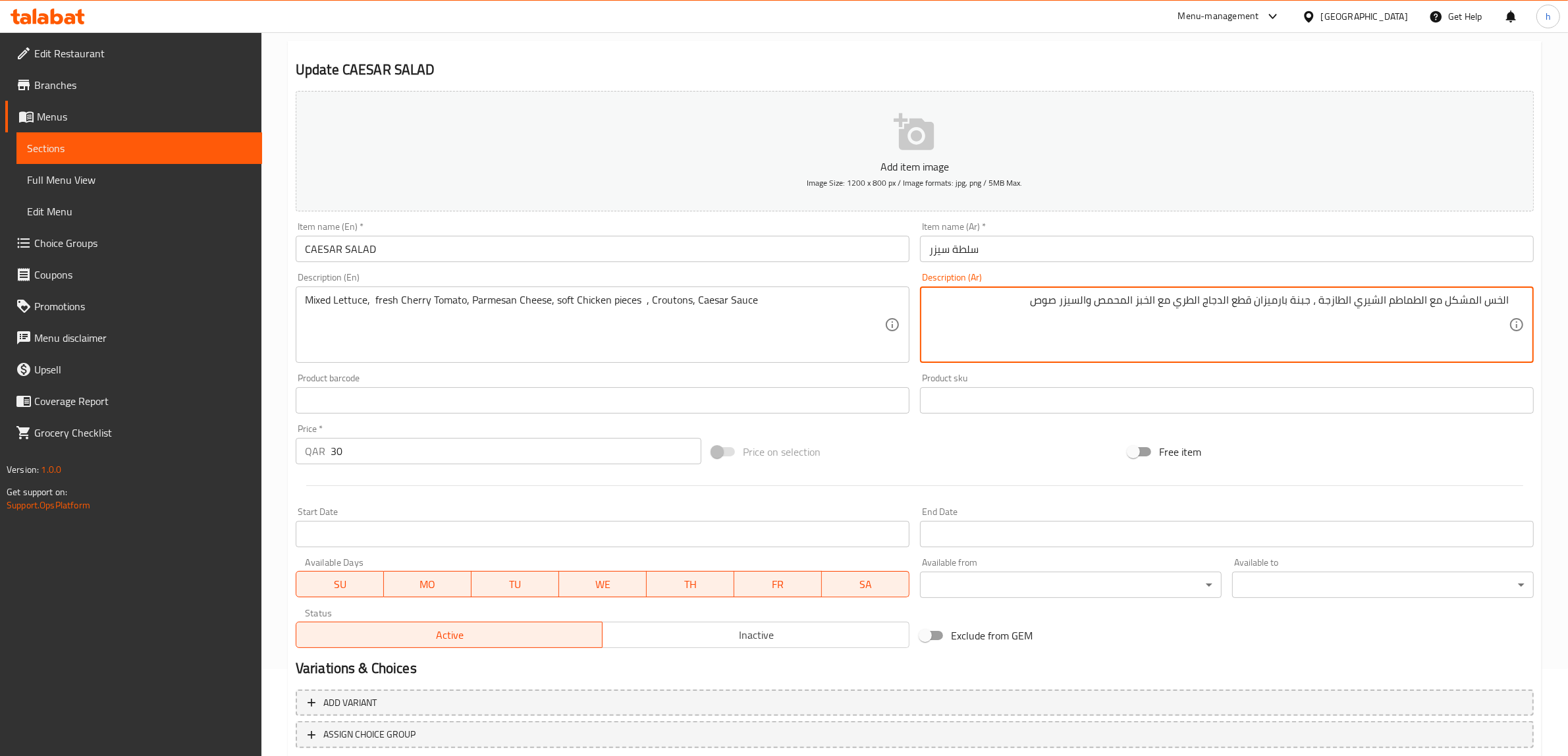
scroll to position [172, 0]
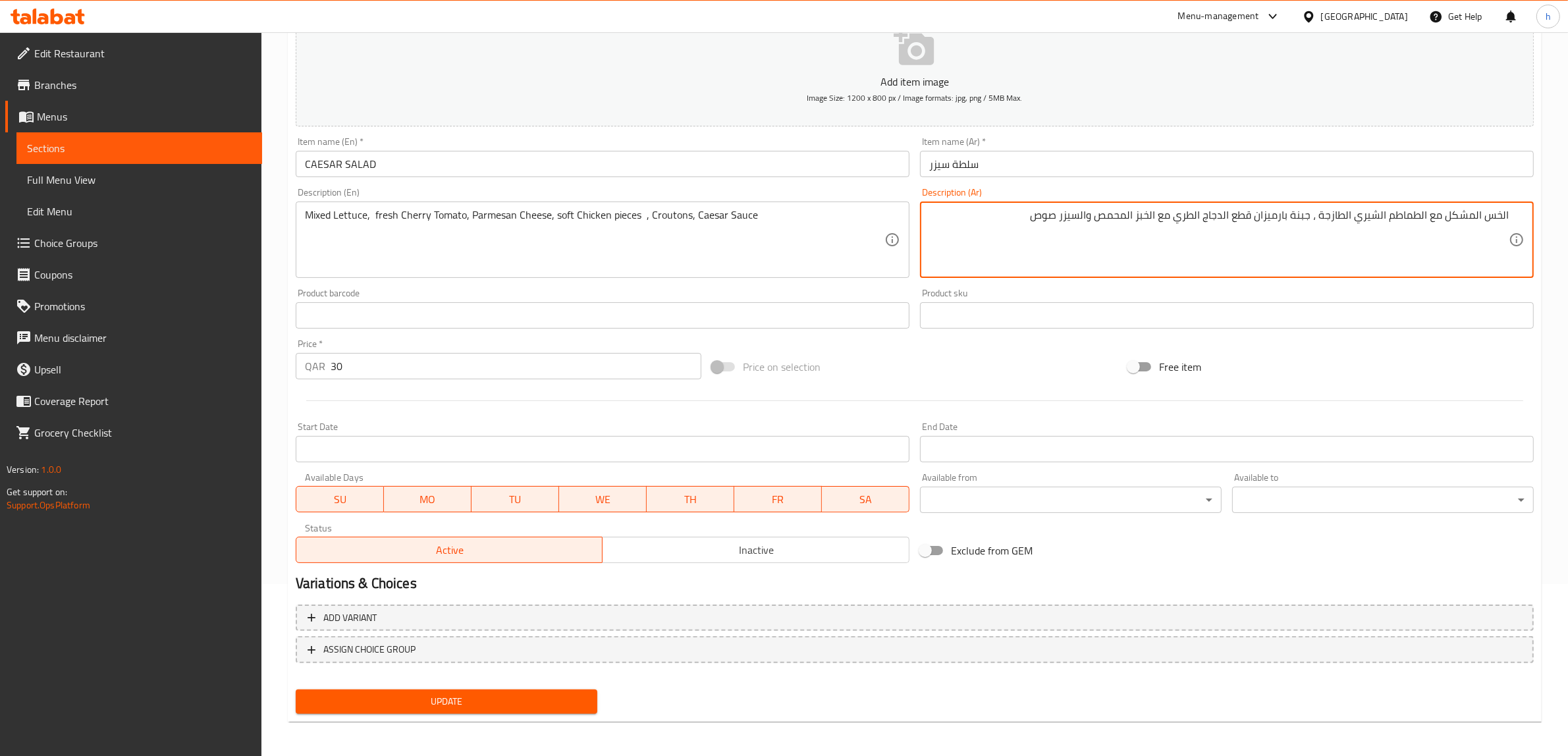
type textarea "الخس المشكل مع الطماطم الشيري الطازجة ، جبنة بارميزان قطع الدجاج الطري مع الخبز…"
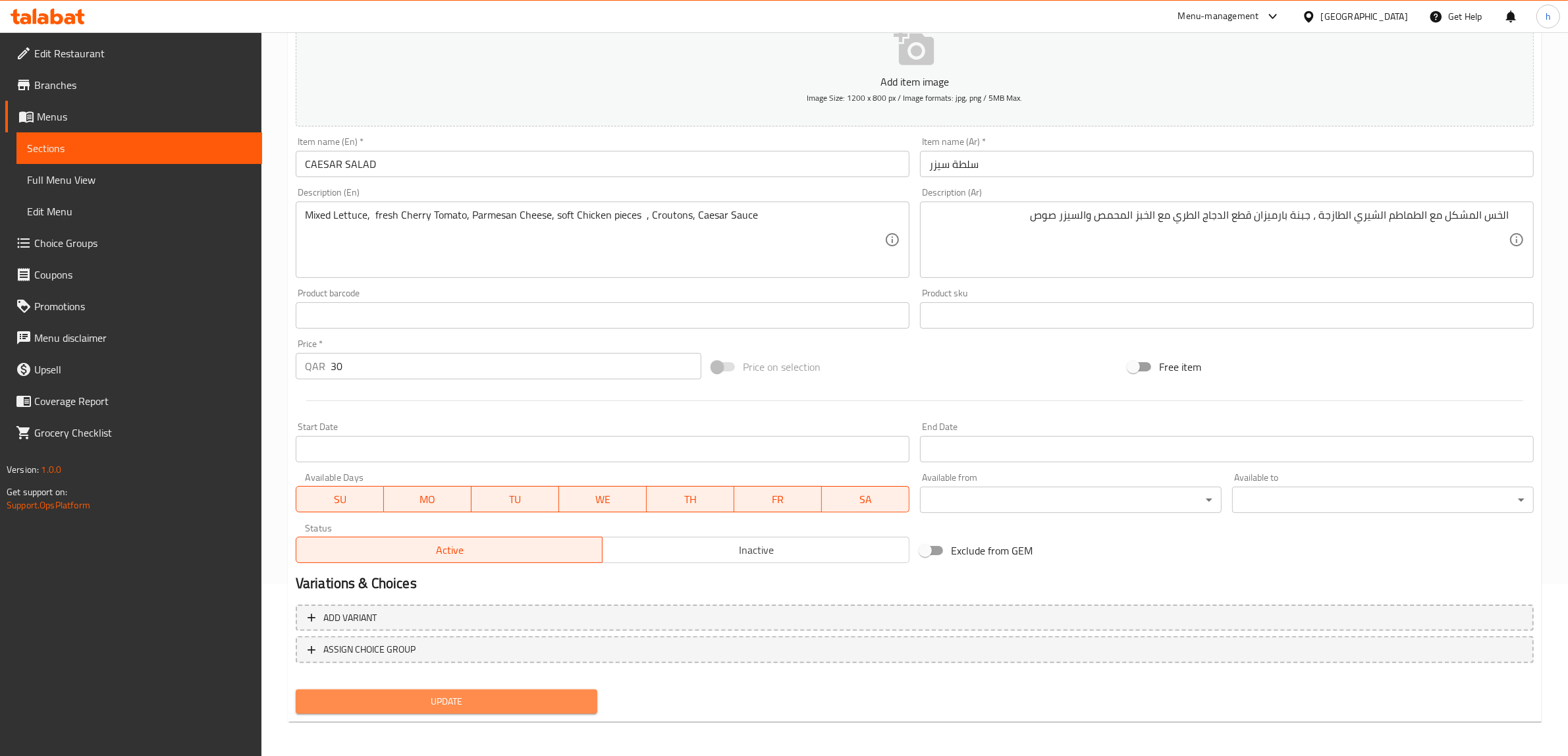
click at [491, 693] on span "Update" at bounding box center [447, 701] width 281 height 17
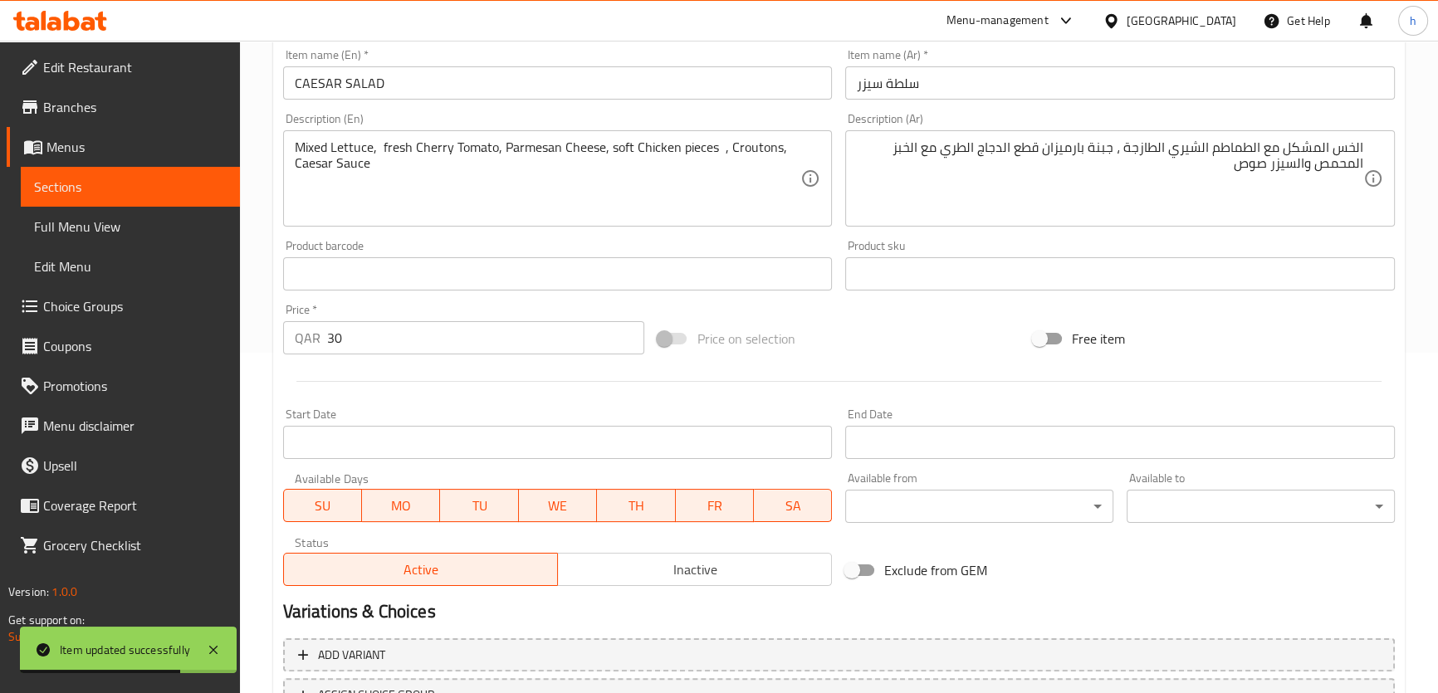
scroll to position [478, 0]
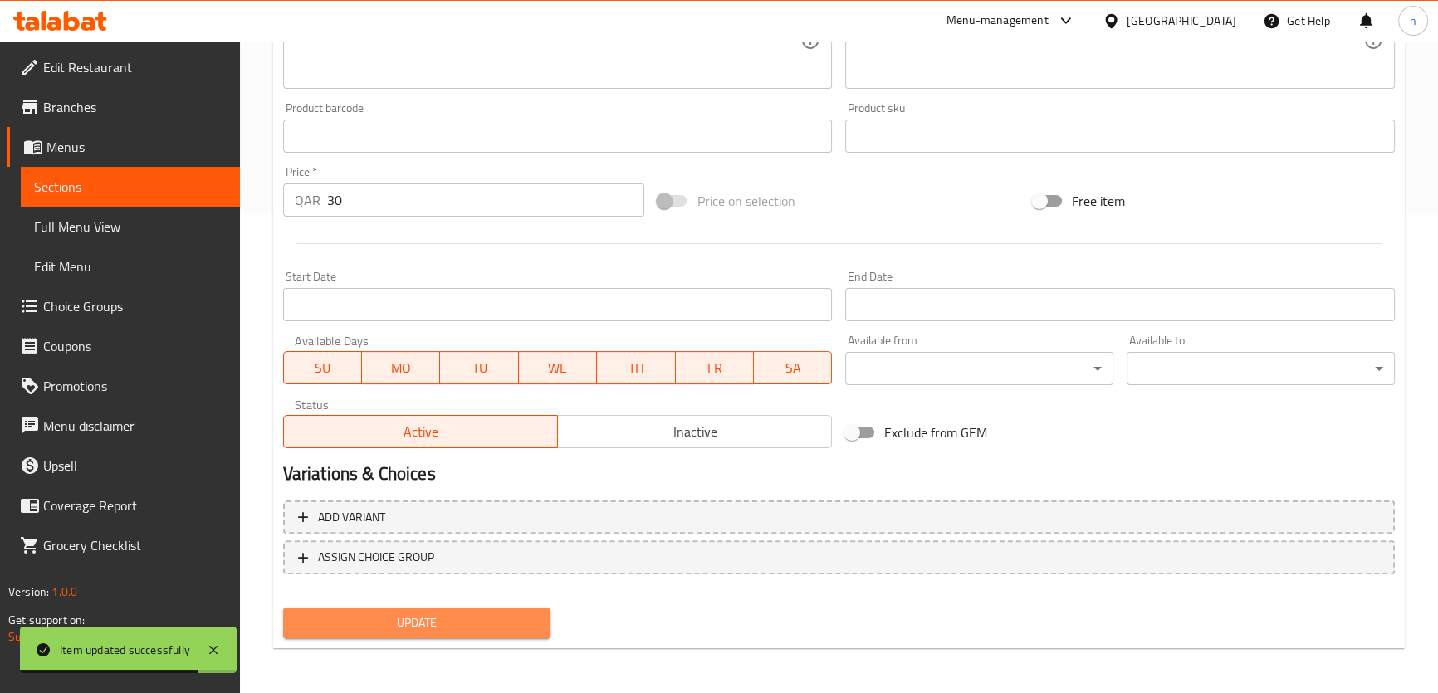
click at [417, 626] on span "Update" at bounding box center [417, 623] width 242 height 21
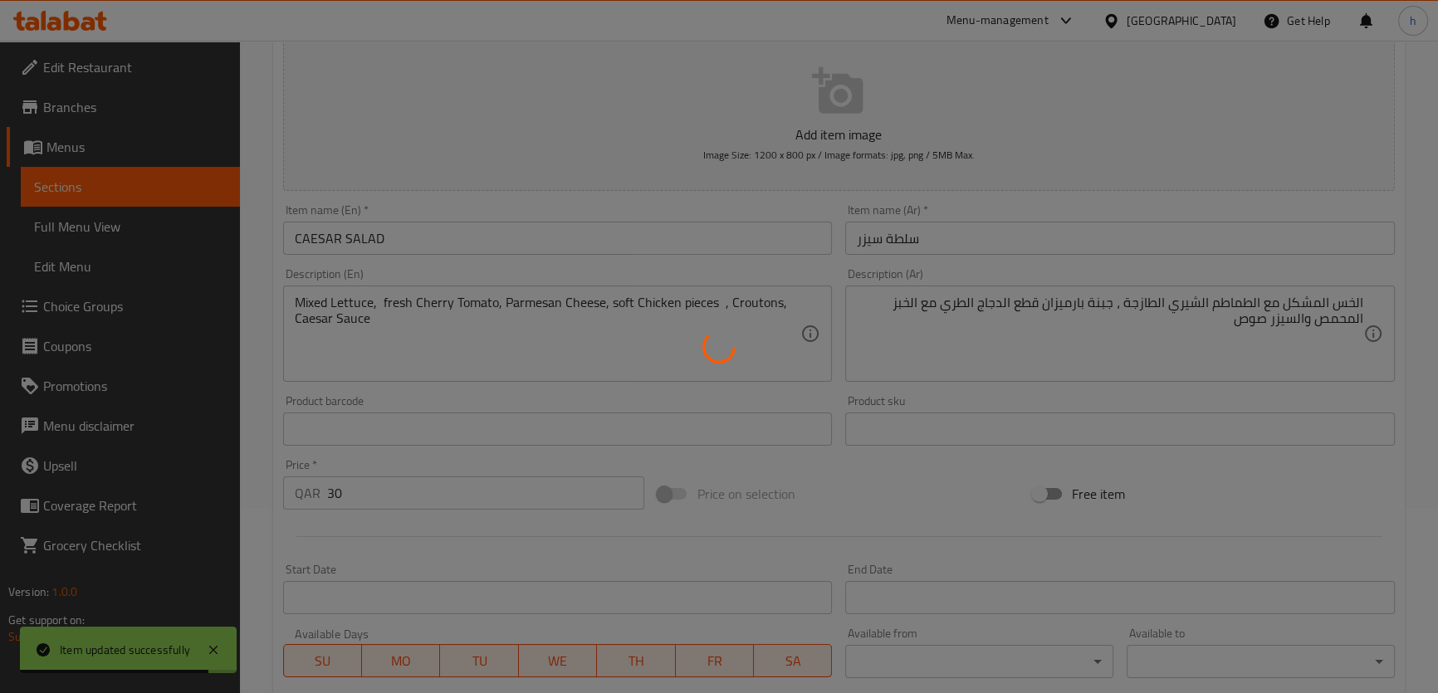
scroll to position [0, 0]
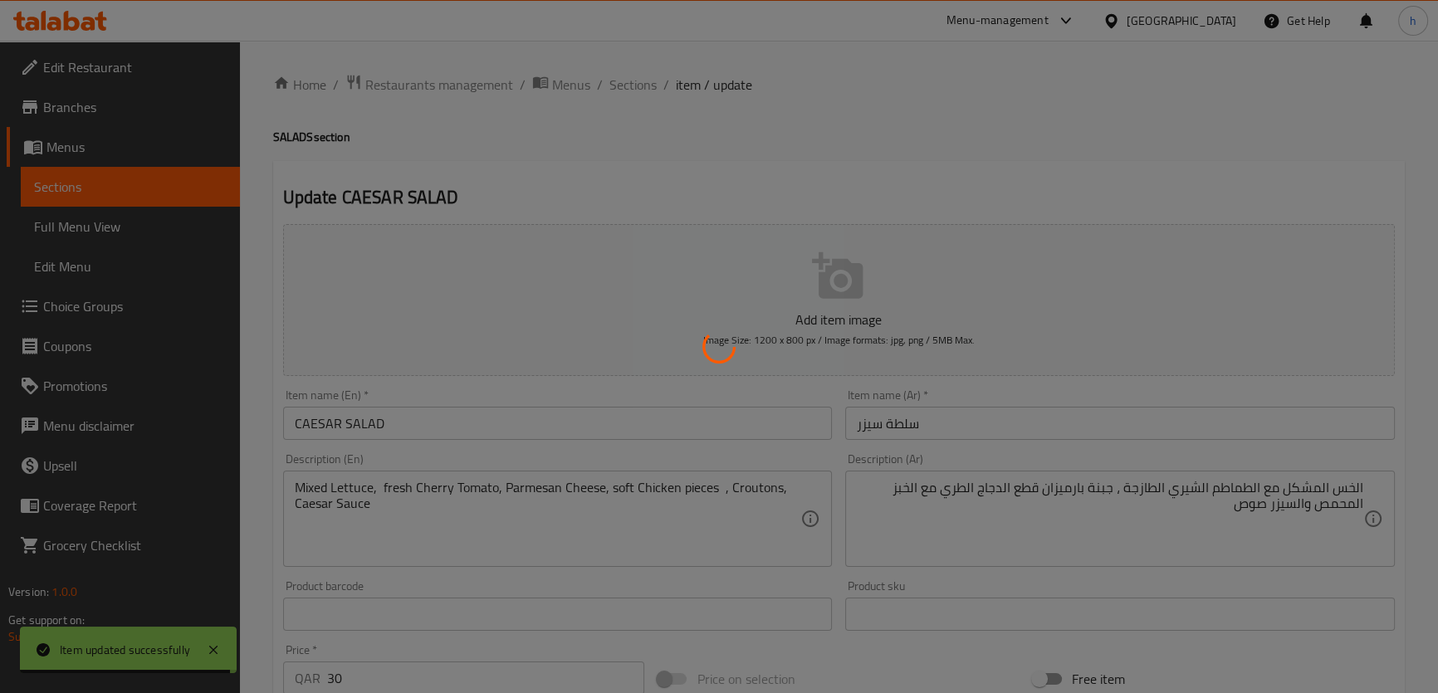
click at [149, 178] on div at bounding box center [719, 346] width 1438 height 693
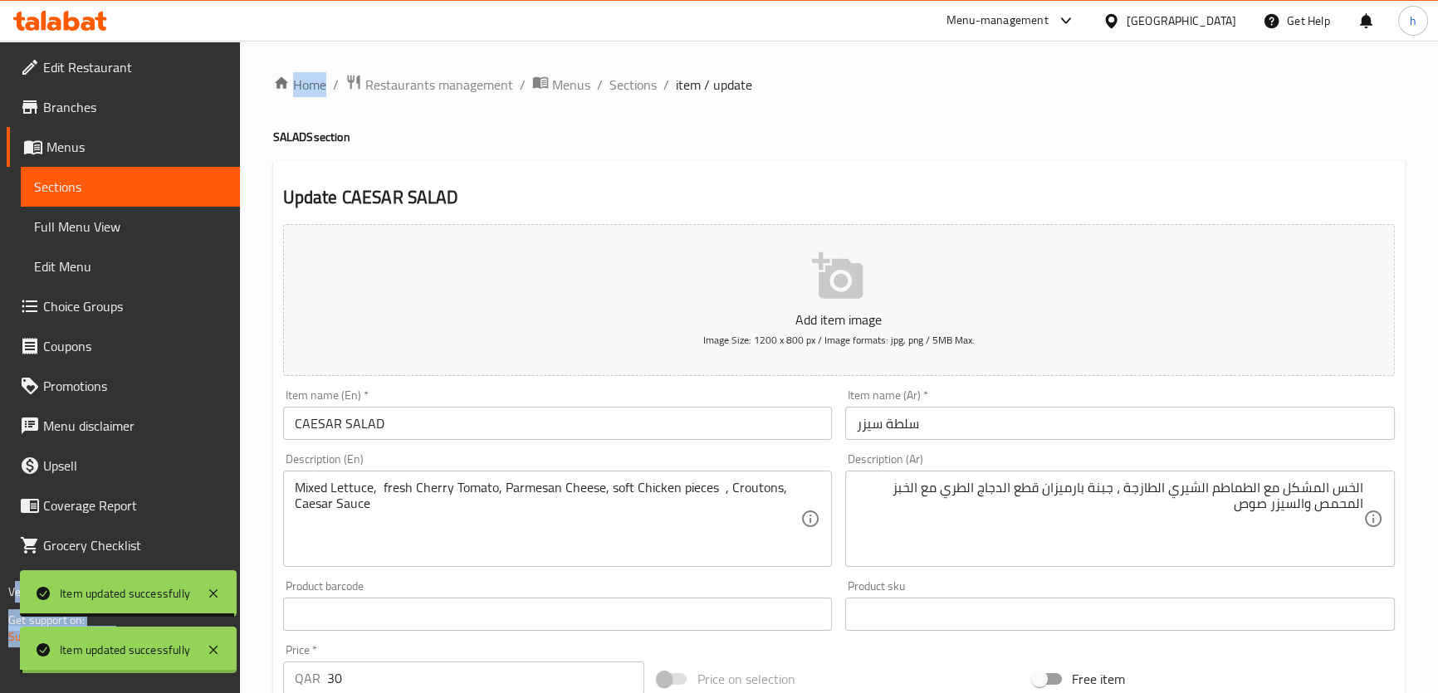
click at [149, 178] on div "Edit Restaurant Branches Menus Sections Full Menu View Edit Menu Choice Groups …" at bounding box center [719, 607] width 1438 height 1132
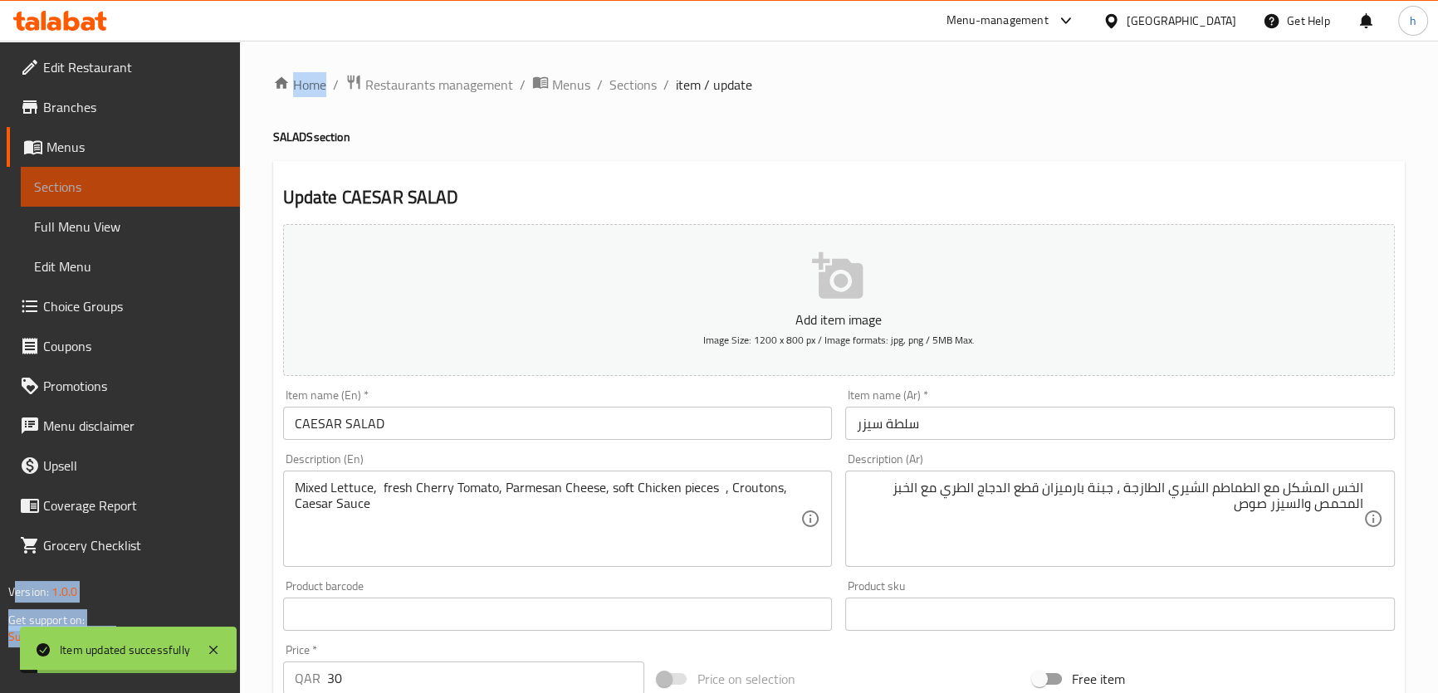
click at [158, 188] on span "Sections" at bounding box center [130, 187] width 193 height 20
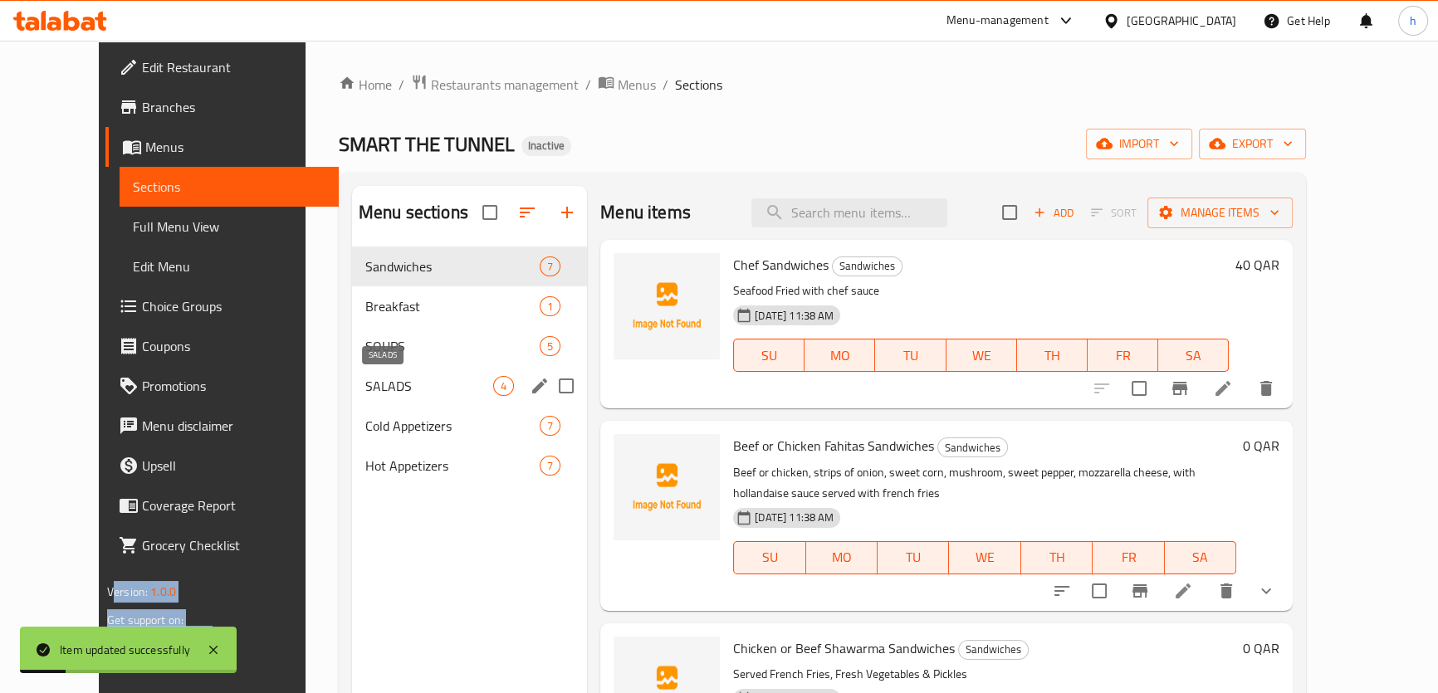
click at [393, 385] on span "SALADS" at bounding box center [429, 386] width 128 height 20
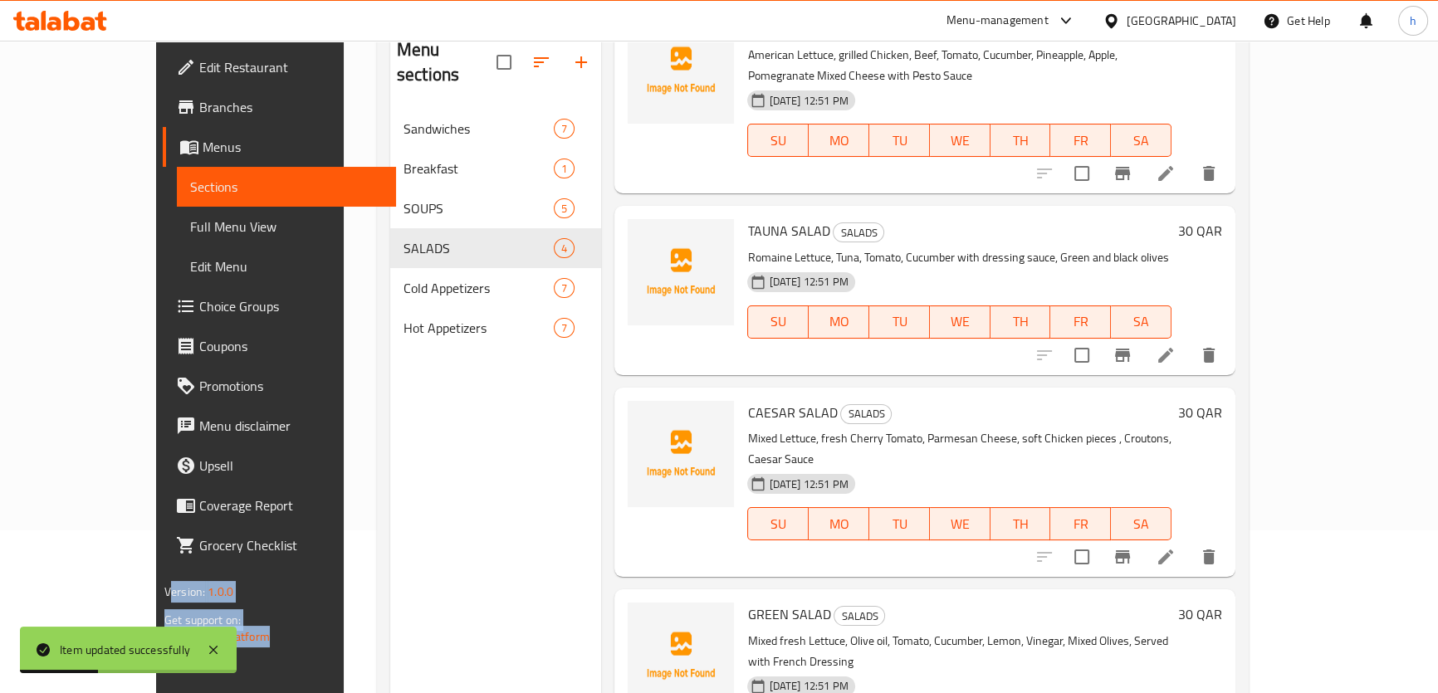
scroll to position [232, 0]
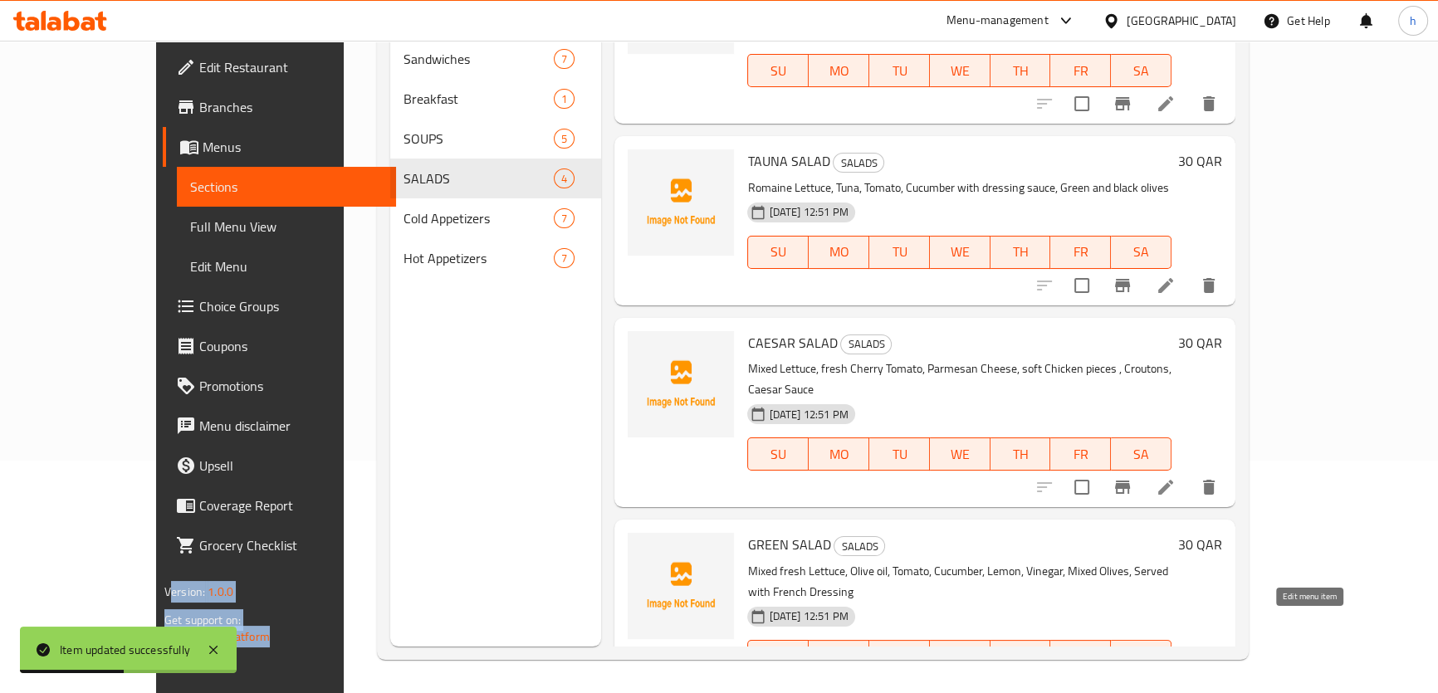
click at [1175, 680] on icon at bounding box center [1166, 690] width 20 height 20
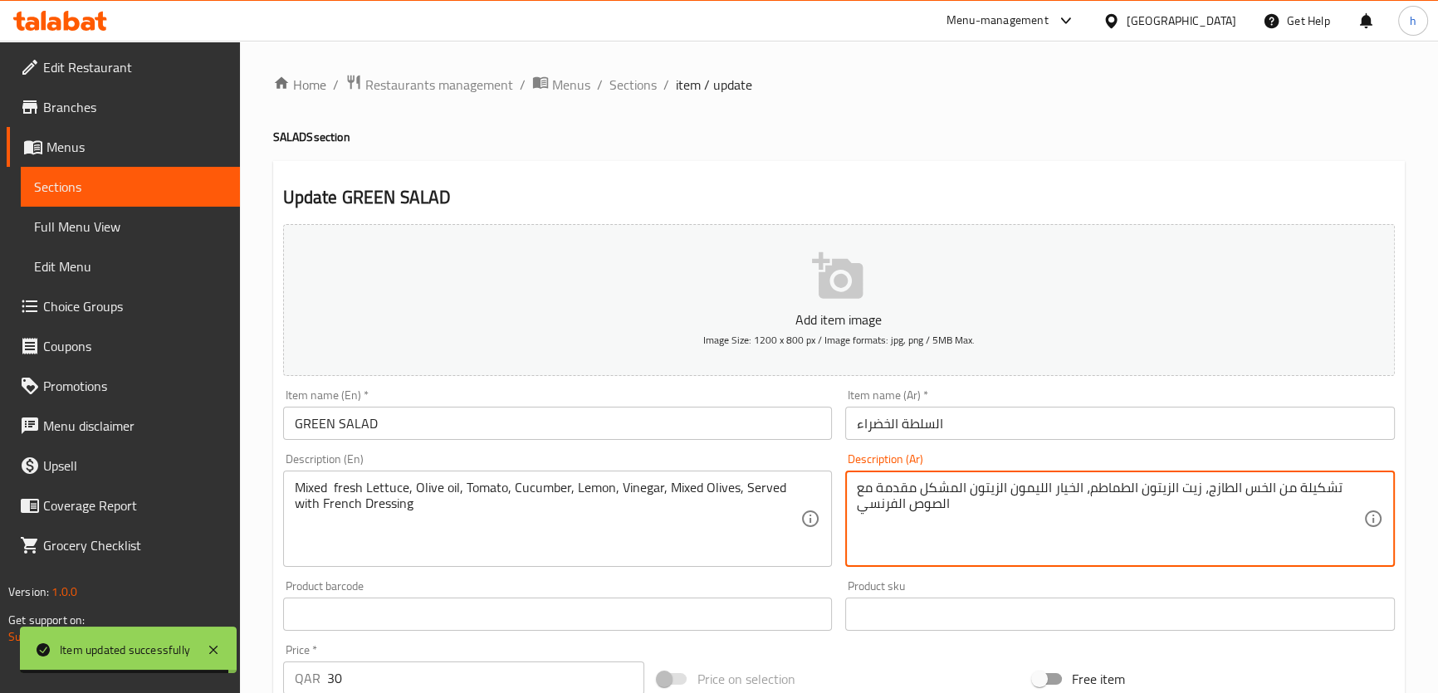
click at [1049, 490] on textarea "تشكيلة من الخس الطازج، زيت الزيتون الطماطم، الخيار الليمون الزيتون المشكل مقدمة…" at bounding box center [1110, 519] width 506 height 79
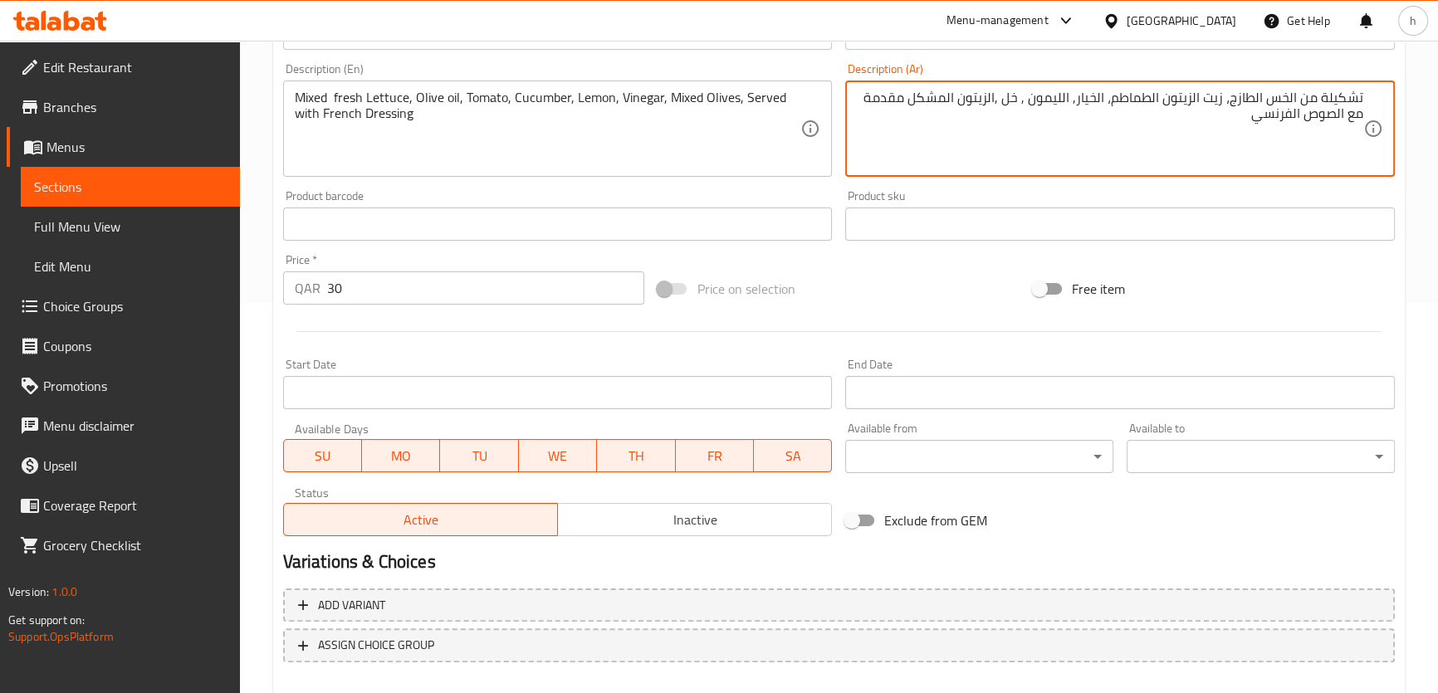
scroll to position [478, 0]
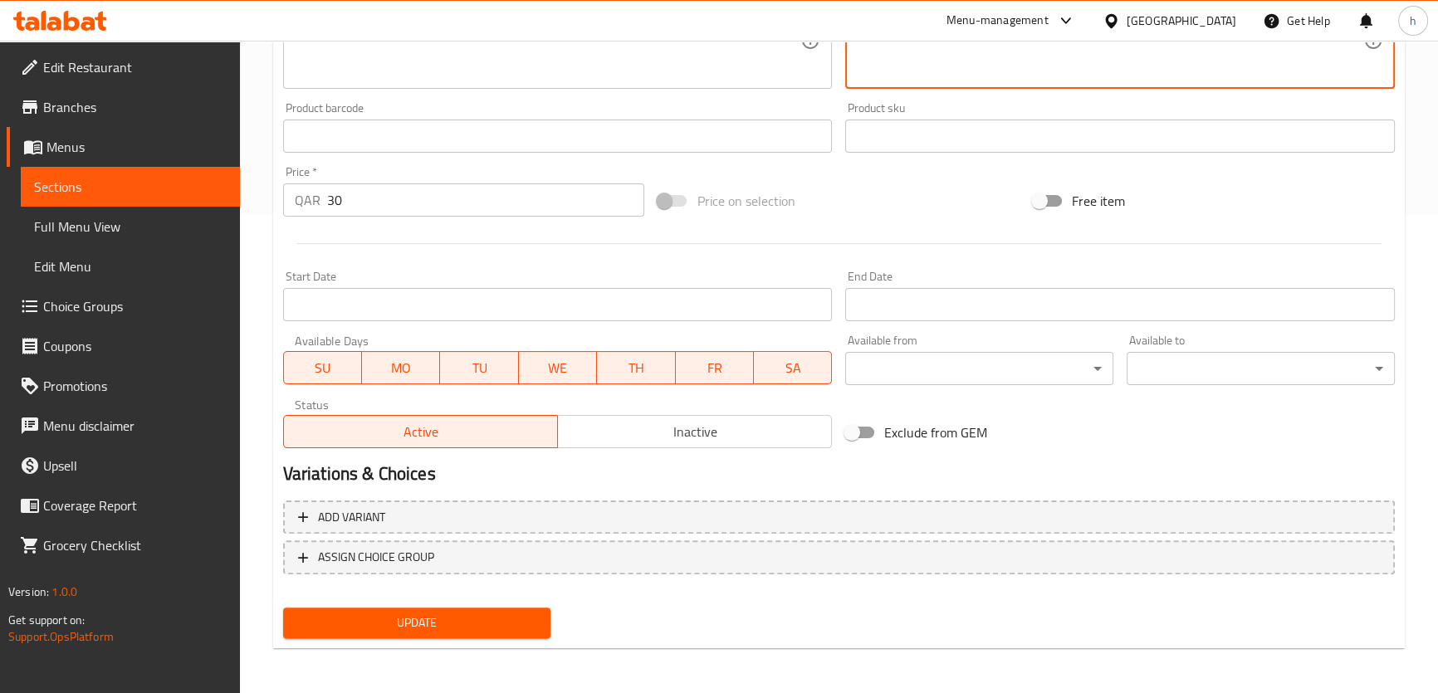
type textarea "تشكيلة من الخس الطازج، زيت الزيتون الطماطم، الخيار, الليمون , خل ,الزيتون المشك…"
click at [428, 613] on span "Update" at bounding box center [417, 623] width 242 height 21
click at [398, 623] on span "Update" at bounding box center [417, 623] width 242 height 21
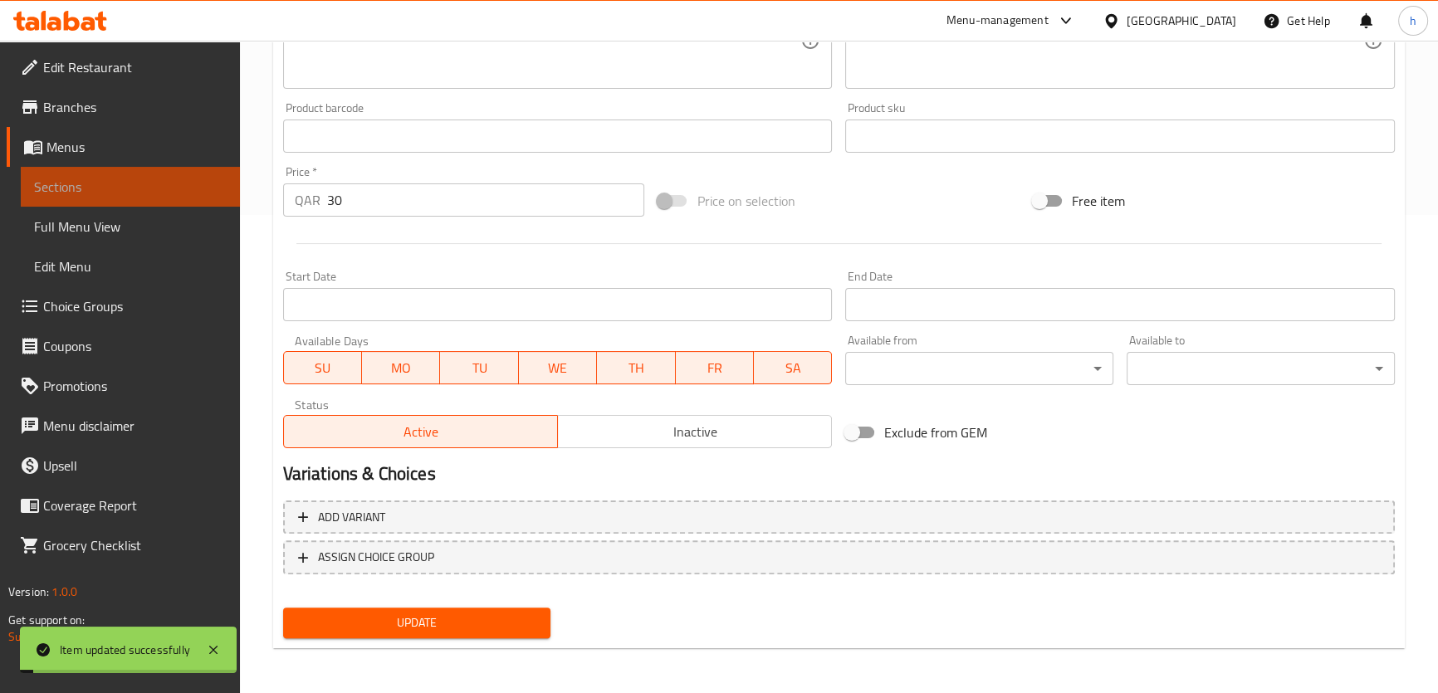
click at [167, 190] on span "Sections" at bounding box center [130, 187] width 193 height 20
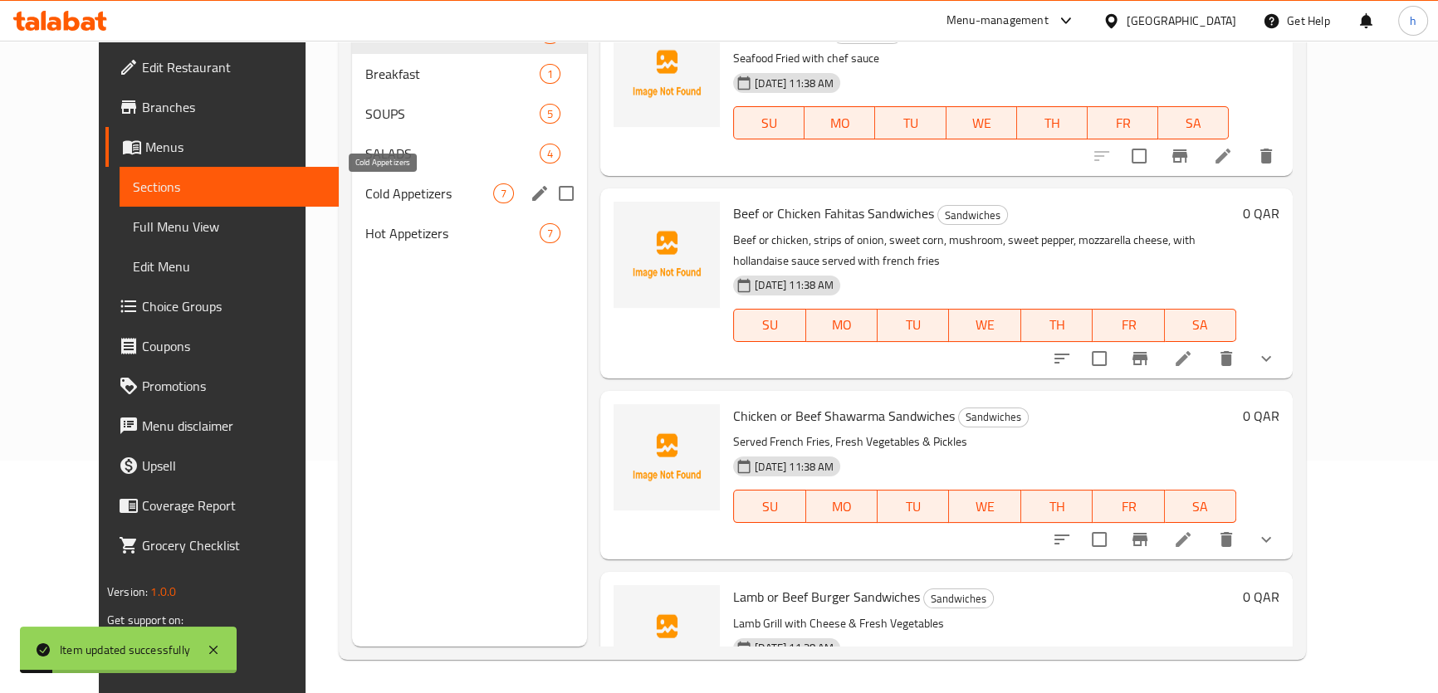
click at [366, 193] on span "Cold Appetizers" at bounding box center [429, 193] width 128 height 20
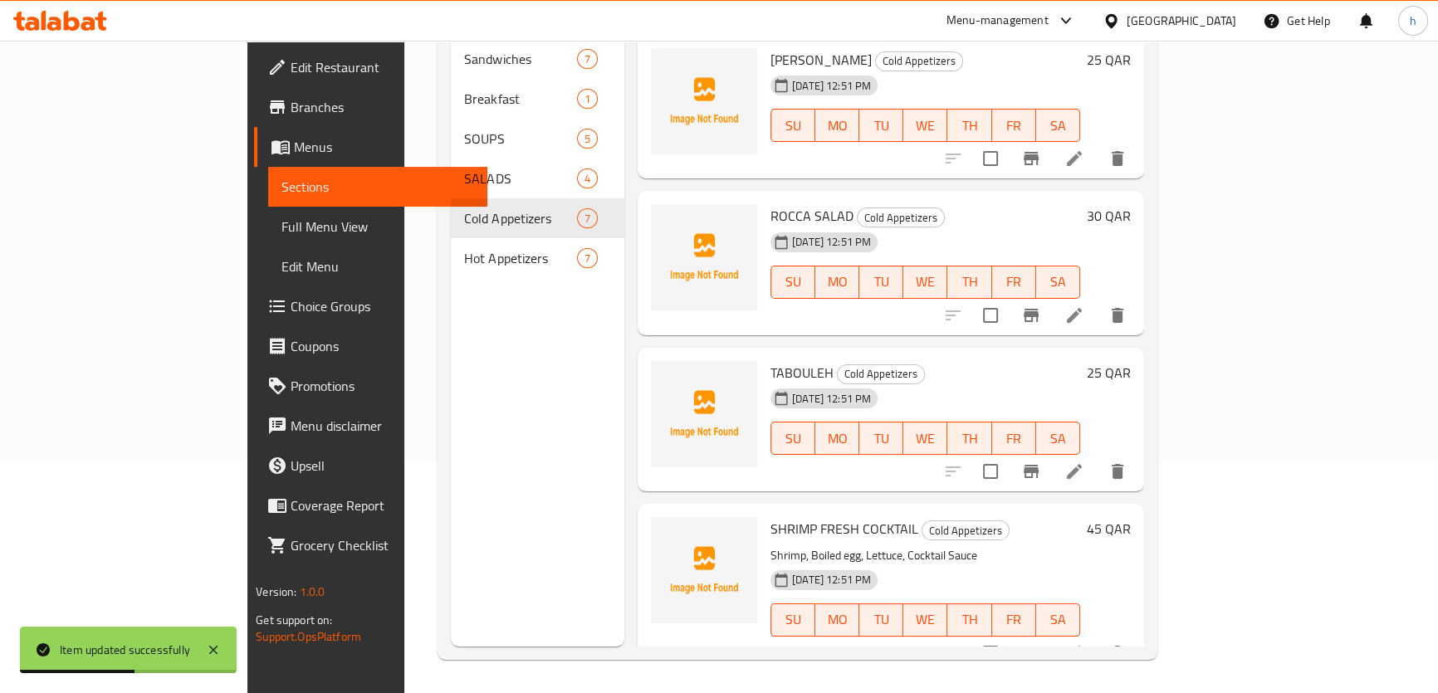
scroll to position [417, 0]
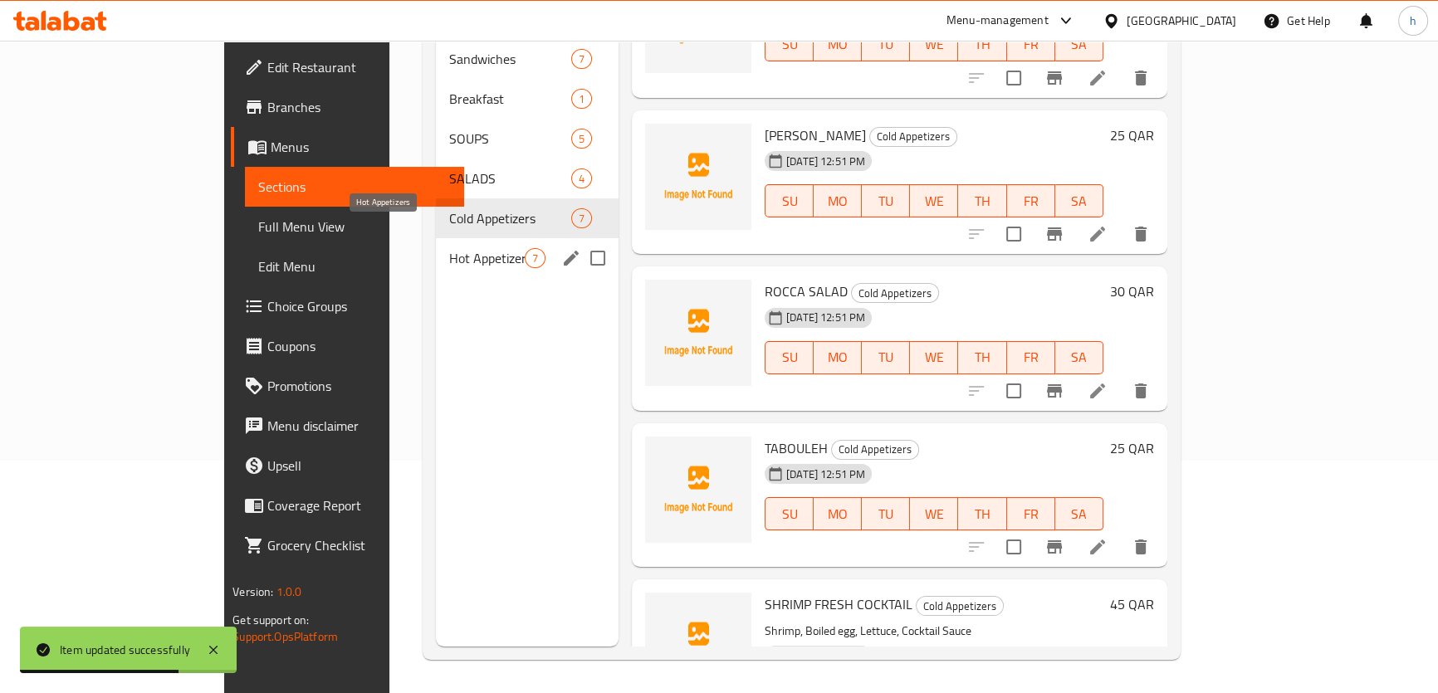
click at [449, 248] on span "Hot Appetizers" at bounding box center [487, 258] width 76 height 20
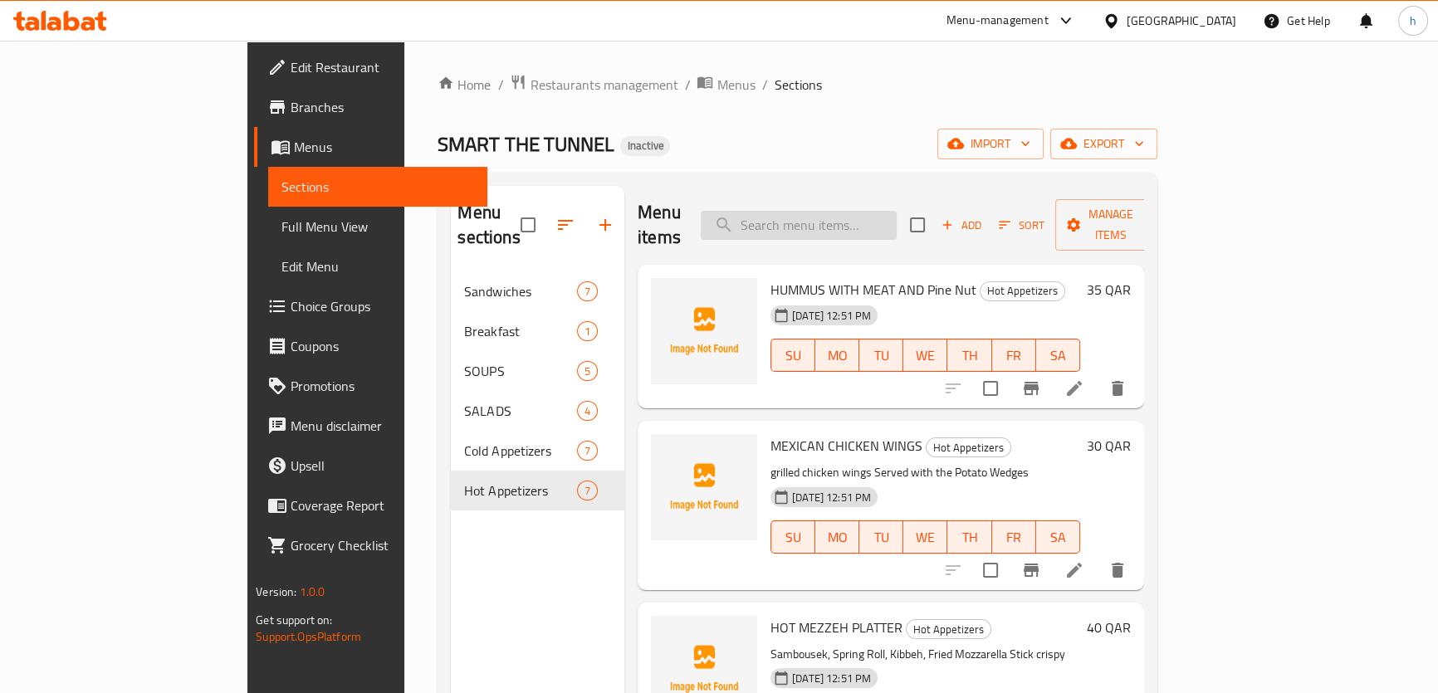
click at [826, 212] on input "search" at bounding box center [799, 225] width 196 height 29
paste input "HOT MEZZEH PLATTER"
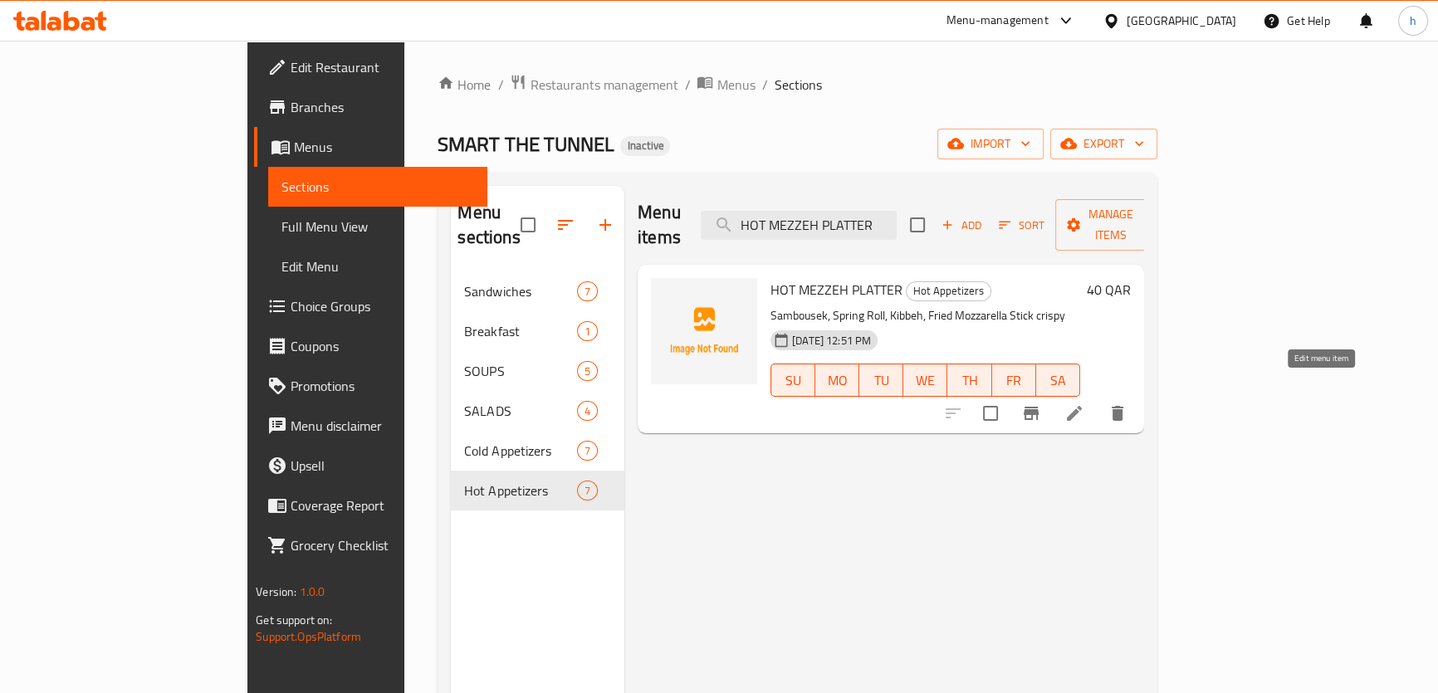
type input "HOT MEZZEH PLATTER"
click at [1084, 403] on icon at bounding box center [1074, 413] width 20 height 20
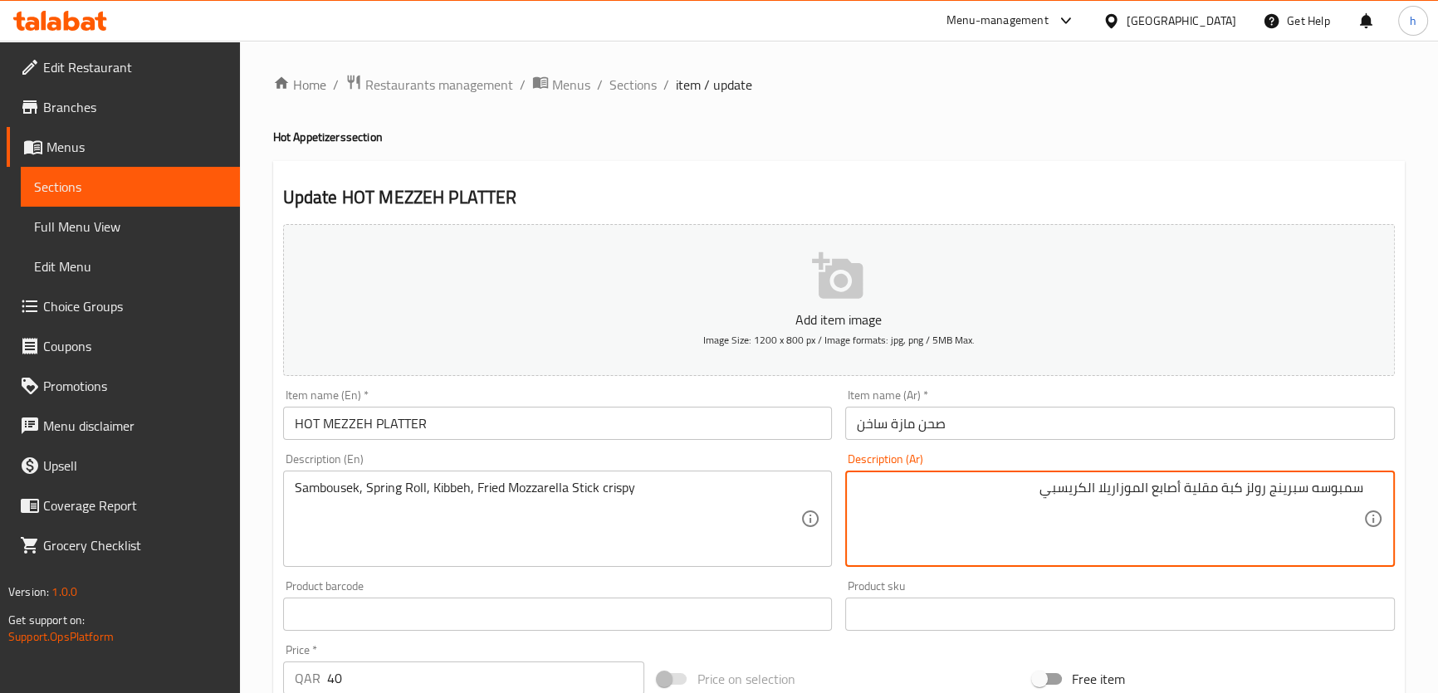
click at [1221, 492] on textarea "سمبوسه سبرينج رولز كبة مقلية أصابع الموزاريلا الكريسبي" at bounding box center [1110, 519] width 506 height 79
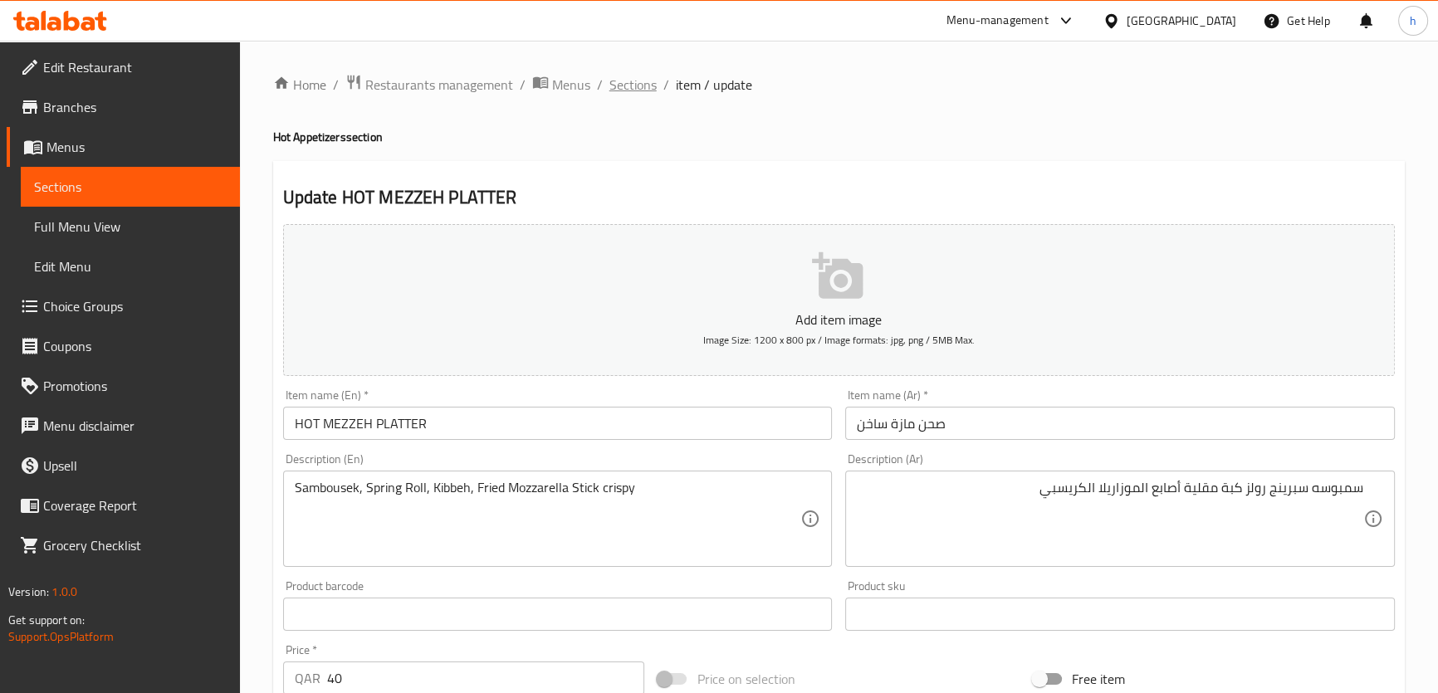
click at [633, 90] on span "Sections" at bounding box center [632, 85] width 47 height 20
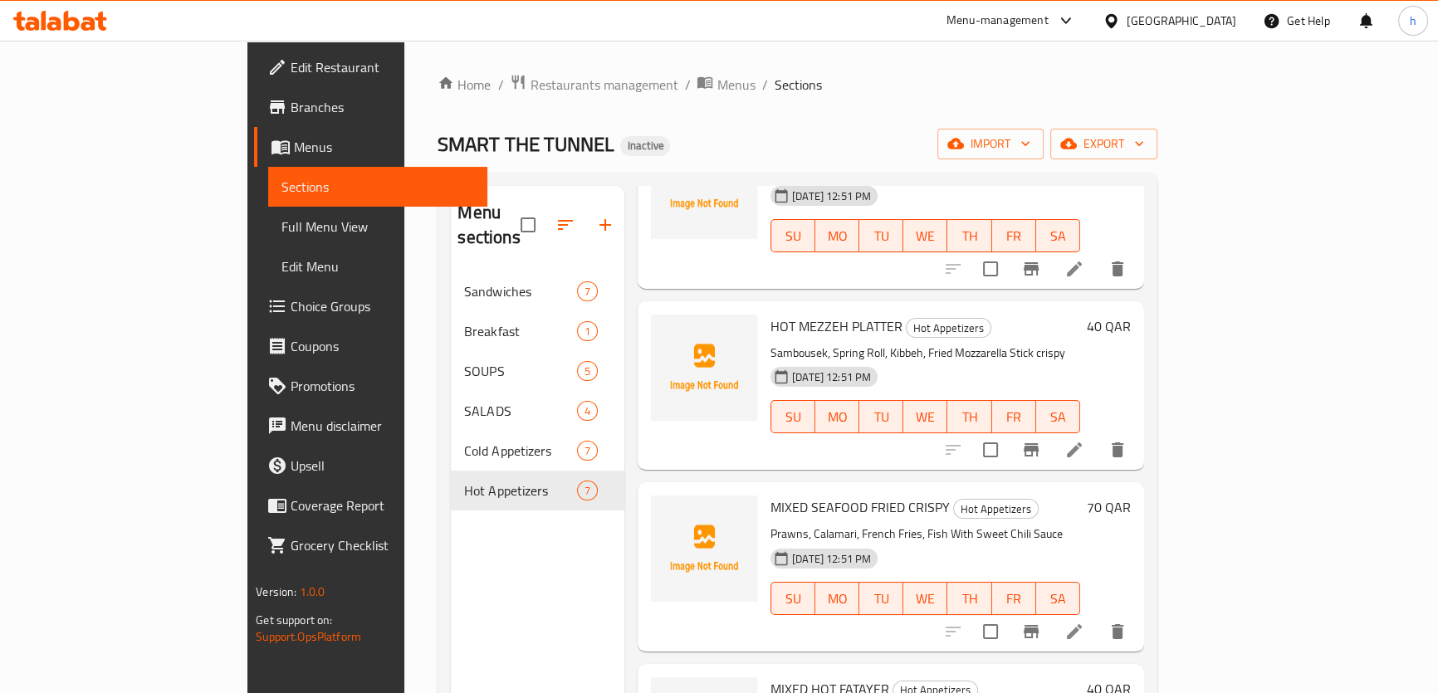
scroll to position [528, 0]
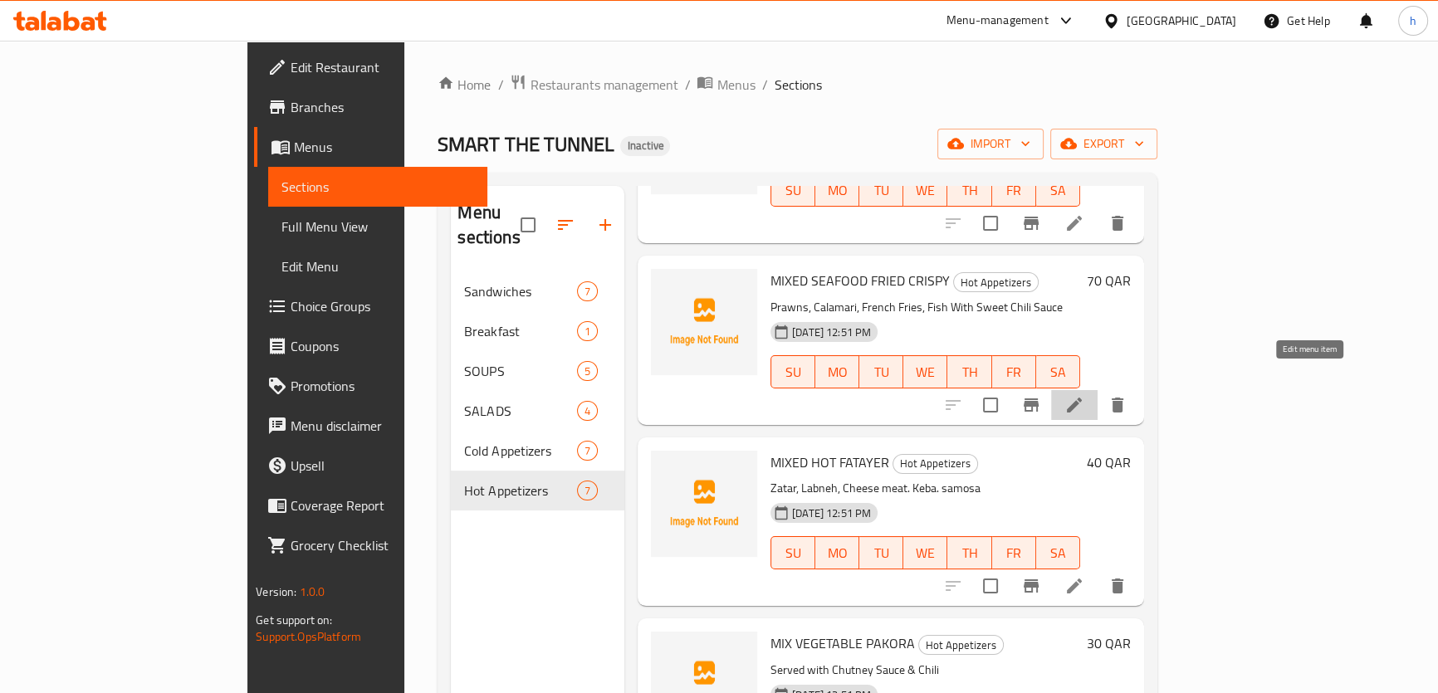
click at [1084, 395] on icon at bounding box center [1074, 405] width 20 height 20
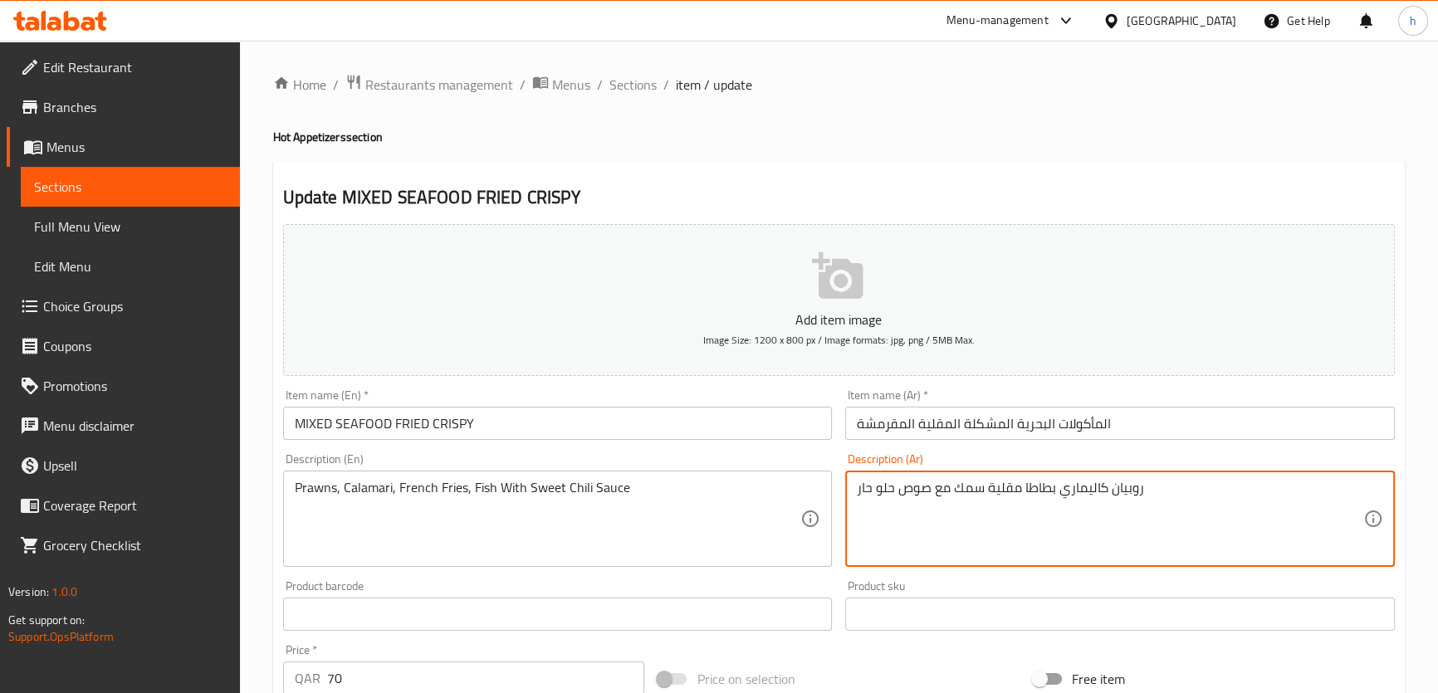
click at [1010, 531] on textarea "روبيان كاليماري بطاطا مقلية سمك مع صوص حلو حار" at bounding box center [1110, 519] width 506 height 79
drag, startPoint x: 1119, startPoint y: 490, endPoint x: 1062, endPoint y: 491, distance: 57.3
click at [1064, 491] on textarea "روبيان كاليماري بطاطا مقلية سمك مع صوص حلو حار" at bounding box center [1110, 519] width 506 height 79
type textarea "روبيان كاليماري بطاطا مقلية سمك مع سويت تشيلي صوص"
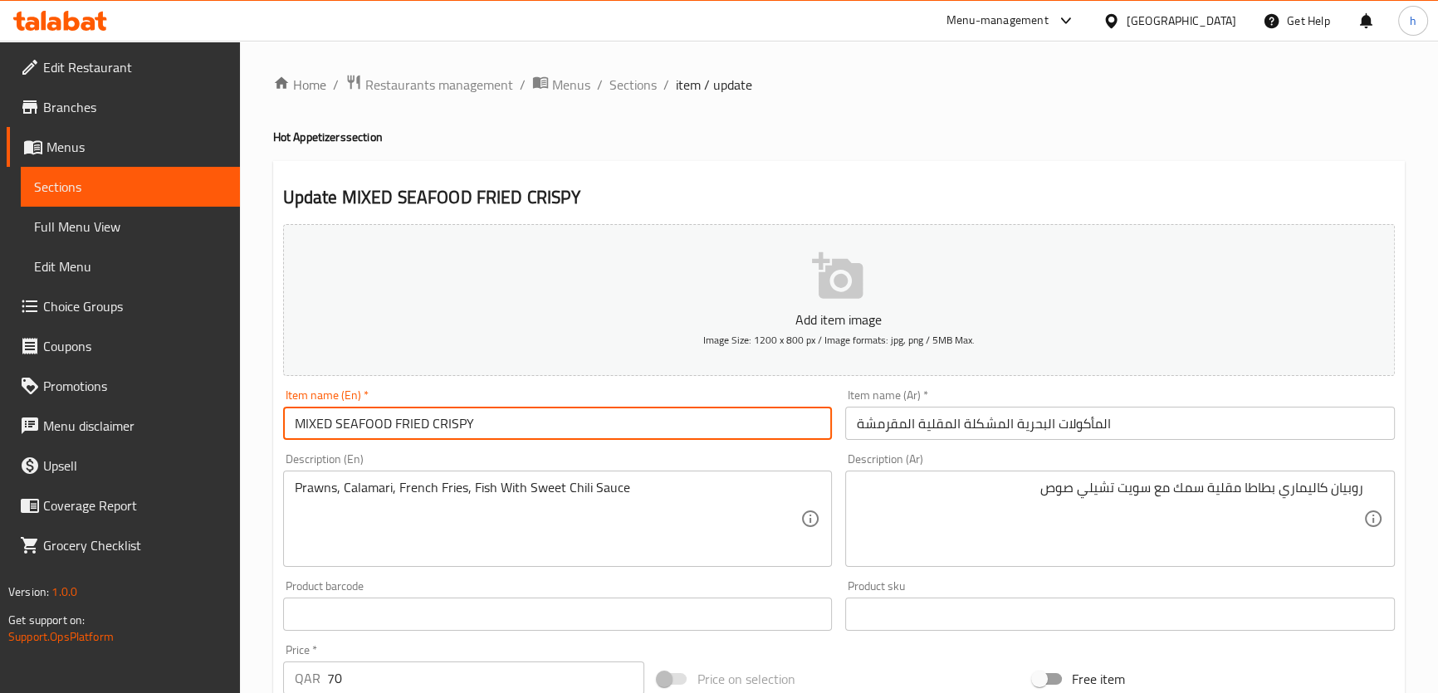
click at [640, 420] on input "MIXED SEAFOOD FRIED CRISPY" at bounding box center [558, 423] width 550 height 33
click at [635, 87] on span "Sections" at bounding box center [632, 85] width 47 height 20
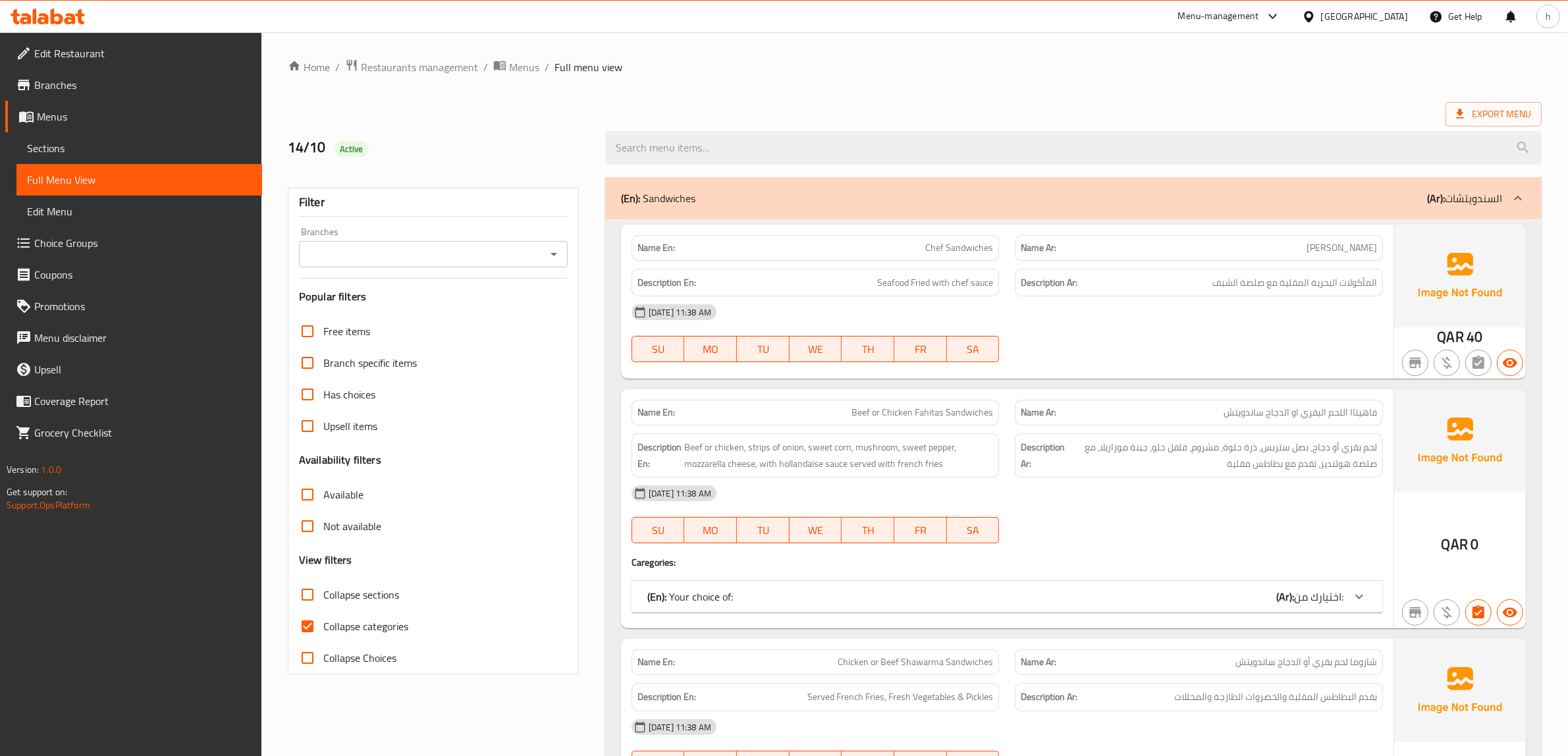
click at [359, 627] on span "Collapse categories" at bounding box center [366, 627] width 85 height 16
click at [324, 627] on input "Collapse categories" at bounding box center [308, 627] width 32 height 32
checkbox input "false"
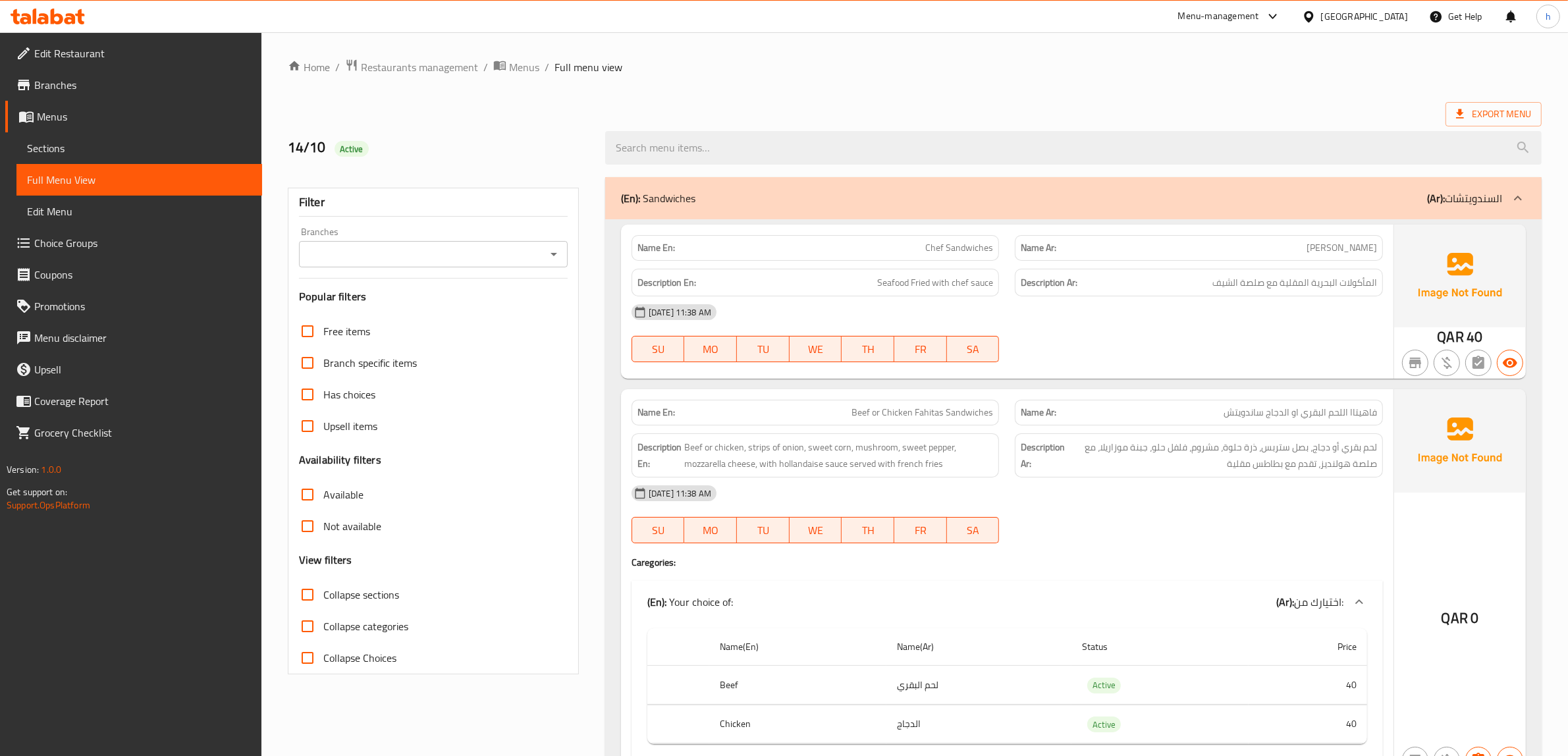
click at [856, 204] on div "(En): Sandwiches (Ar): السندويتشات" at bounding box center [1061, 198] width 881 height 16
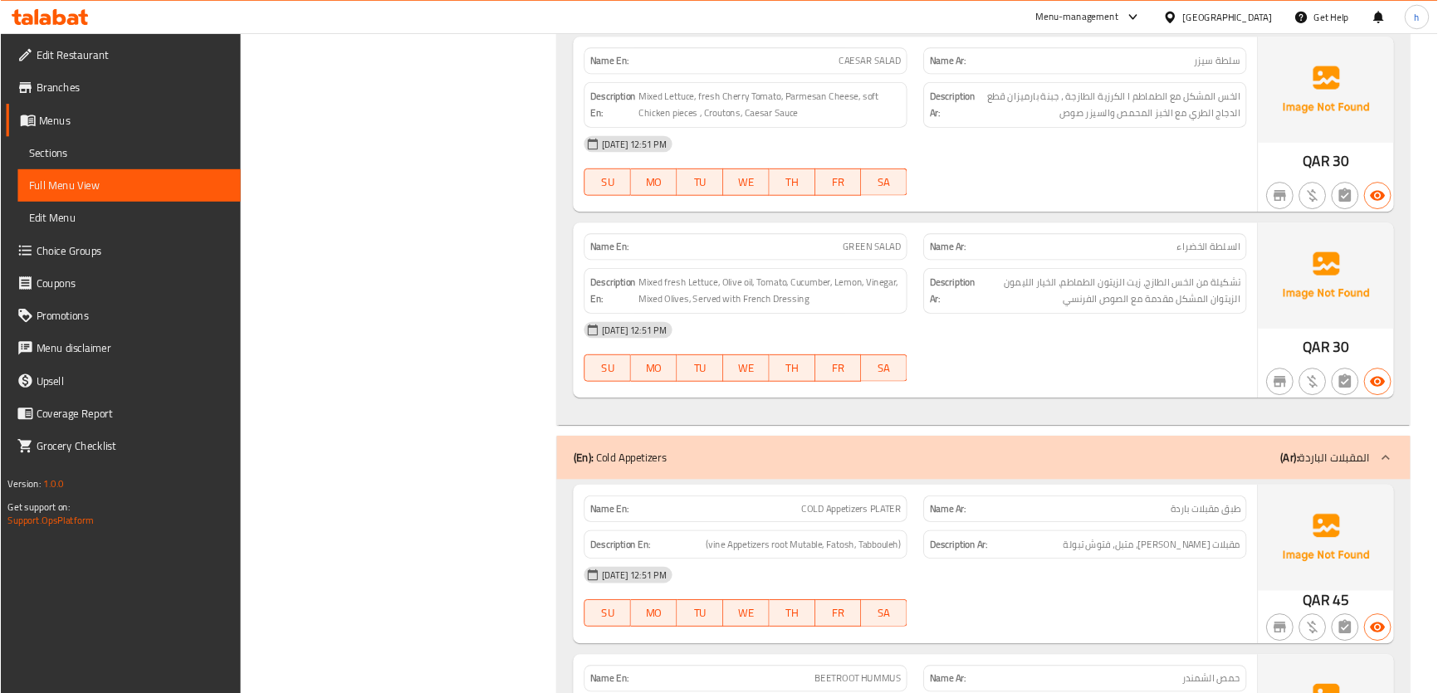
scroll to position [2180, 0]
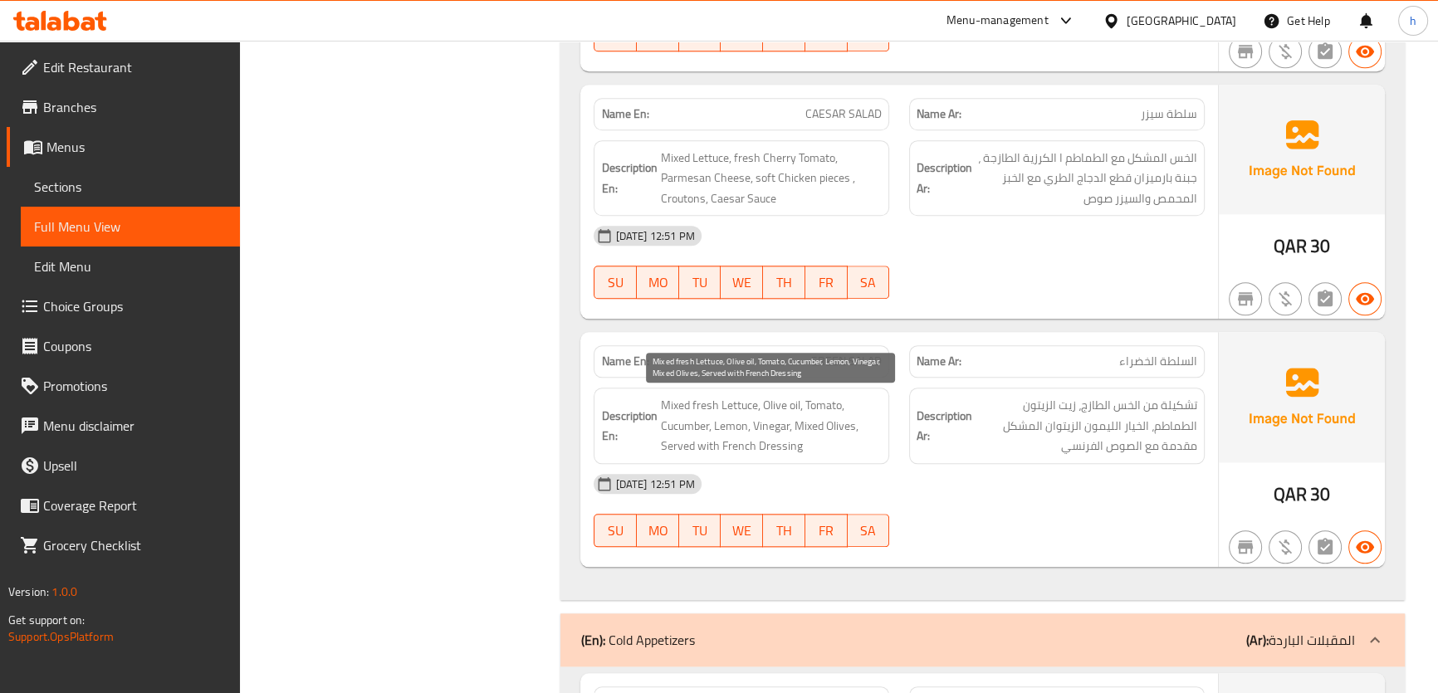
click at [773, 419] on span "Mixed fresh Lettuce, Olive oil, Tomato, Cucumber, Lemon, Vinegar, Mixed Olives,…" at bounding box center [771, 425] width 222 height 61
copy span "Vinegar"
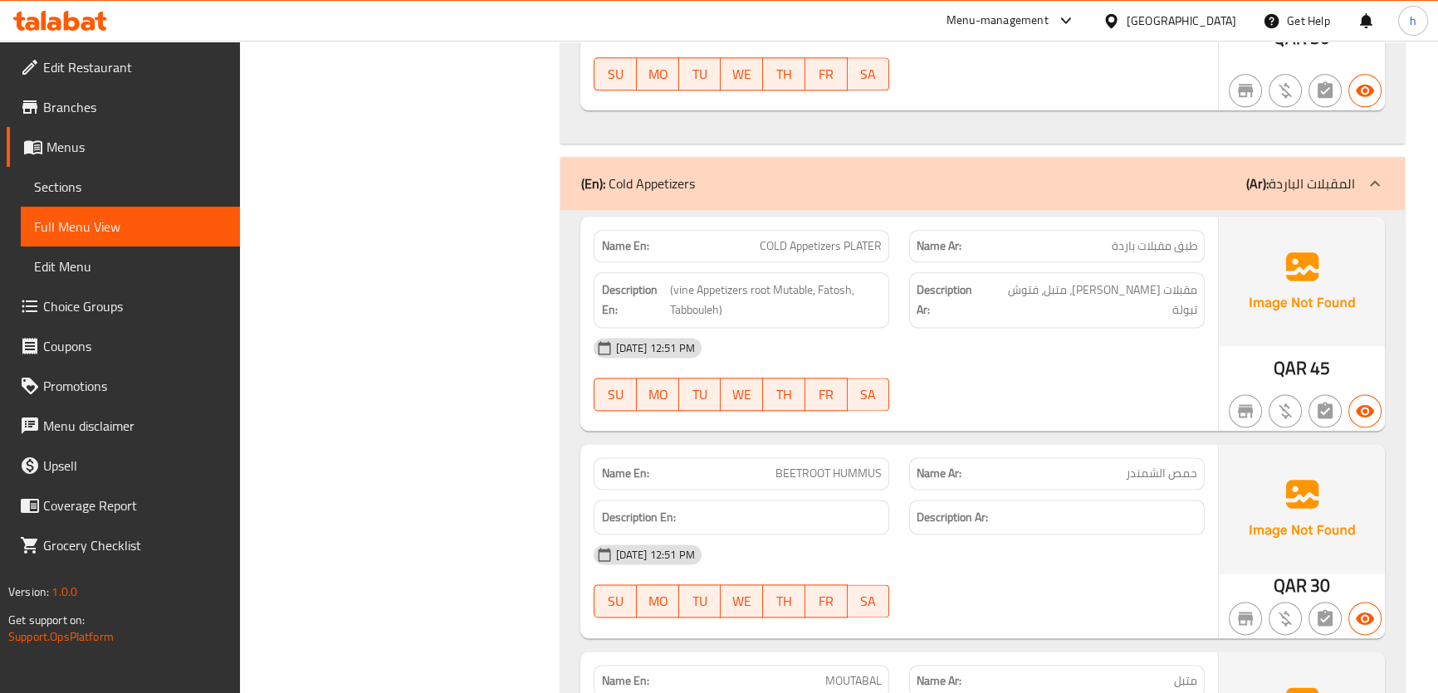
scroll to position [2632, 0]
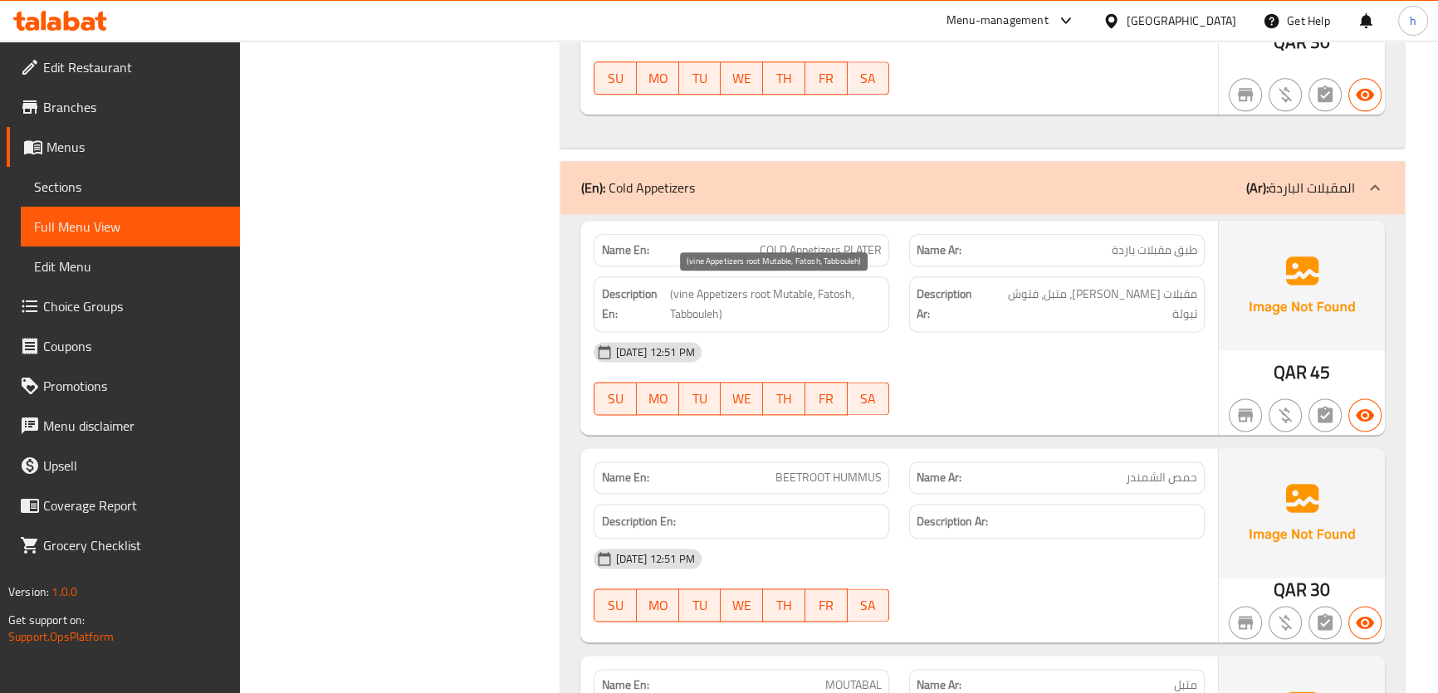
click at [763, 298] on span "(vine Appetizers root Mutable, Fatosh, Tabbouleh)" at bounding box center [776, 304] width 212 height 41
click at [765, 298] on span "(vine Appetizers root Mutable, Fatosh, Tabbouleh)" at bounding box center [776, 304] width 212 height 41
click at [749, 297] on span "(vine Appetizers root Mutable, Fatosh, Tabbouleh)" at bounding box center [776, 304] width 212 height 41
drag, startPoint x: 770, startPoint y: 291, endPoint x: 674, endPoint y: 286, distance: 96.5
click at [674, 286] on span "(vine Appetizers root Mutable, Fatosh, Tabbouleh)" at bounding box center [776, 304] width 212 height 41
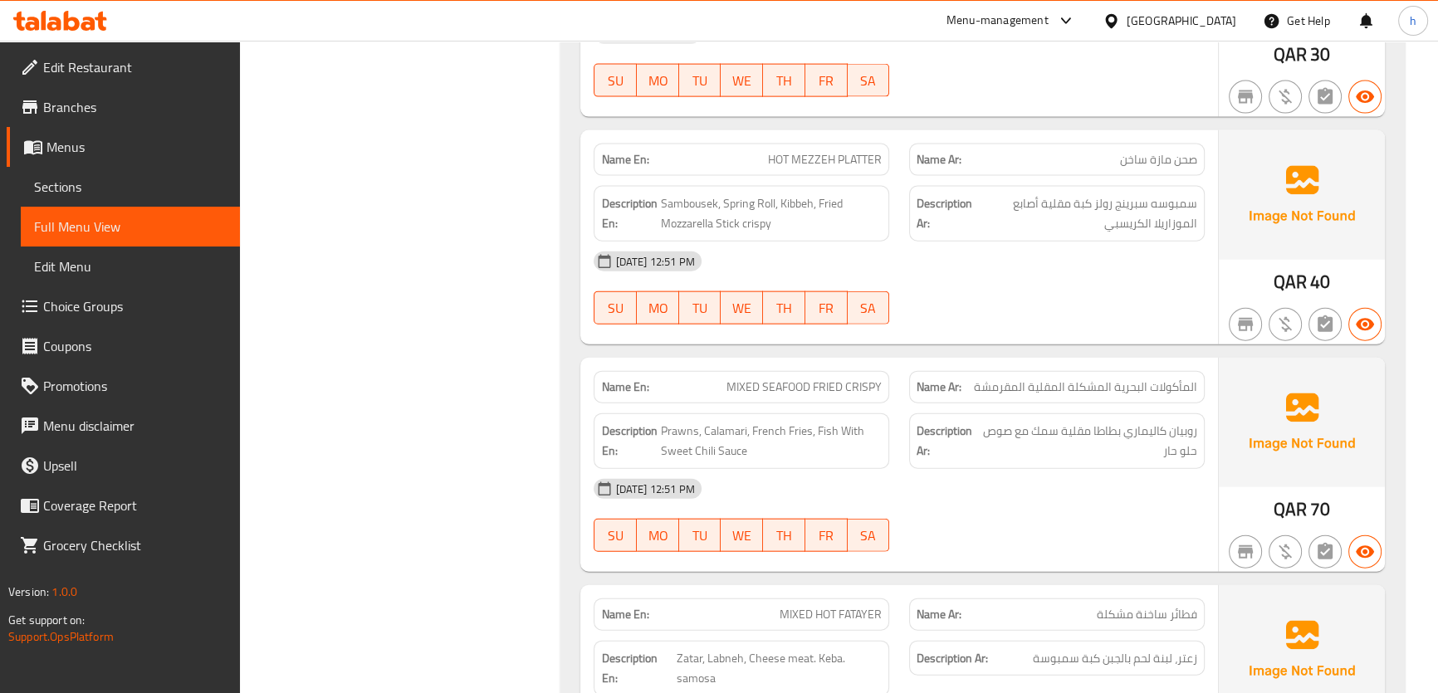
scroll to position [4746, 0]
click at [833, 159] on span "HOT MEZZEH PLATTER" at bounding box center [825, 158] width 114 height 17
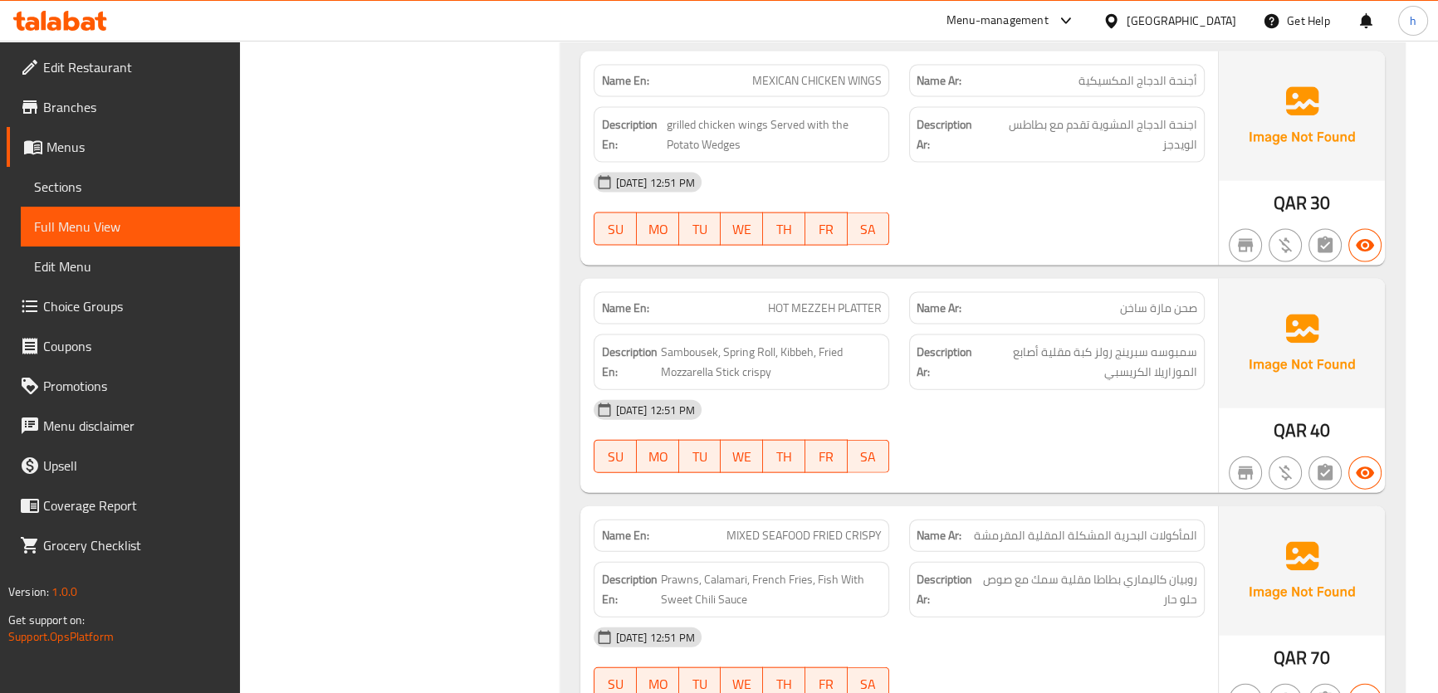
scroll to position [4595, 0]
click at [789, 314] on span "HOT MEZZEH PLATTER" at bounding box center [825, 309] width 114 height 17
copy span "HOT MEZZEH PLATTER"
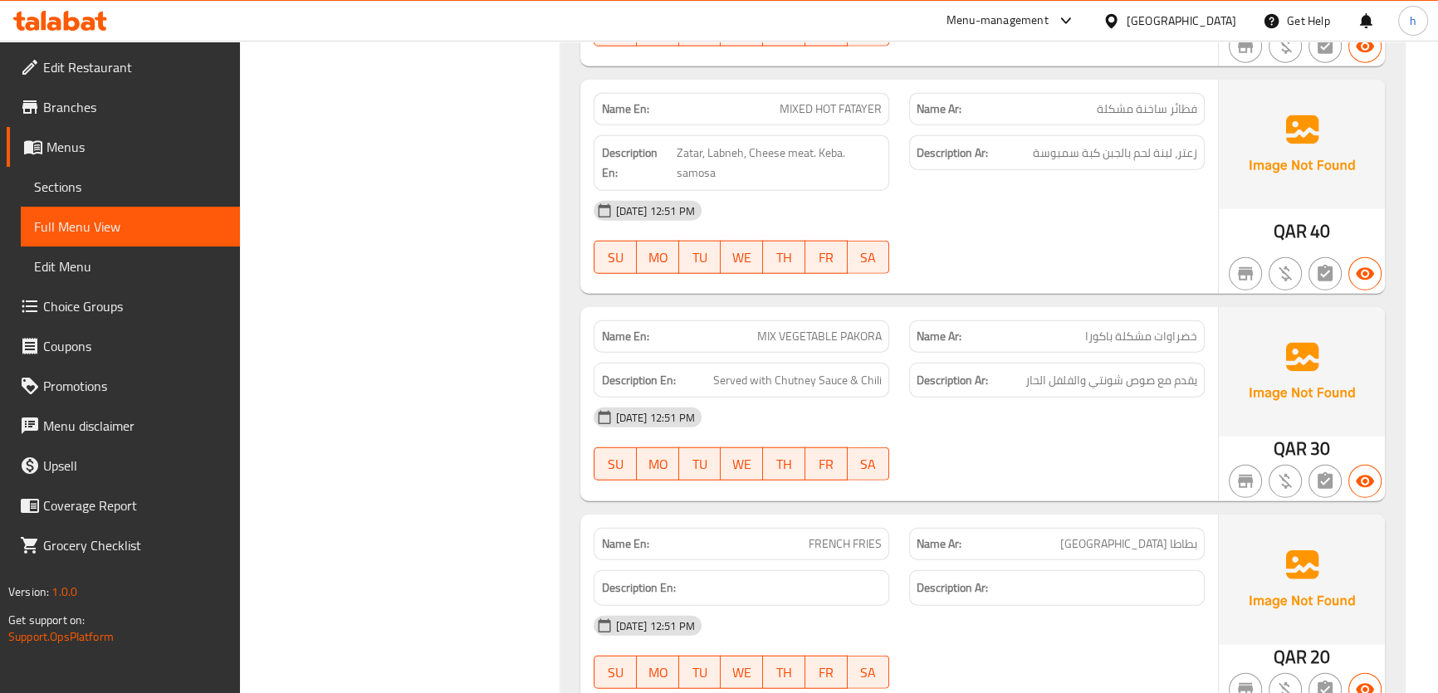
scroll to position [5178, 0]
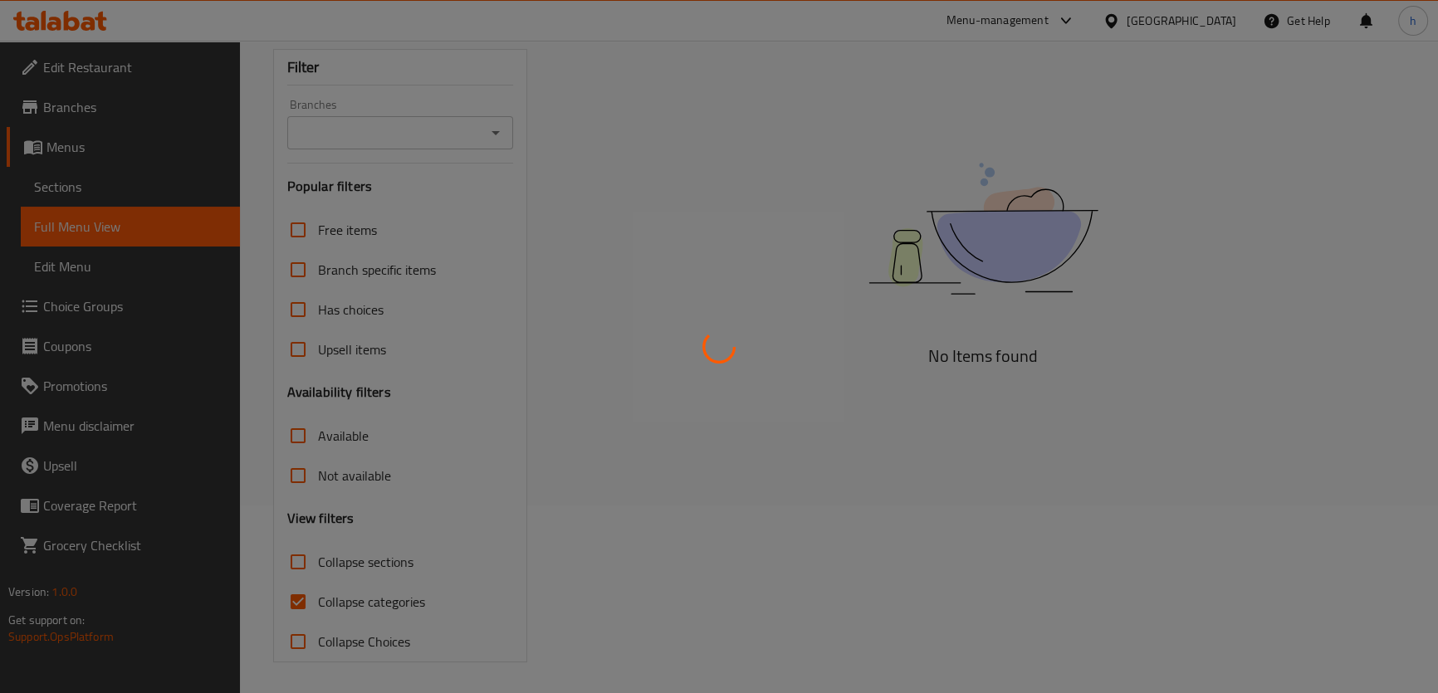
scroll to position [189, 0]
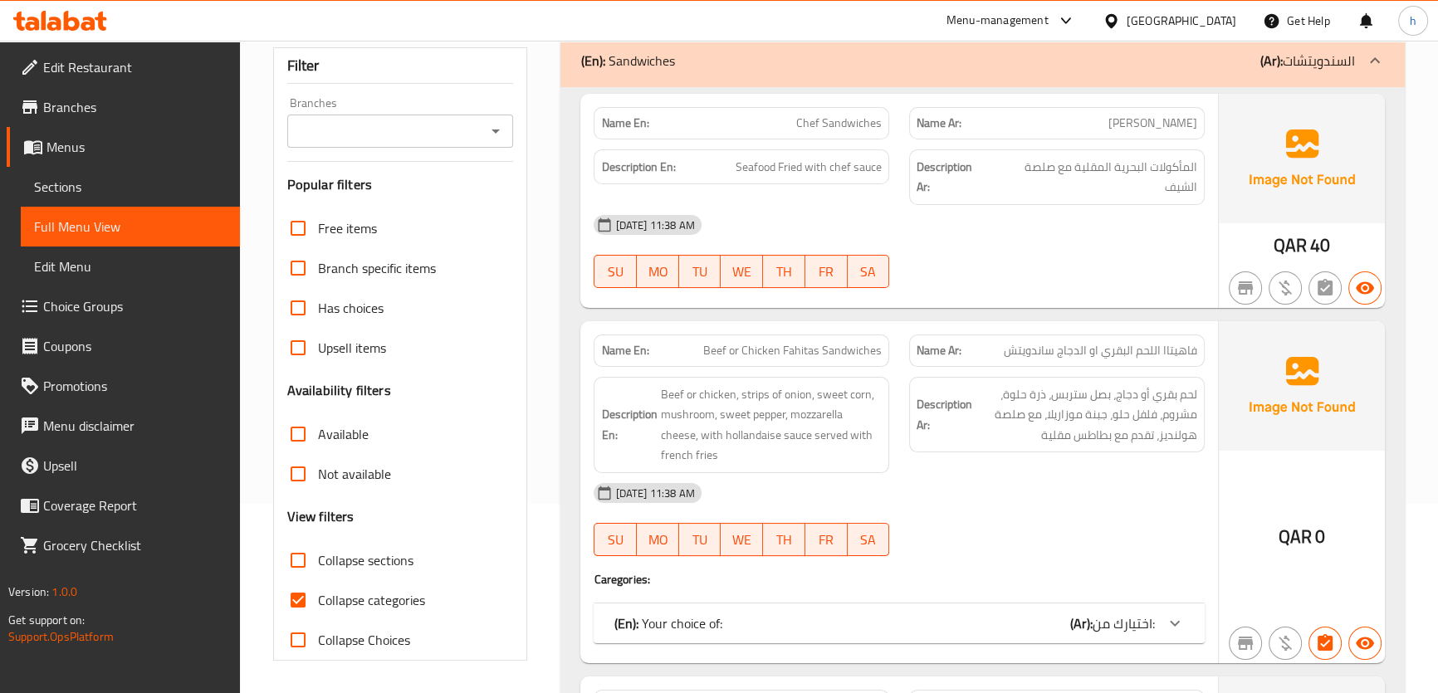
click at [1249, 70] on div "(En): Sandwiches (Ar): السندويتشات" at bounding box center [967, 61] width 774 height 20
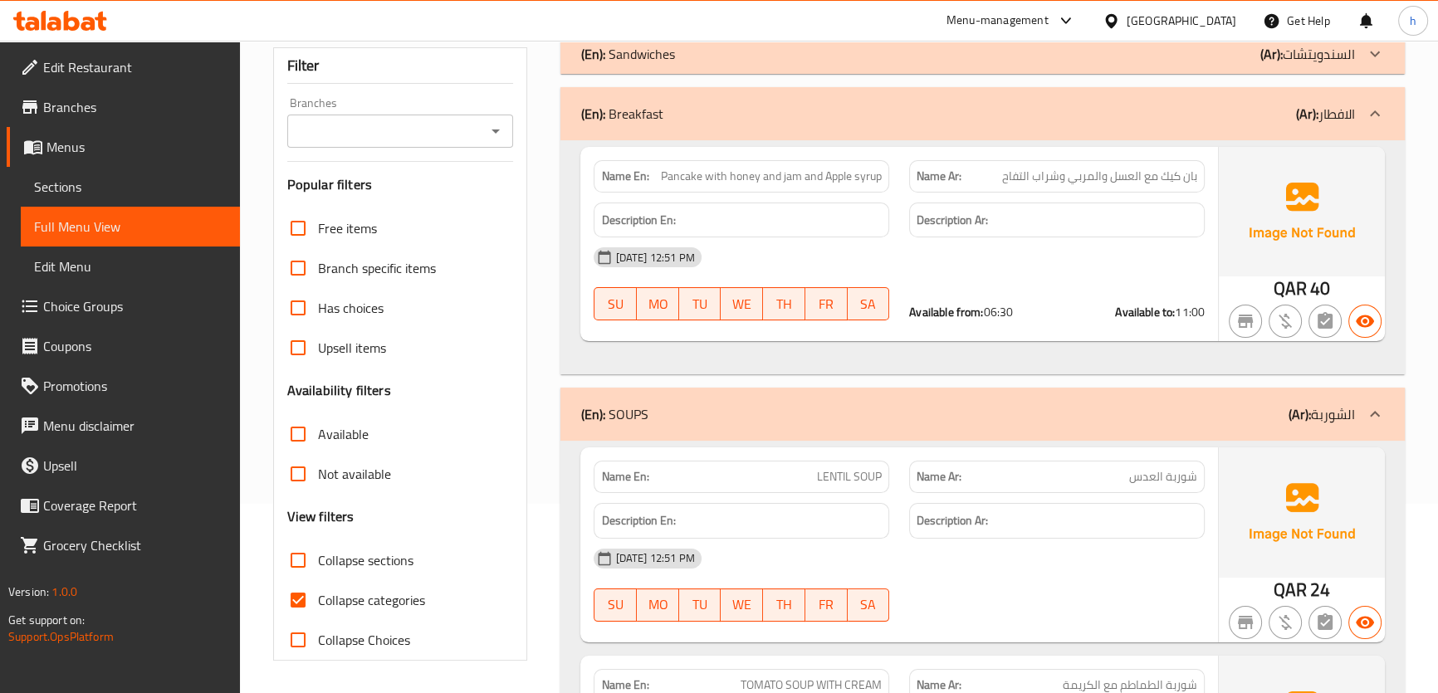
click at [316, 565] on input "Collapse sections" at bounding box center [298, 560] width 40 height 40
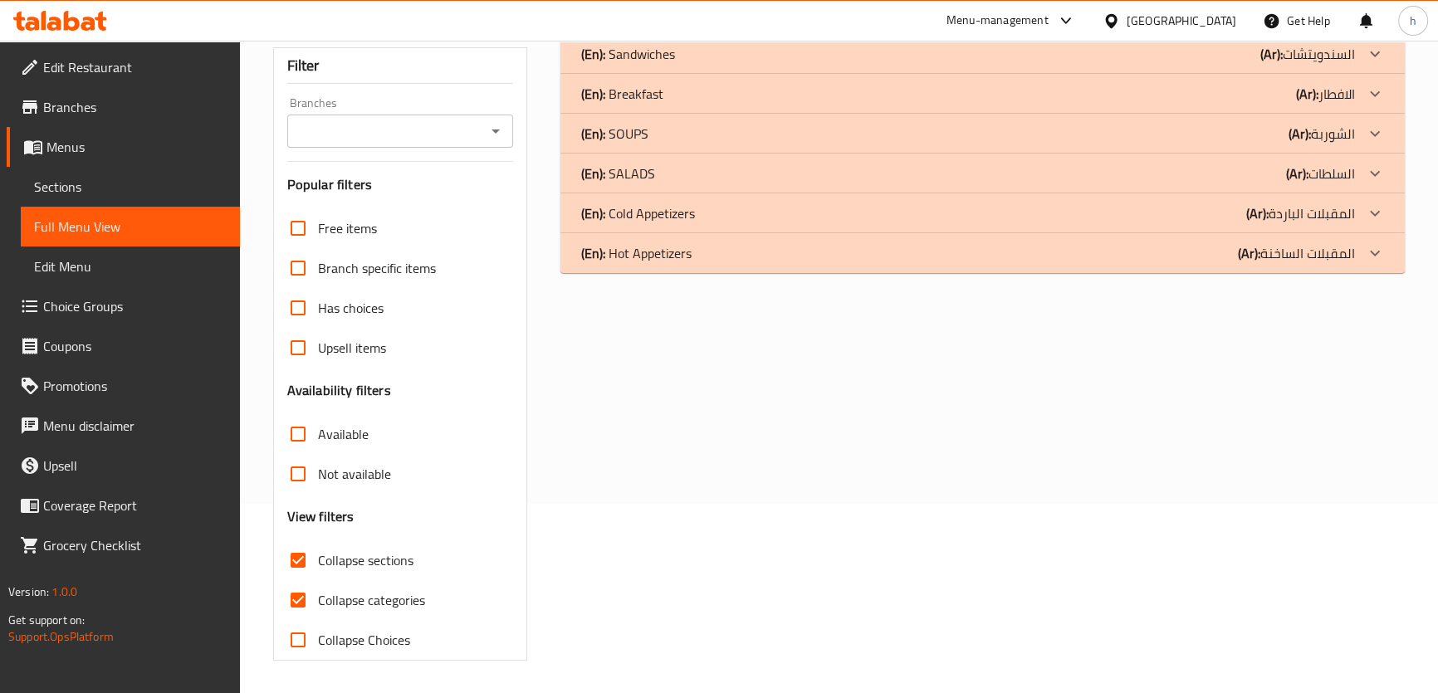
click at [364, 556] on span "Collapse sections" at bounding box center [365, 560] width 95 height 20
click at [318, 556] on input "Collapse sections" at bounding box center [298, 560] width 40 height 40
checkbox input "false"
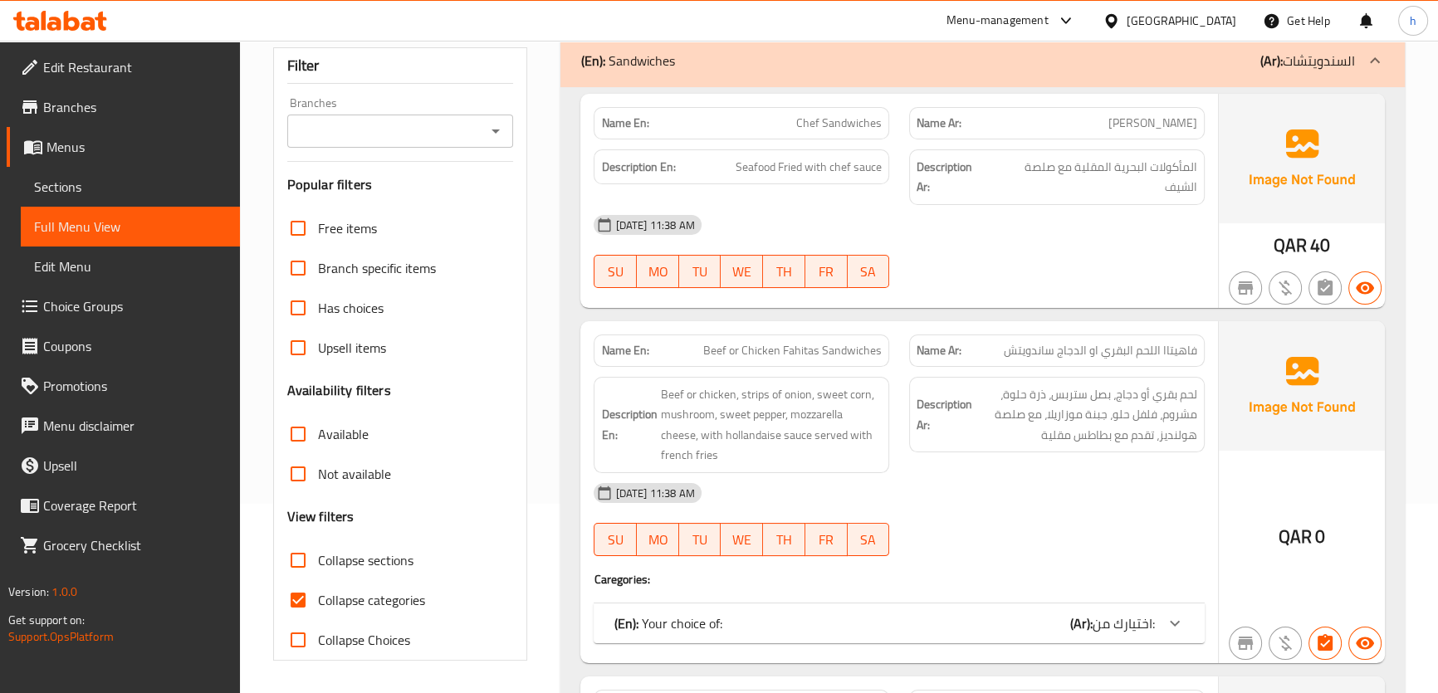
click at [1373, 63] on icon at bounding box center [1375, 61] width 20 height 20
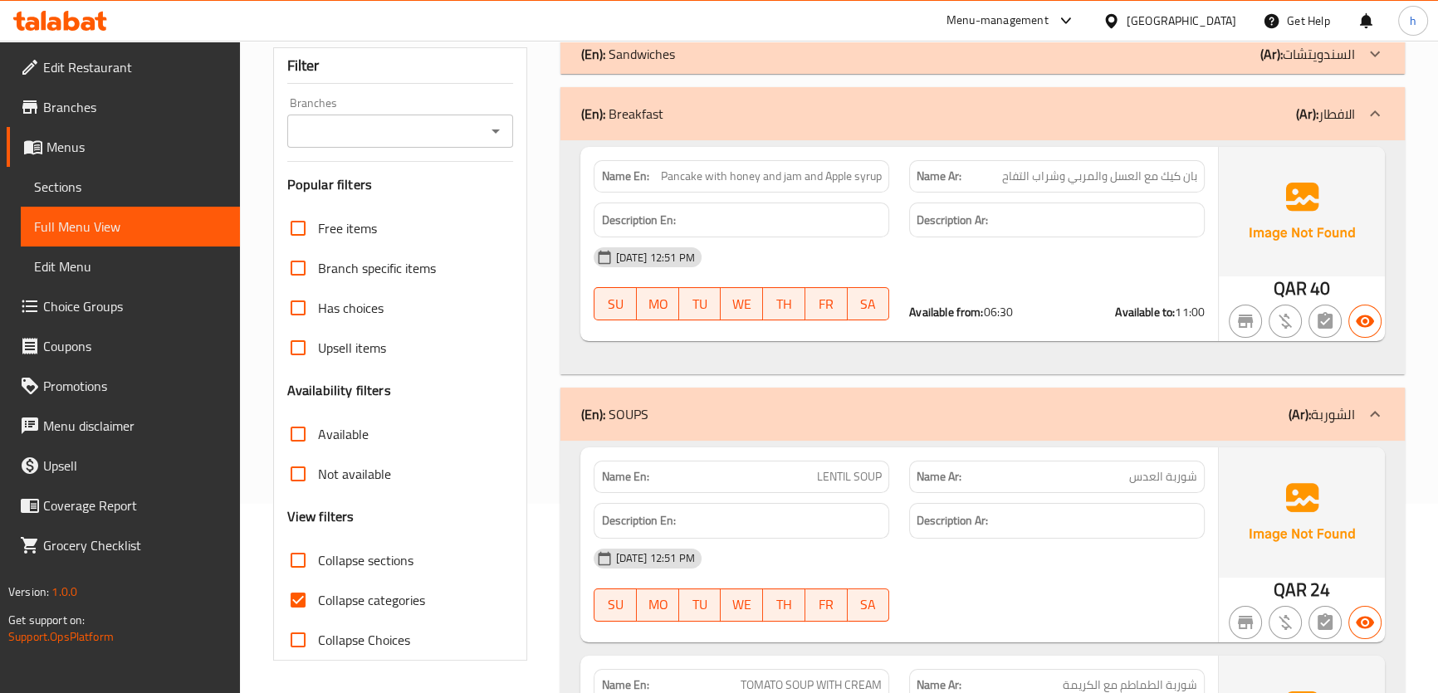
click at [414, 602] on span "Collapse categories" at bounding box center [371, 600] width 107 height 20
click at [318, 602] on input "Collapse categories" at bounding box center [298, 600] width 40 height 40
checkbox input "false"
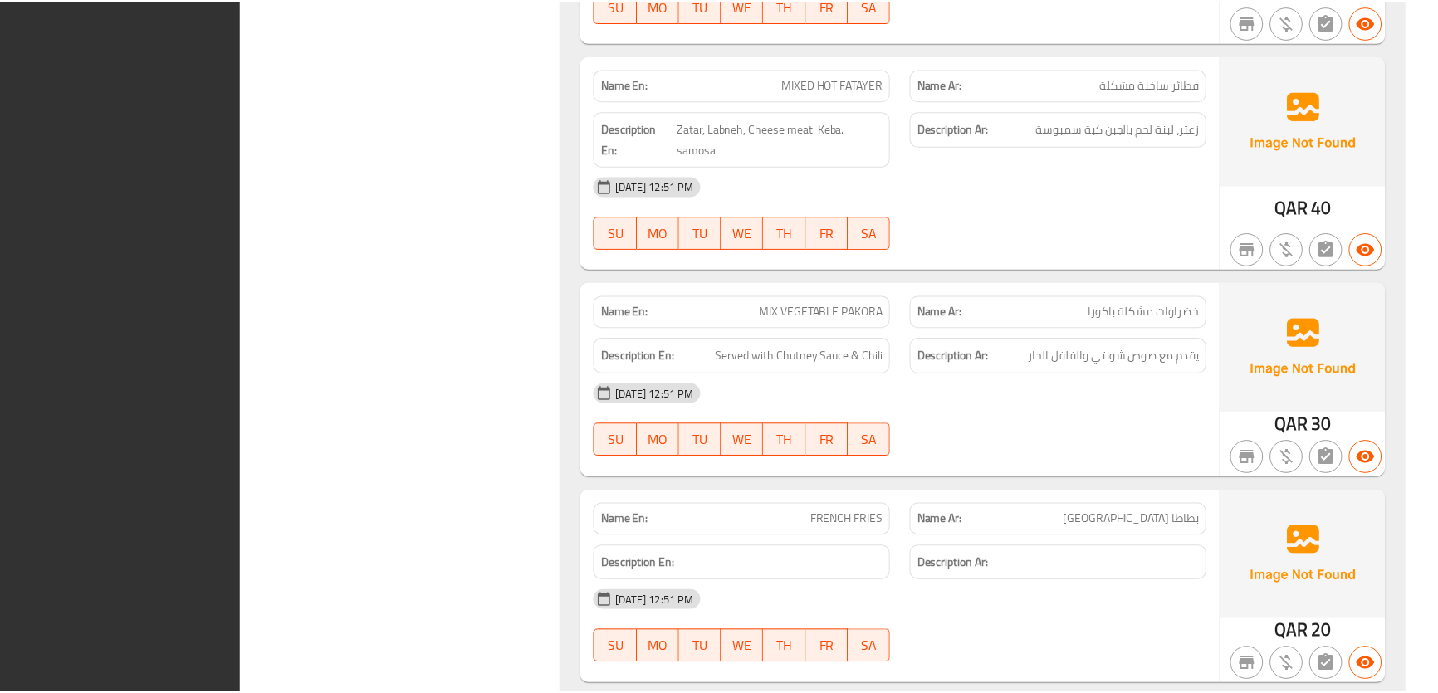
scroll to position [5290, 0]
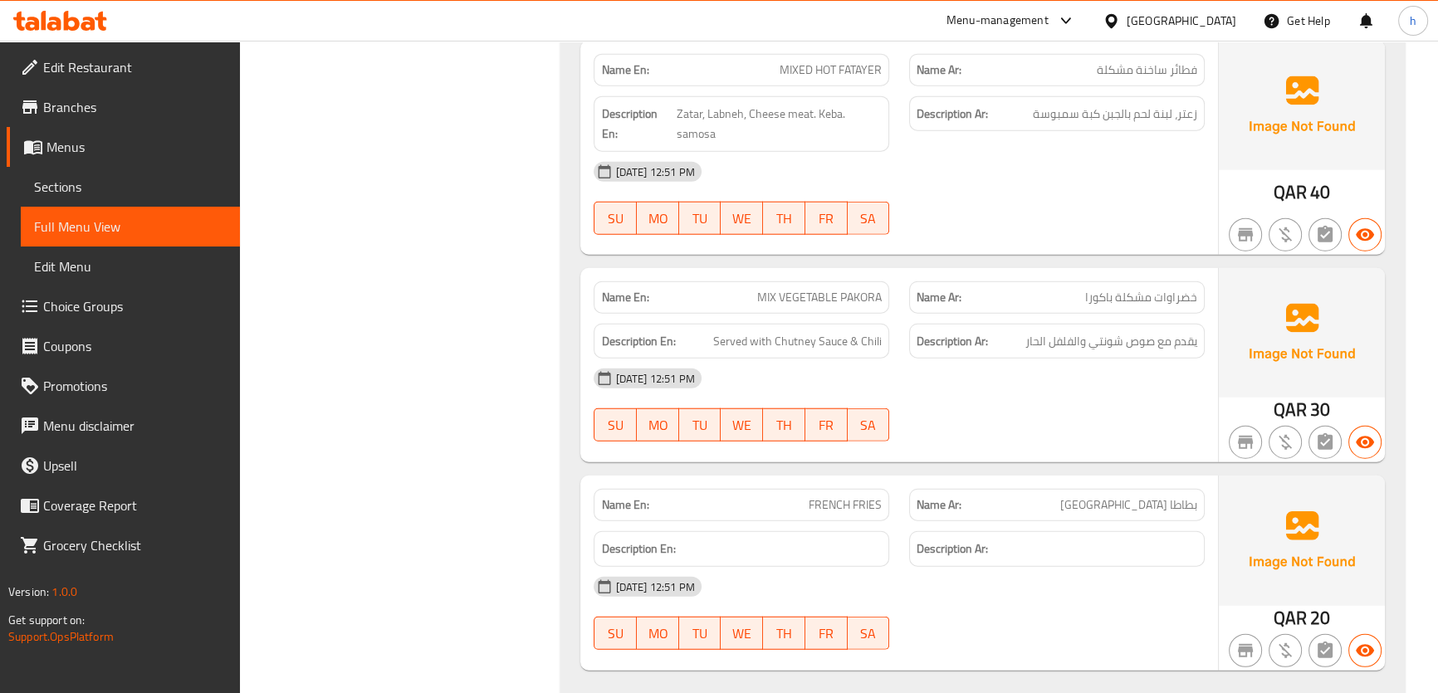
click at [117, 106] on span "Branches" at bounding box center [134, 107] width 183 height 20
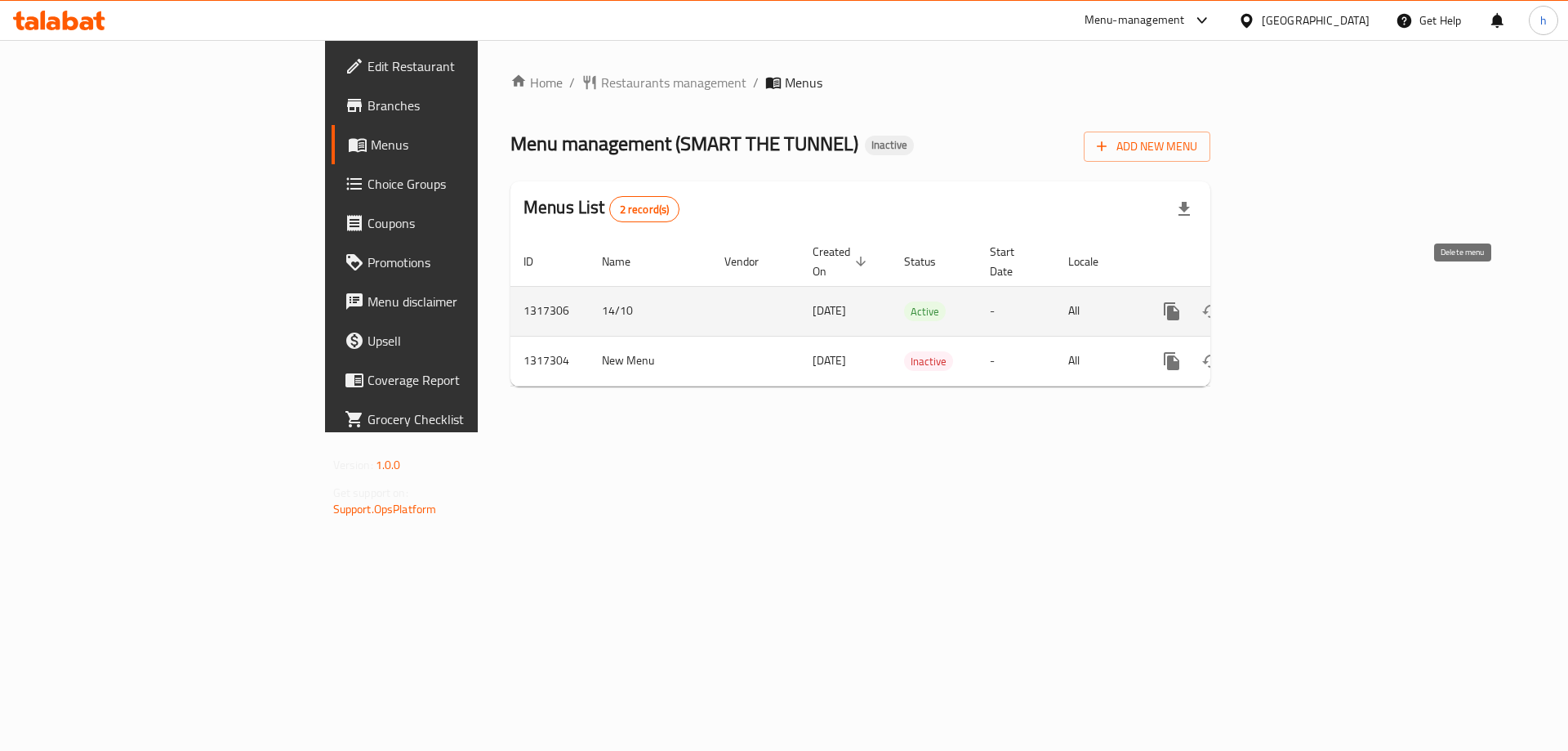
click at [1299, 301] on icon "enhanced table" at bounding box center [1290, 311] width 20 height 20
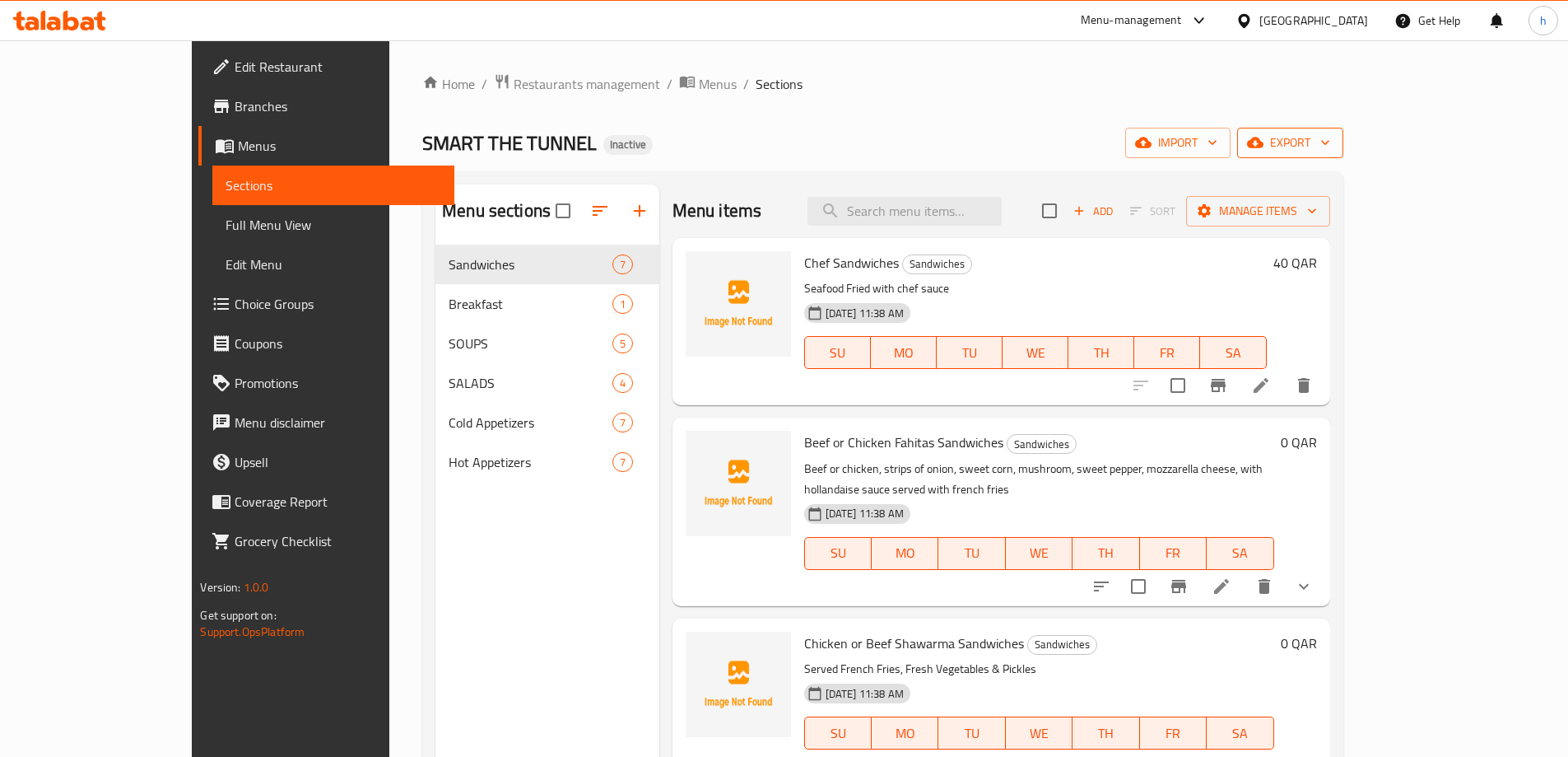
click at [1334, 139] on icon "button" at bounding box center [1325, 142] width 17 height 17
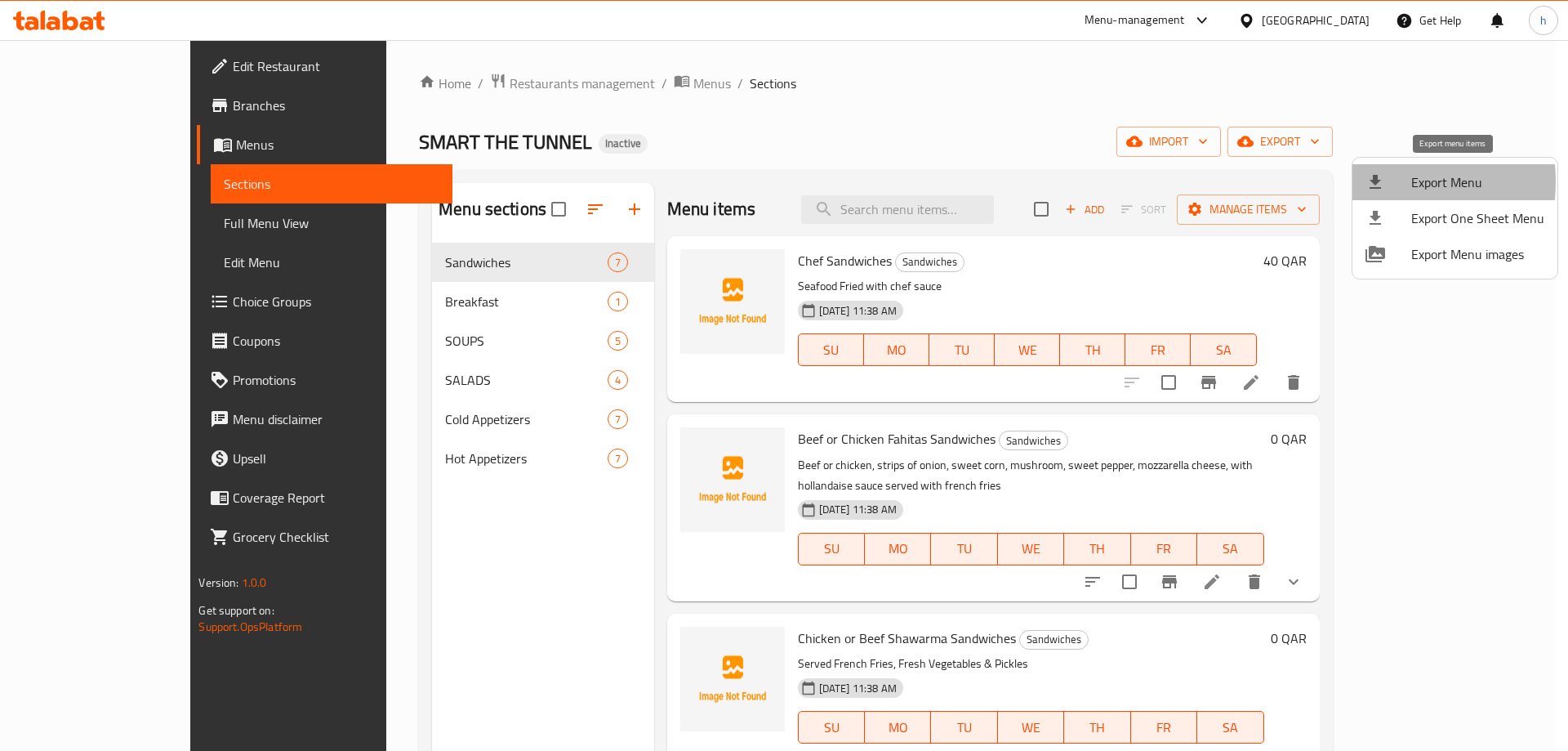
click at [1372, 181] on icon at bounding box center [1375, 182] width 12 height 14
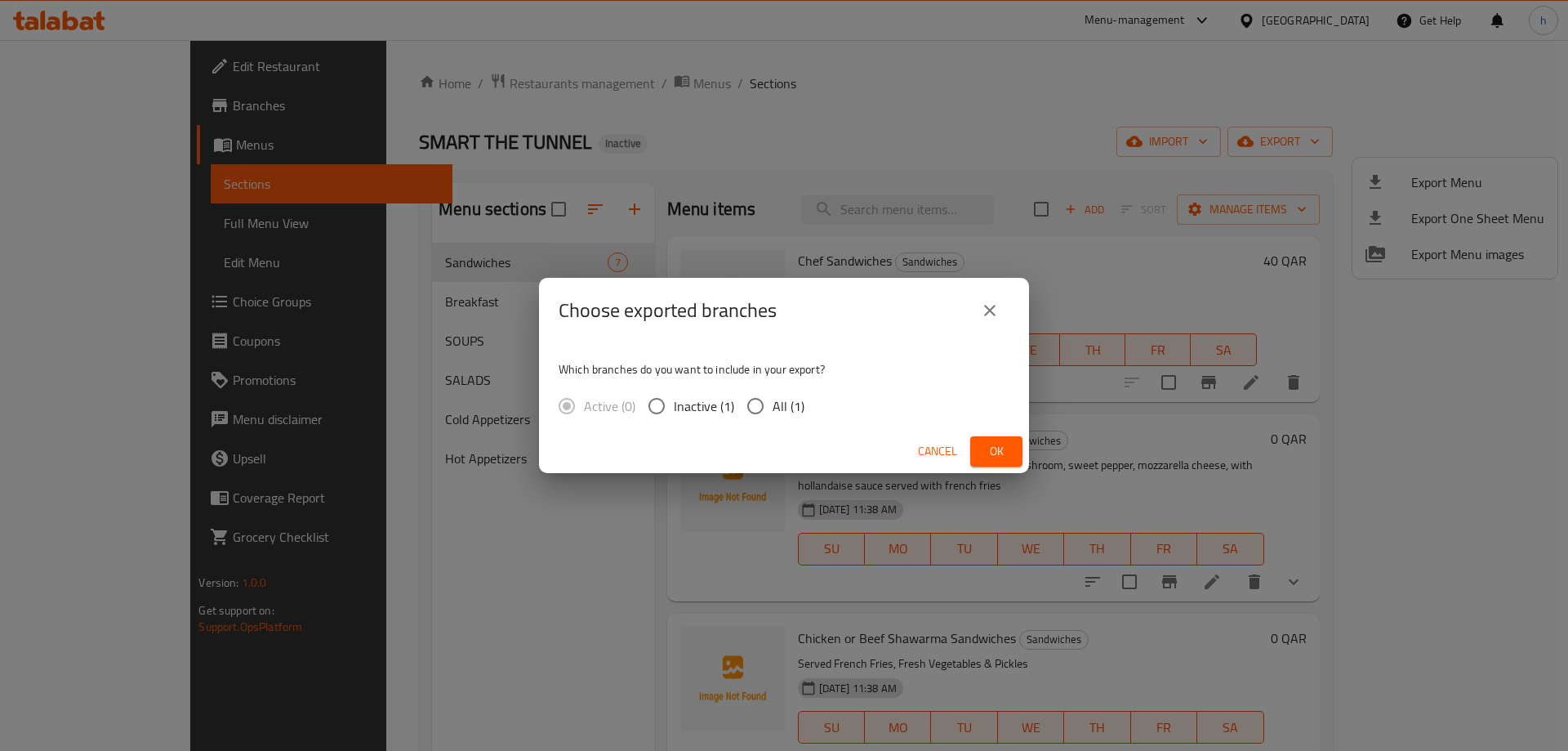
click at [772, 413] on span "All (1)" at bounding box center [788, 407] width 31 height 20
click at [771, 413] on input "All (1)" at bounding box center [754, 406] width 34 height 34
radio input "true"
click at [996, 450] on span "Ok" at bounding box center [995, 451] width 27 height 21
